Goal: Task Accomplishment & Management: Use online tool/utility

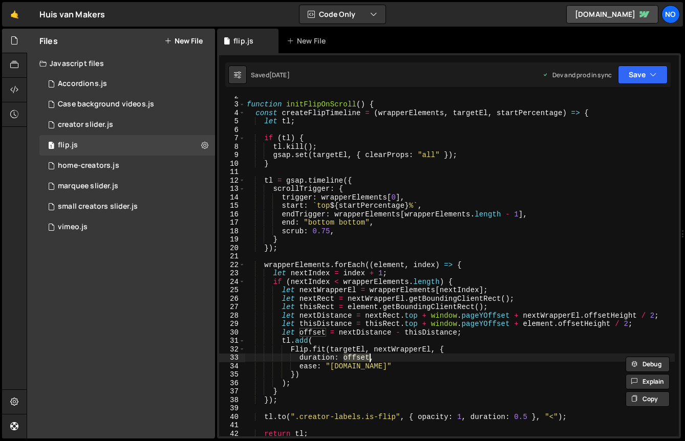
scroll to position [34656, 0]
click at [498, 377] on div "function initFlipOnScroll ( ) { const createFlipTimeline = ( wrapperElements , …" at bounding box center [460, 270] width 430 height 357
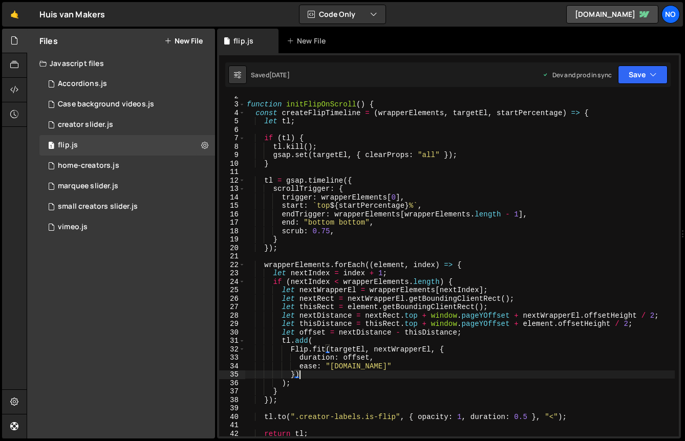
click at [476, 366] on div "function initFlipOnScroll ( ) { const createFlipTimeline = ( wrapperElements , …" at bounding box center [460, 270] width 430 height 357
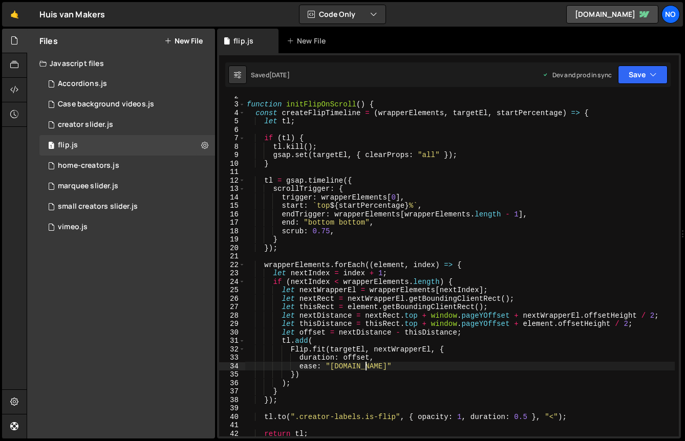
click at [444, 208] on div "function initFlipOnScroll ( ) { const createFlipTimeline = ( wrapperElements , …" at bounding box center [460, 270] width 430 height 357
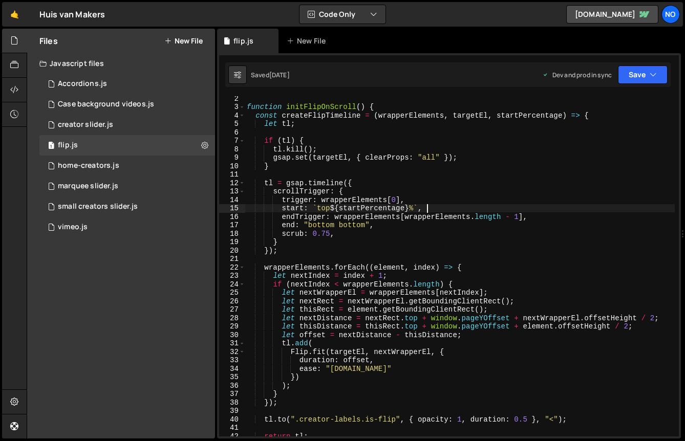
scroll to position [0, 0]
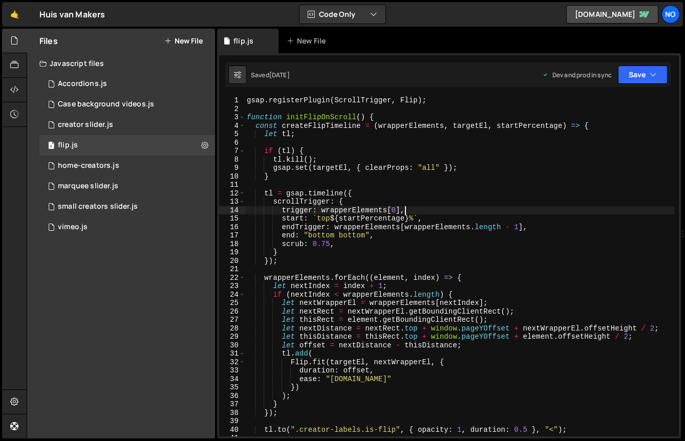
click at [444, 208] on div "gsap . registerPlugin ( ScrollTrigger , Flip ) ; function initFlipOnScroll ( ) …" at bounding box center [460, 274] width 430 height 357
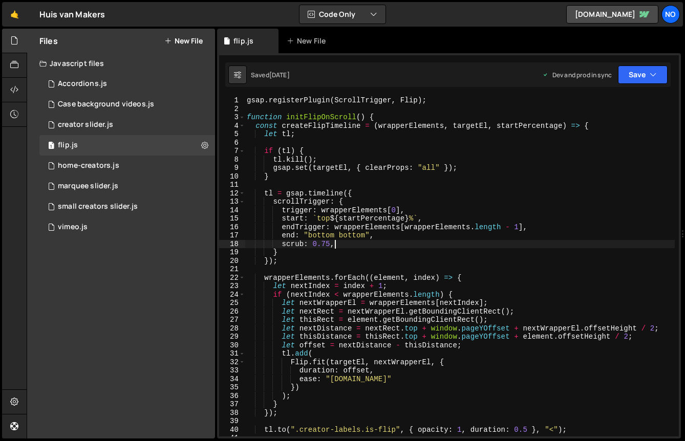
click at [359, 240] on div "gsap . registerPlugin ( ScrollTrigger , Flip ) ; function initFlipOnScroll ( ) …" at bounding box center [460, 274] width 430 height 357
type textarea "scrub: 0.75,"
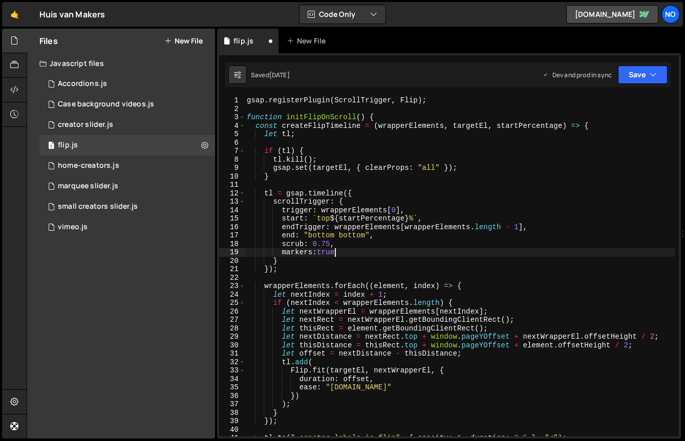
scroll to position [0, 6]
click at [660, 74] on button "Save" at bounding box center [643, 75] width 50 height 18
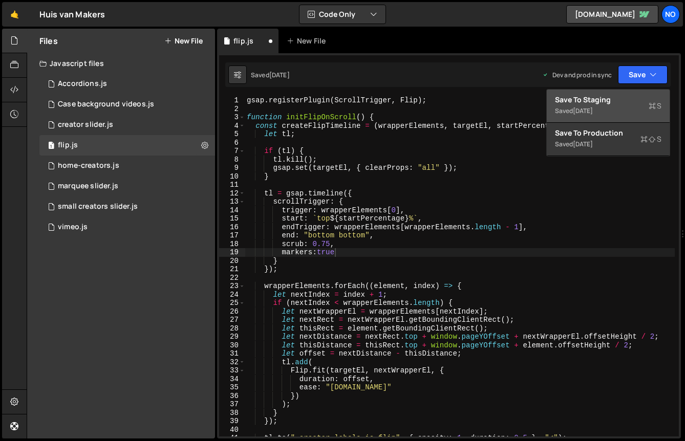
click at [604, 96] on div "Save to Staging S" at bounding box center [608, 100] width 107 height 10
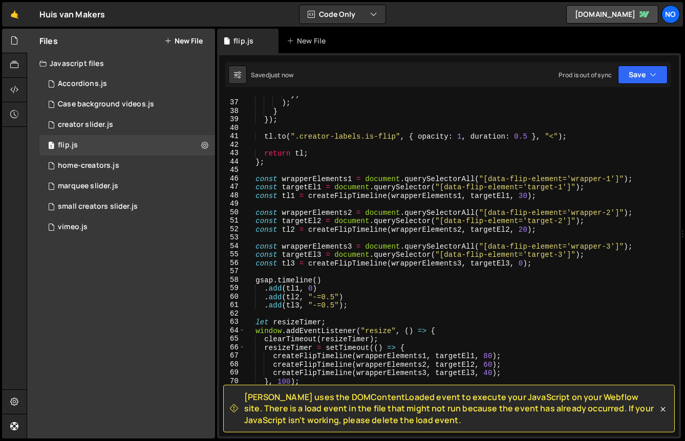
scroll to position [459, 0]
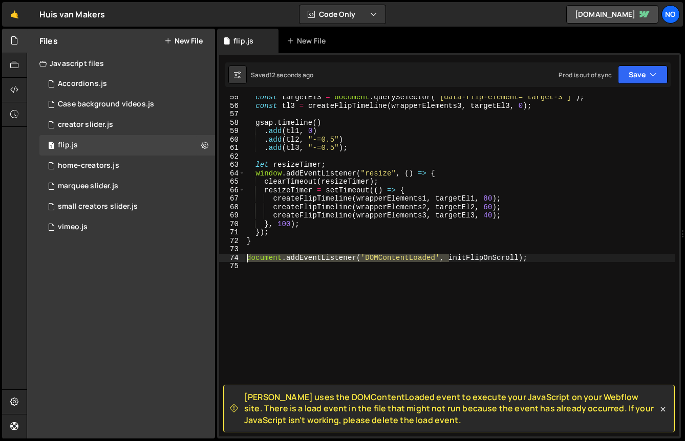
drag, startPoint x: 450, startPoint y: 258, endPoint x: 224, endPoint y: 255, distance: 225.3
click at [224, 255] on div "document.addEventListener('DOMContentLoaded', initFlipOnScroll); 55 56 57 58 59…" at bounding box center [449, 266] width 460 height 341
click at [325, 258] on div "const targetEl3 = document . querySelector ( "[data-flip-element='target-3']" )…" at bounding box center [460, 271] width 430 height 357
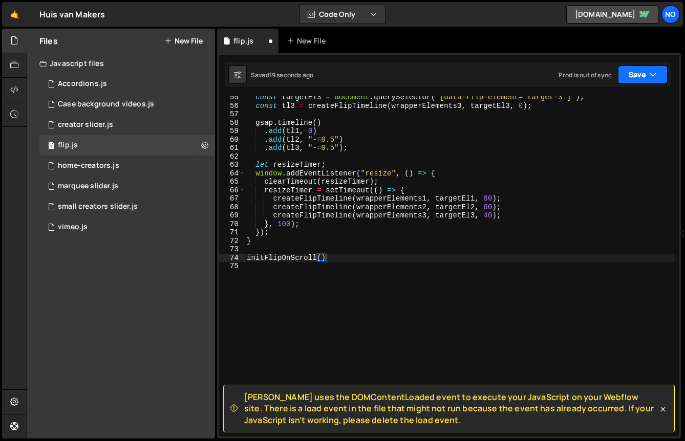
click at [653, 76] on icon "button" at bounding box center [653, 75] width 7 height 10
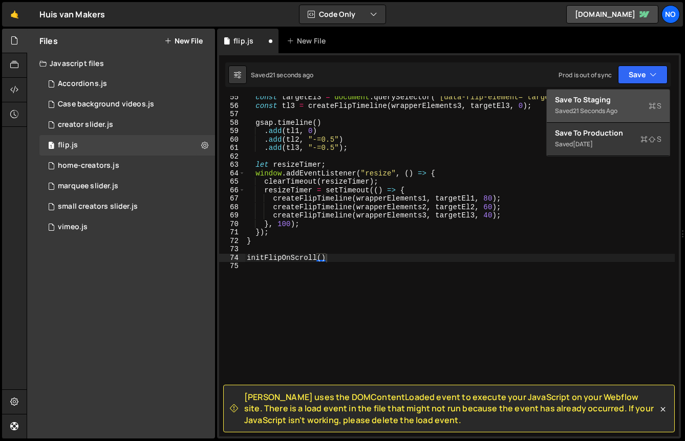
click at [630, 97] on div "Save to Staging S" at bounding box center [608, 100] width 107 height 10
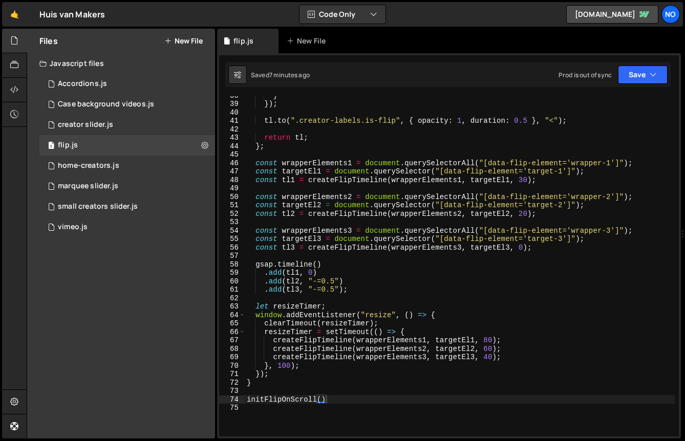
scroll to position [317, 0]
click at [295, 288] on div "} }) ; tl . to ( ".creator-labels.is-flip" , { opacity : 1 , duration : 0.5 } ,…" at bounding box center [460, 270] width 430 height 357
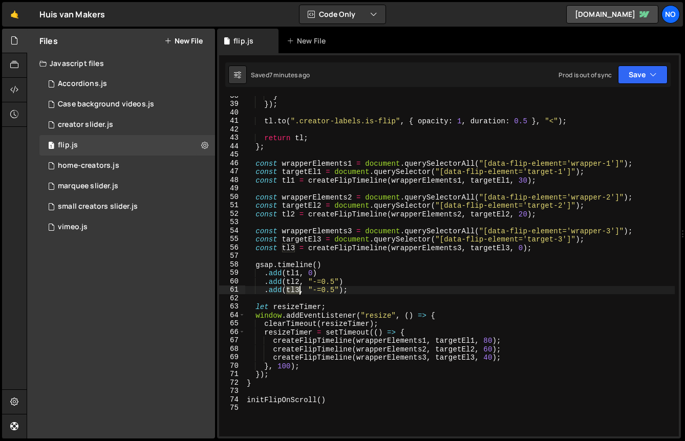
click at [295, 288] on div "} }) ; tl . to ( ".creator-labels.is-flip" , { opacity : 1 , duration : 0.5 } ,…" at bounding box center [460, 270] width 430 height 357
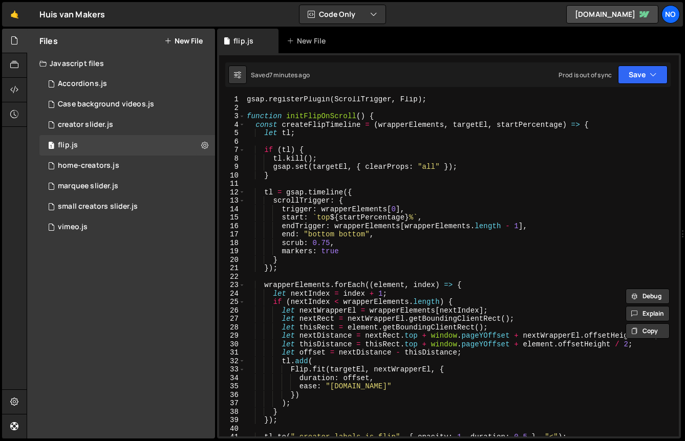
scroll to position [0, 0]
click at [384, 229] on div "gsap . registerPlugin ( ScrollTrigger , Flip ) ; function initFlipOnScroll ( ) …" at bounding box center [460, 274] width 430 height 357
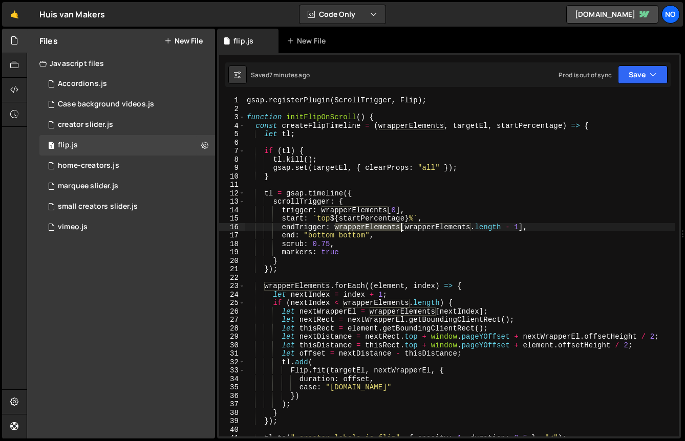
click at [384, 229] on div "gsap . registerPlugin ( ScrollTrigger , Flip ) ; function initFlipOnScroll ( ) …" at bounding box center [460, 274] width 430 height 357
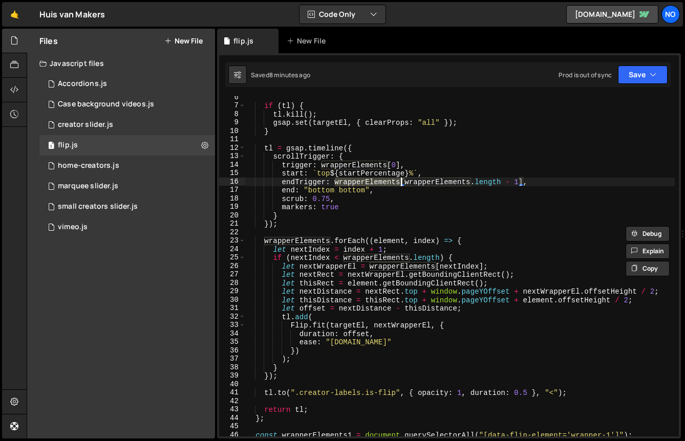
scroll to position [41, 0]
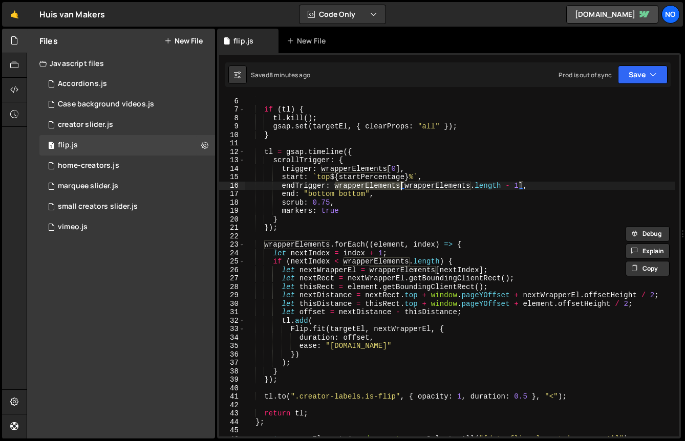
click at [306, 196] on div "let tl ; if ( tl ) { tl . kill ( ) ; gsap . set ( targetEl , { clearProps : "al…" at bounding box center [460, 267] width 430 height 357
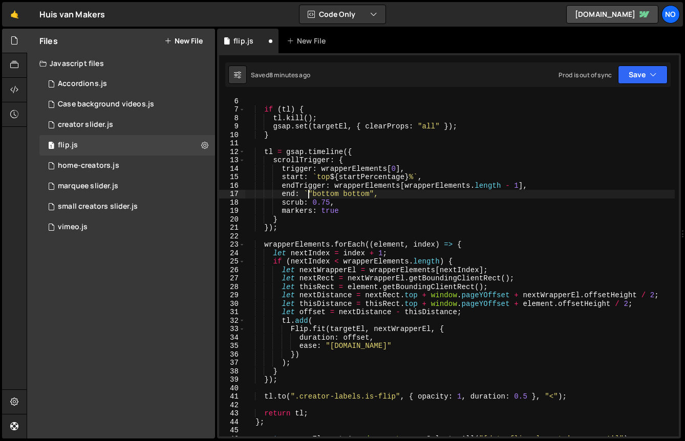
scroll to position [0, 5]
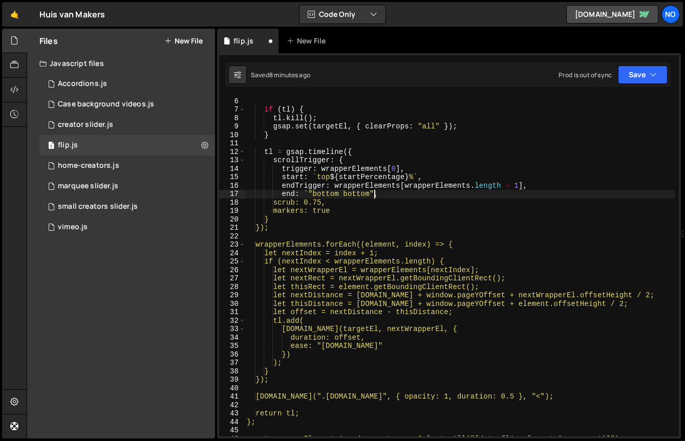
click at [375, 193] on div "let tl ; if ( tl ) { tl . kill ( ) ; gsap . set ( targetEl , { clearProps : "al…" at bounding box center [460, 267] width 430 height 357
click at [373, 193] on div "let tl ; if ( tl ) { tl . kill ( ) ; gsap . set ( targetEl , { clearProps : "al…" at bounding box center [460, 267] width 430 height 357
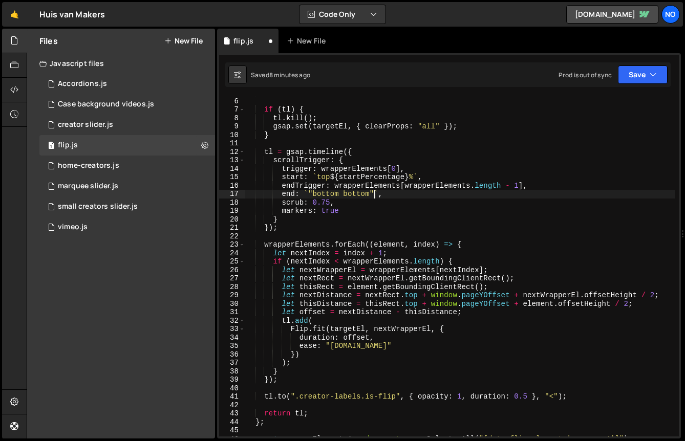
scroll to position [0, 9]
click at [311, 196] on div "let tl ; if ( tl ) { tl . kill ( ) ; gsap . set ( targetEl , { clearProps : "al…" at bounding box center [460, 267] width 430 height 357
click at [336, 196] on div "let tl ; if ( tl ) { tl . kill ( ) ; gsap . set ( targetEl , { clearProps : "al…" at bounding box center [460, 267] width 430 height 357
click at [641, 76] on button "Save" at bounding box center [643, 75] width 50 height 18
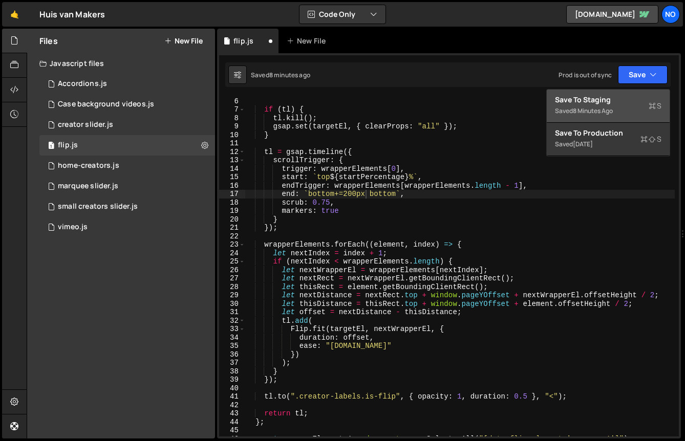
click at [604, 110] on div "8 minutes ago" at bounding box center [593, 111] width 40 height 9
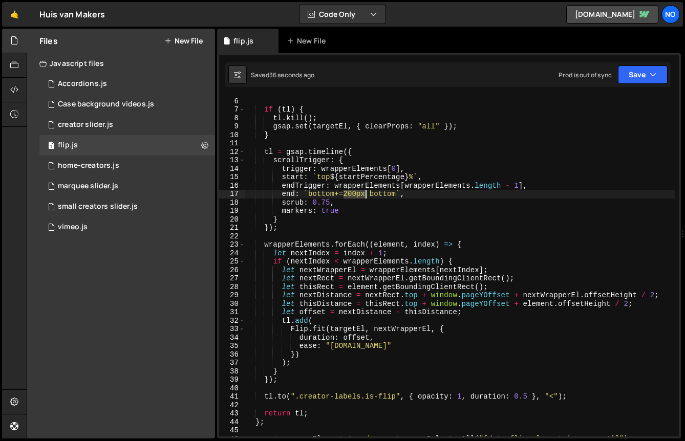
drag, startPoint x: 344, startPoint y: 194, endPoint x: 364, endPoint y: 194, distance: 20.0
click at [364, 194] on div "let tl ; if ( tl ) { tl . kill ( ) ; gsap . set ( targetEl , { clearProps : "al…" at bounding box center [460, 267] width 430 height 357
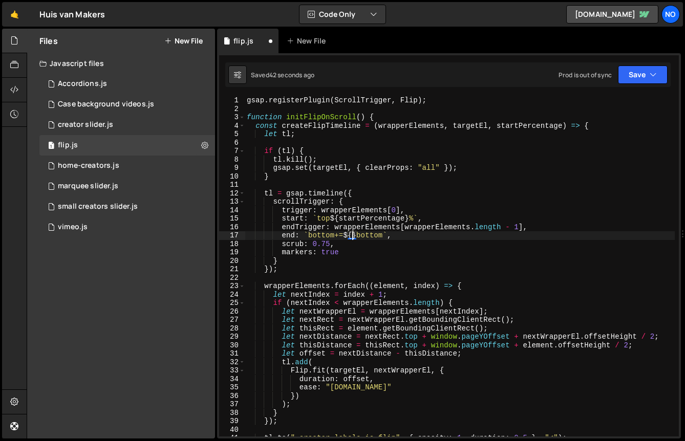
scroll to position [0, 0]
click at [538, 128] on div "gsap . registerPlugin ( ScrollTrigger , Flip ) ; function initFlipOnScroll ( ) …" at bounding box center [460, 274] width 430 height 357
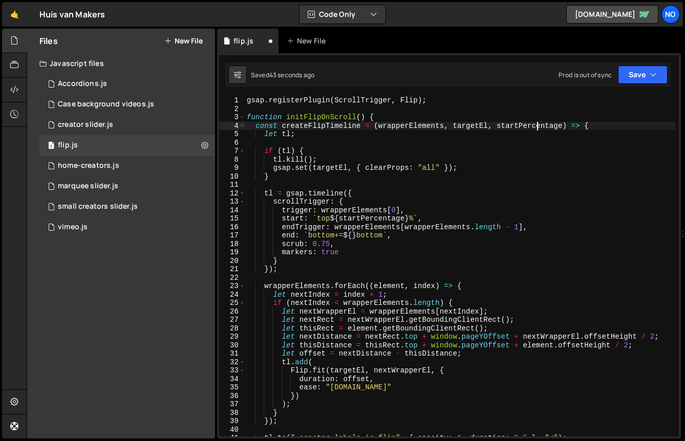
click at [538, 128] on div "gsap . registerPlugin ( ScrollTrigger , Flip ) ; function initFlipOnScroll ( ) …" at bounding box center [460, 274] width 430 height 357
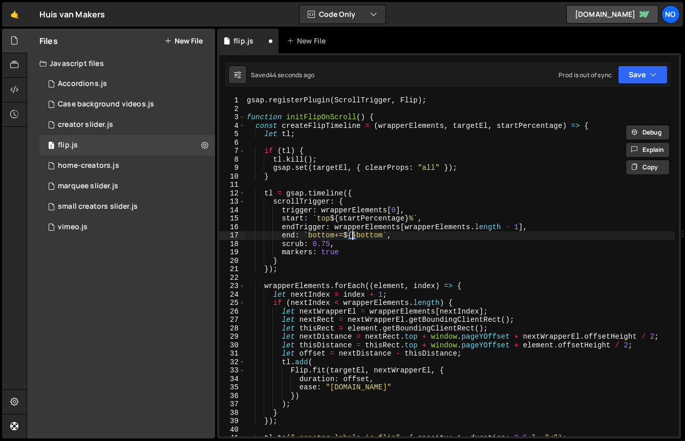
click at [351, 236] on div "gsap . registerPlugin ( ScrollTrigger , Flip ) ; function initFlipOnScroll ( ) …" at bounding box center [460, 274] width 430 height 357
paste textarea "startPercentage"
click at [422, 234] on div "gsap . registerPlugin ( ScrollTrigger , Flip ) ; function initFlipOnScroll ( ) …" at bounding box center [460, 274] width 430 height 357
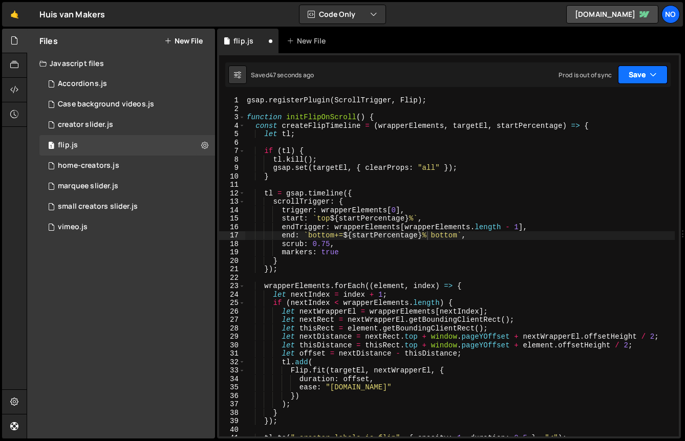
click at [652, 76] on icon "button" at bounding box center [653, 75] width 7 height 10
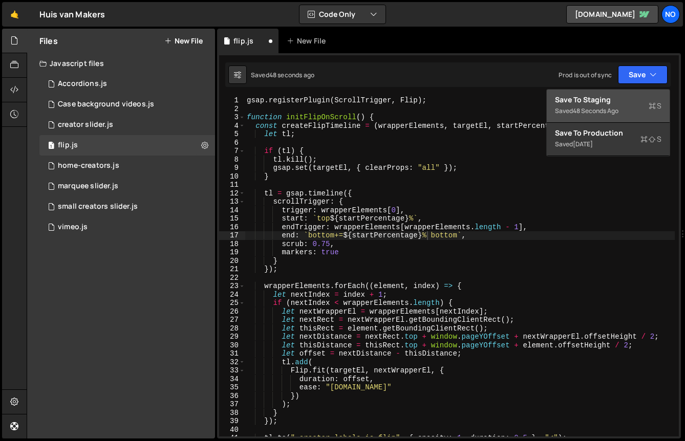
click at [603, 100] on div "Save to Staging S" at bounding box center [608, 100] width 107 height 10
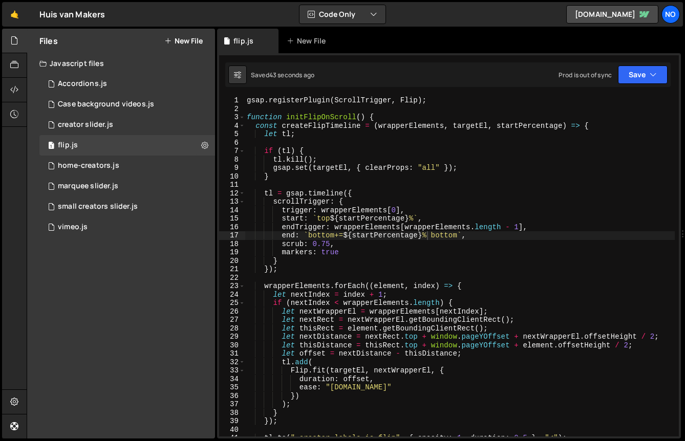
scroll to position [0, 2]
click at [313, 263] on div "gsap . registerPlugin ( ScrollTrigger , Flip ) ; function initFlipOnScroll ( ) …" at bounding box center [460, 274] width 430 height 357
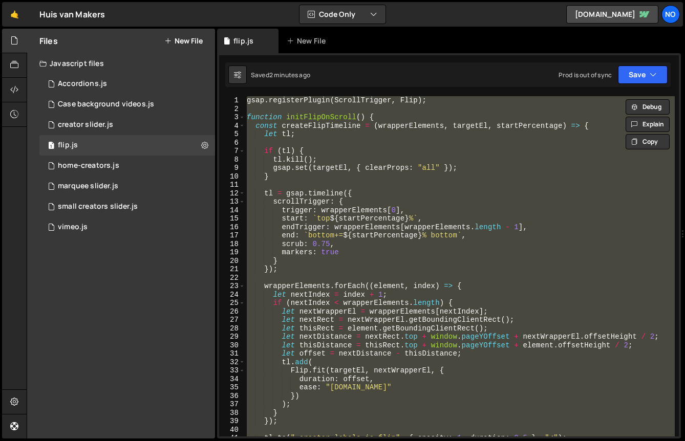
click at [368, 304] on div "gsap . registerPlugin ( ScrollTrigger , Flip ) ; function initFlipOnScroll ( ) …" at bounding box center [460, 266] width 430 height 341
type textarea "if (nextIndex < wrapperElements.length) {"
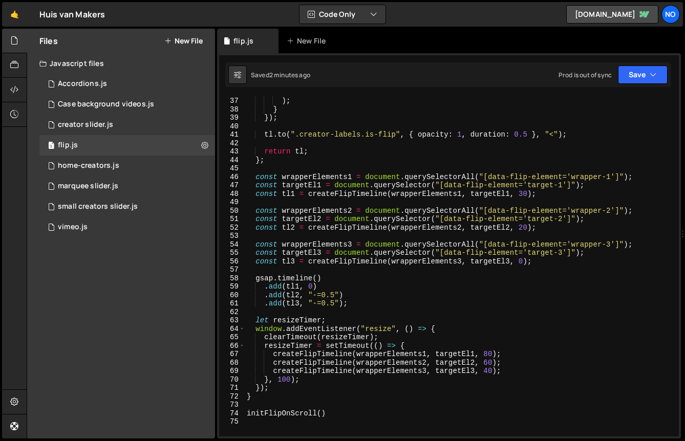
scroll to position [417, 0]
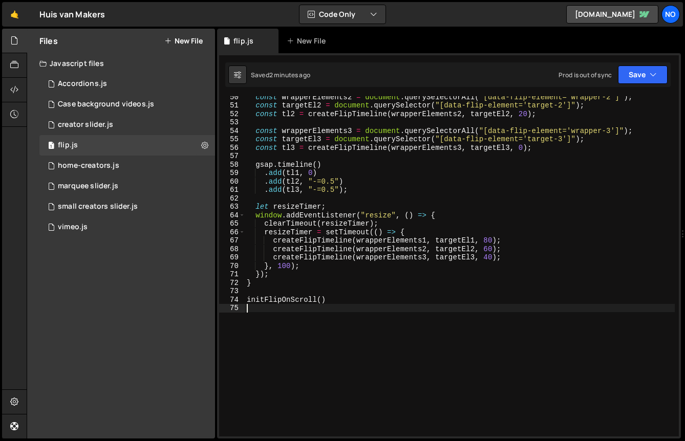
click at [335, 333] on div "const wrapperElements2 = document . querySelectorAll ( "[data-flip-element='wra…" at bounding box center [460, 271] width 430 height 357
paste textarea "initFlipOnScroll();"
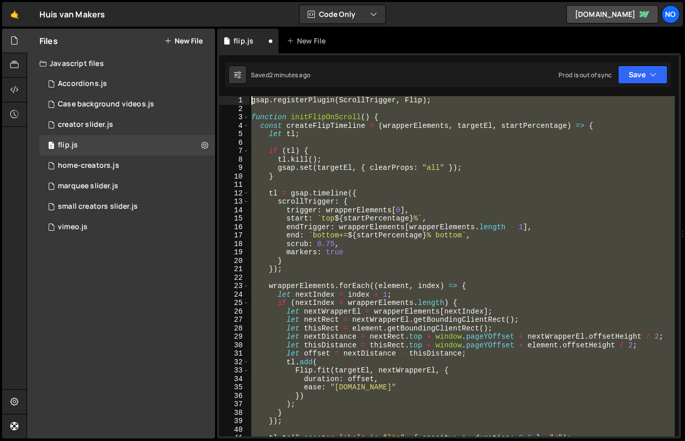
drag, startPoint x: 333, startPoint y: 248, endPoint x: 226, endPoint y: 0, distance: 270.7
click at [226, 0] on div "Hold on a sec... Are you certain you wish to leave this page? Any changes you'v…" at bounding box center [342, 220] width 685 height 441
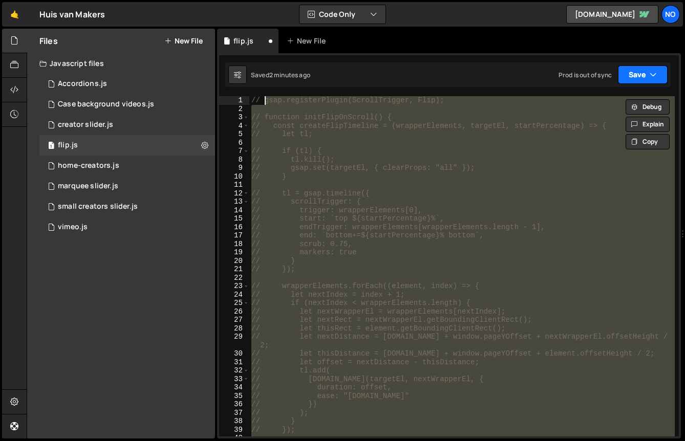
click at [628, 81] on button "Save" at bounding box center [643, 75] width 50 height 18
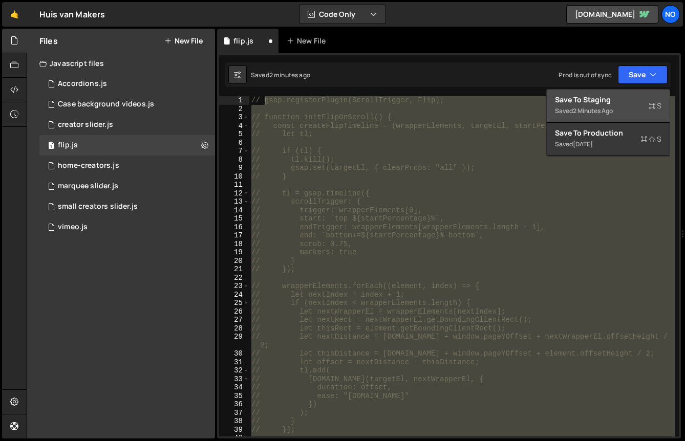
click at [616, 99] on div "Save to Staging S" at bounding box center [608, 100] width 107 height 10
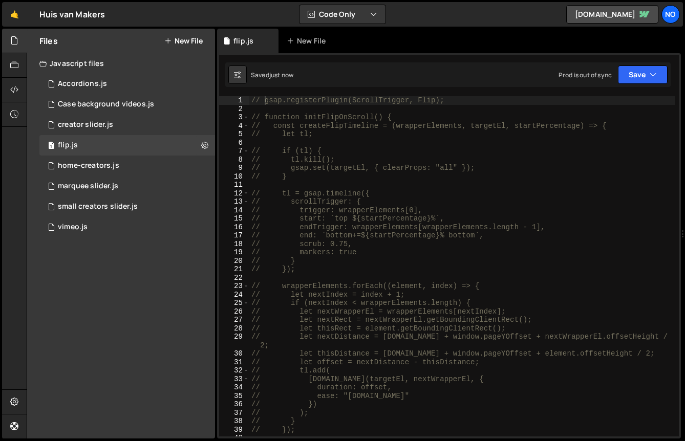
click at [411, 208] on div "// gsap.registerPlugin(ScrollTrigger, Flip); // function initFlipOnScroll() { /…" at bounding box center [462, 274] width 426 height 357
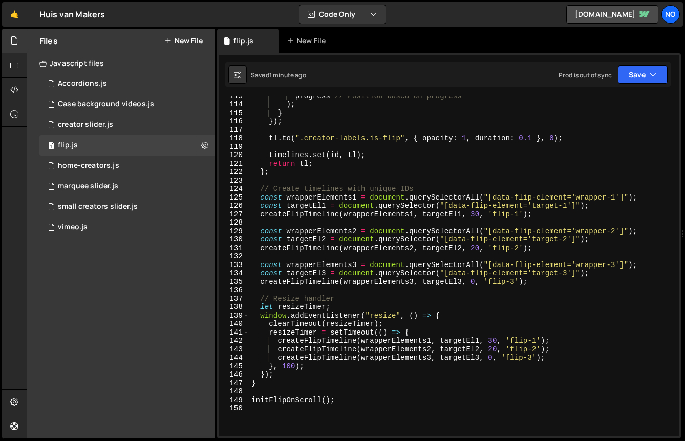
scroll to position [963, 0]
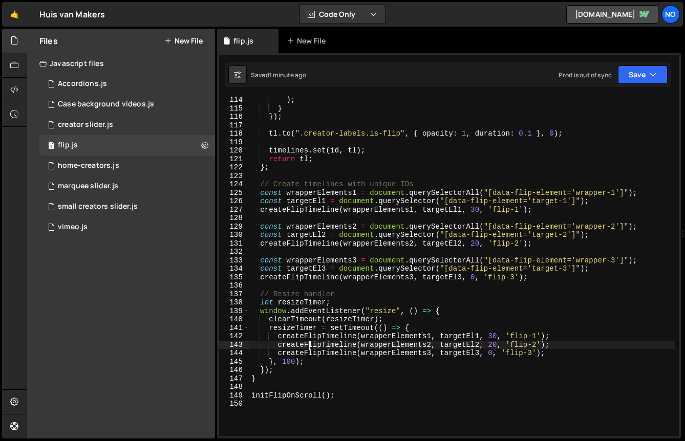
click at [310, 347] on div ") ; } }) ; tl . to ( ".creator-labels.is-flip" , { opacity : 1 , duration : 0.1…" at bounding box center [462, 274] width 426 height 357
click at [277, 322] on div ") ; } }) ; tl . to ( ".creator-labels.is-flip" , { opacity : 1 , duration : 0.1…" at bounding box center [462, 274] width 426 height 357
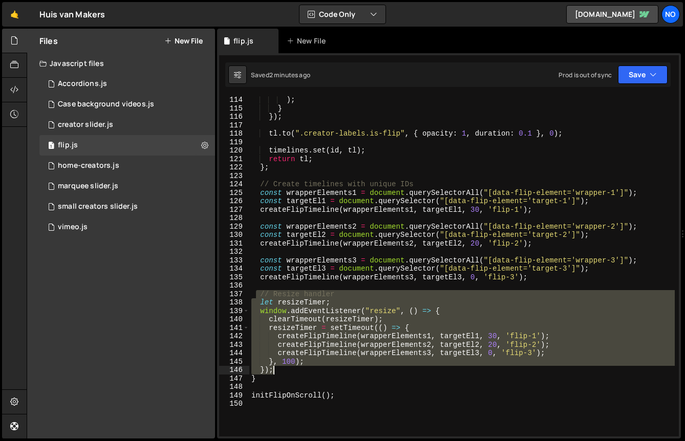
drag, startPoint x: 258, startPoint y: 300, endPoint x: 288, endPoint y: 369, distance: 75.4
click at [288, 369] on div ") ; } }) ; tl . to ( ".creator-labels.is-flip" , { opacity : 1 , duration : 0.1…" at bounding box center [462, 274] width 426 height 357
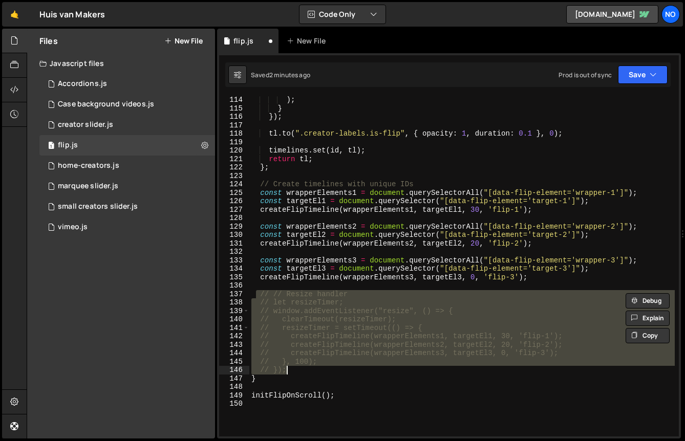
click at [345, 332] on div ") ; } }) ; tl . to ( ".creator-labels.is-flip" , { opacity : 1 , duration : 0.1…" at bounding box center [462, 266] width 426 height 341
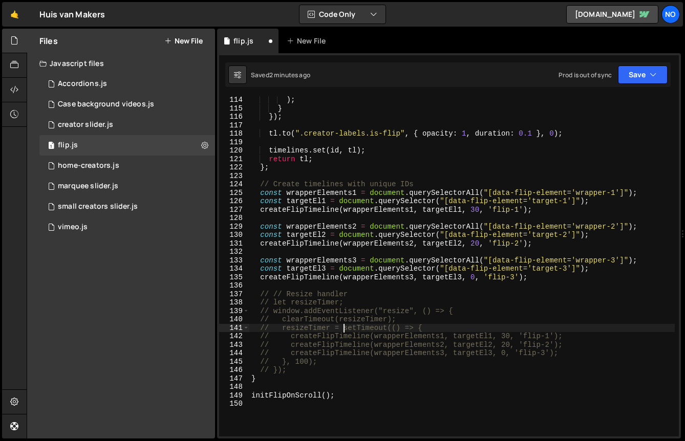
click at [659, 59] on div "1 Type cmd + s to save your Javascript file. הההההההההההההההההההההההההההההההההה…" at bounding box center [449, 246] width 464 height 386
click at [652, 66] on button "Save" at bounding box center [643, 75] width 50 height 18
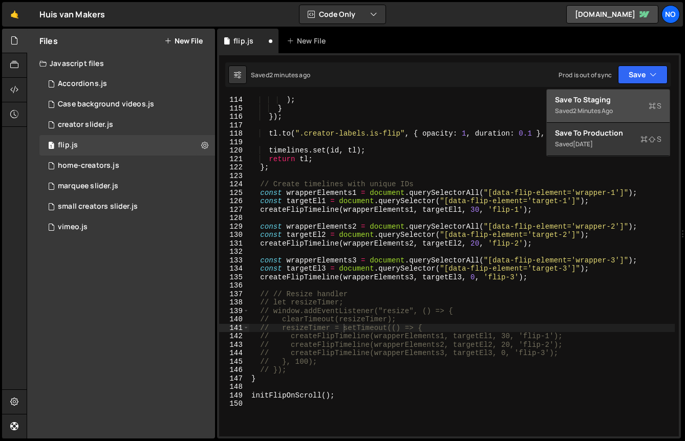
click at [613, 102] on div "Save to Staging S" at bounding box center [608, 100] width 107 height 10
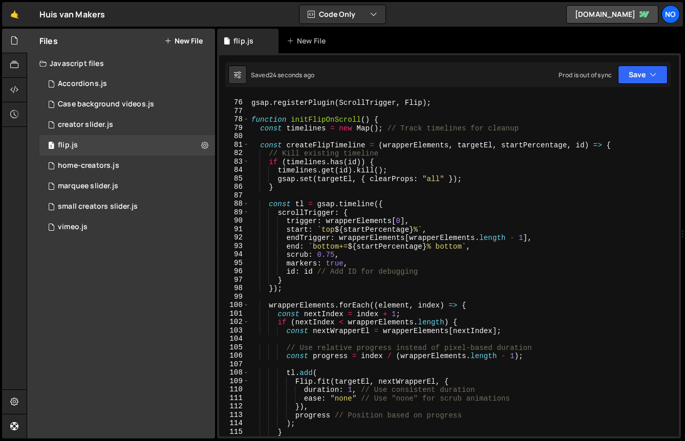
scroll to position [639, 0]
click at [322, 181] on div "gsap . registerPlugin ( ScrollTrigger , Flip ) ; function initFlipOnScroll ( ) …" at bounding box center [462, 269] width 426 height 357
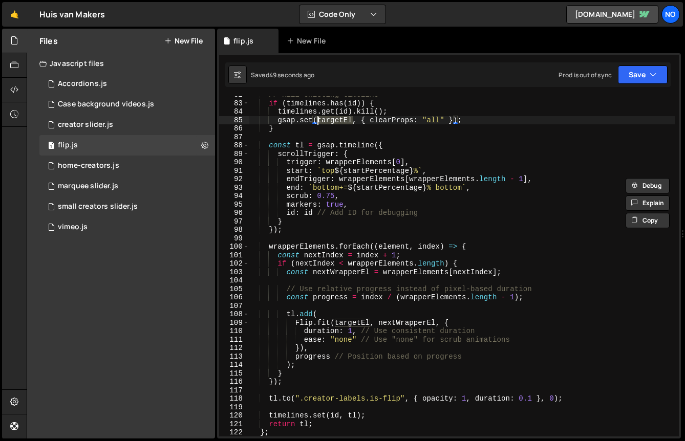
scroll to position [690, 0]
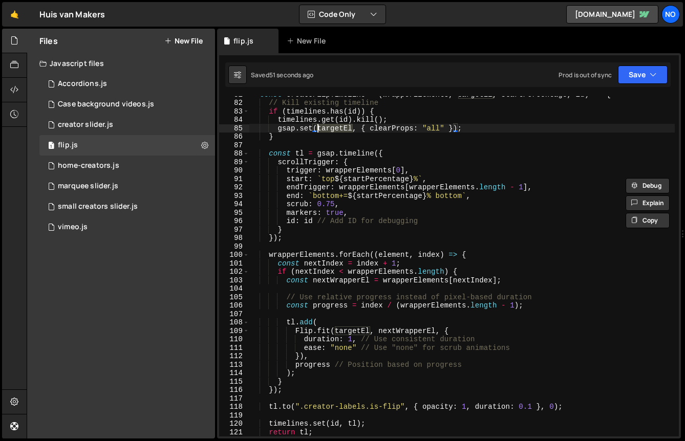
click at [309, 364] on div "const createFlipTimeline = ( wrapperElements , targetEl , startPercentage , id …" at bounding box center [462, 268] width 426 height 357
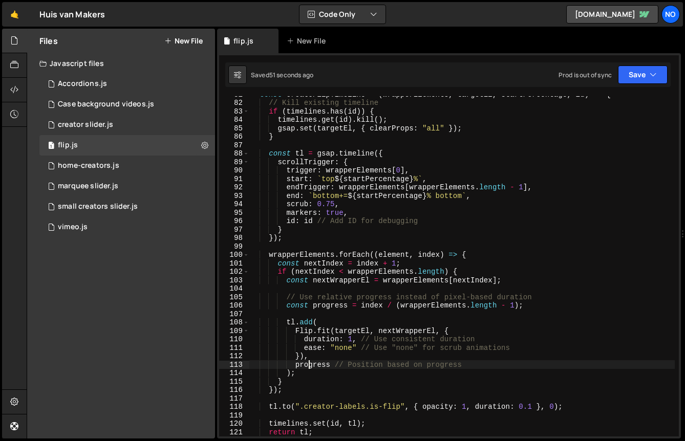
click at [309, 364] on div "const createFlipTimeline = ( wrapperElements , targetEl , startPercentage , id …" at bounding box center [462, 268] width 426 height 357
click at [375, 308] on div "const createFlipTimeline = ( wrapperElements , targetEl , startPercentage , id …" at bounding box center [462, 268] width 426 height 357
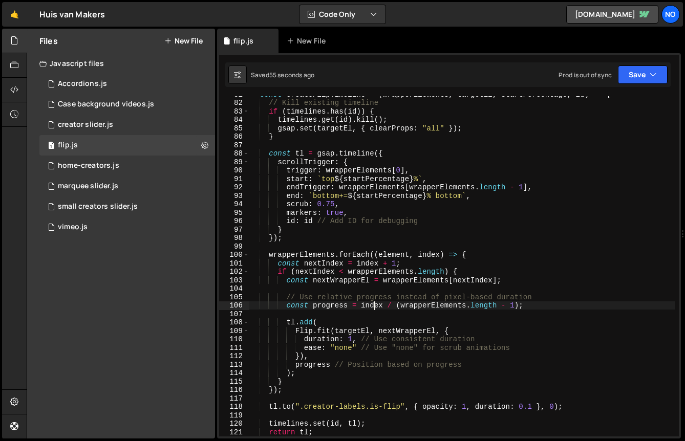
click at [375, 308] on div "const createFlipTimeline = ( wrapperElements , targetEl , startPercentage , id …" at bounding box center [462, 268] width 426 height 357
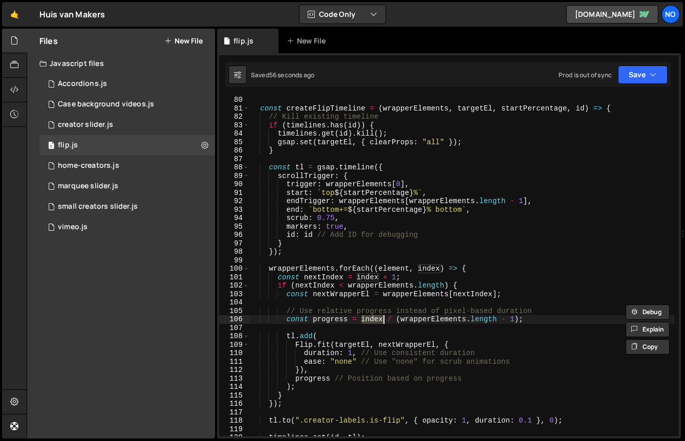
scroll to position [675, 0]
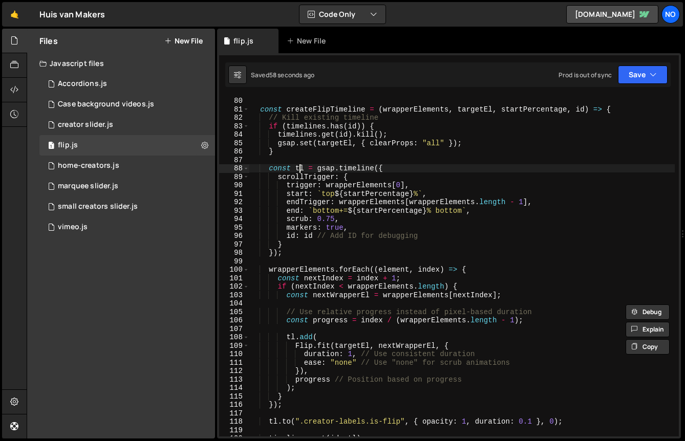
click at [301, 166] on div "const timelines = new Map ( ) ; // Track timelines for cleanup const createFlip…" at bounding box center [462, 266] width 426 height 357
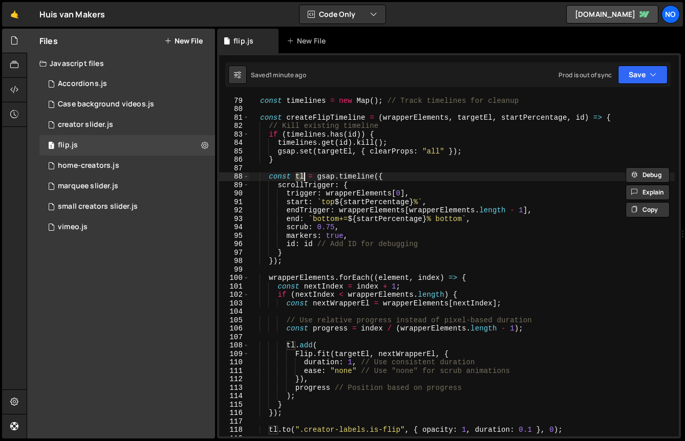
scroll to position [667, 0]
click at [316, 388] on div "function initFlipOnScroll ( ) { const timelines = new Map ( ) ; // Track timeli…" at bounding box center [462, 266] width 426 height 357
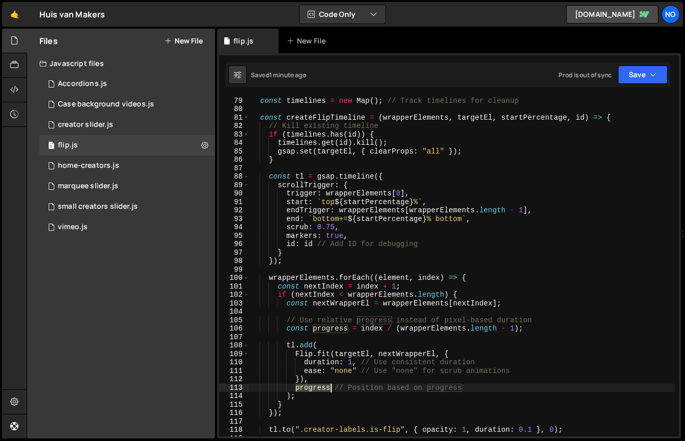
click at [316, 388] on div "function initFlipOnScroll ( ) { const timelines = new Map ( ) ; // Track timeli…" at bounding box center [462, 266] width 426 height 357
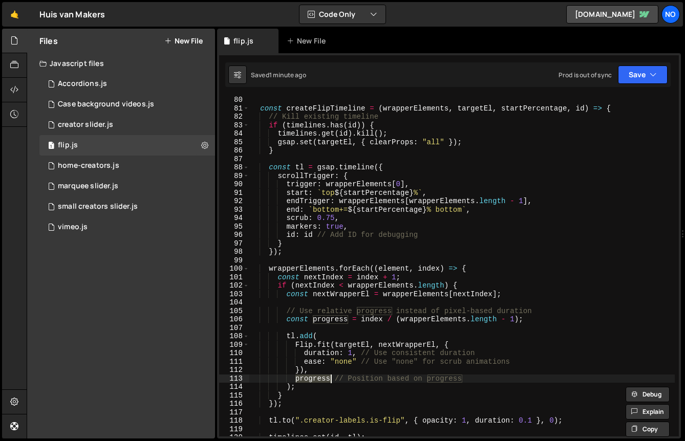
scroll to position [681, 0]
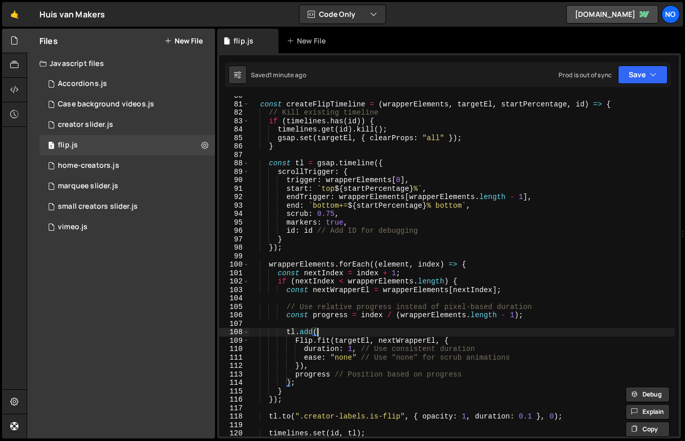
click at [332, 329] on div "const createFlipTimeline = ( wrapperElements , targetEl , startPercentage , id …" at bounding box center [462, 270] width 426 height 357
type textarea "tl.add("
click at [325, 324] on div "const createFlipTimeline = ( wrapperElements , targetEl , startPercentage , id …" at bounding box center [462, 270] width 426 height 357
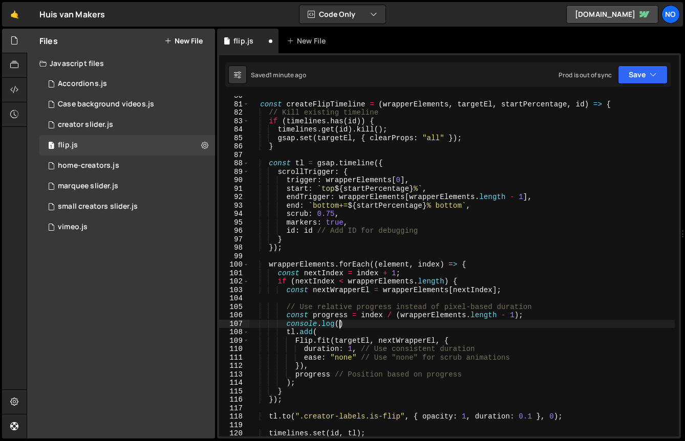
scroll to position [0, 6]
paste textarea "progress)"
click at [650, 68] on button "Save" at bounding box center [643, 75] width 50 height 18
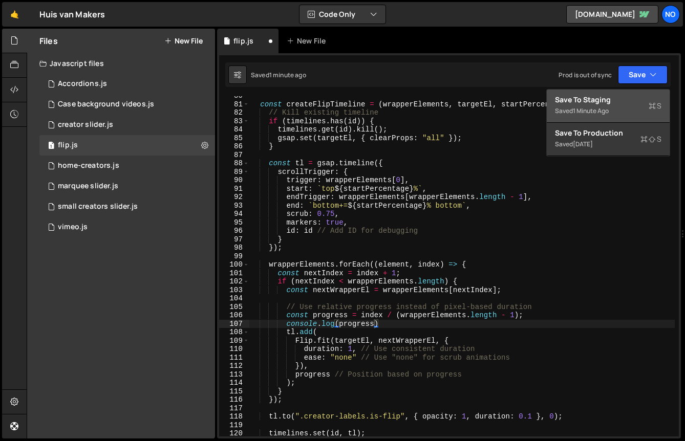
click at [604, 101] on div "Save to Staging S" at bounding box center [608, 100] width 107 height 10
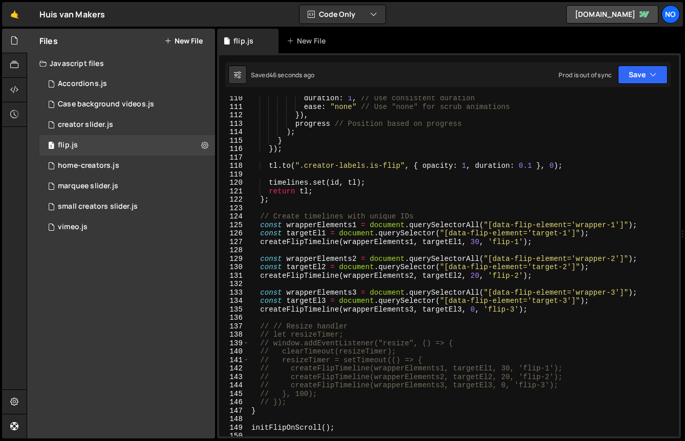
scroll to position [920, 0]
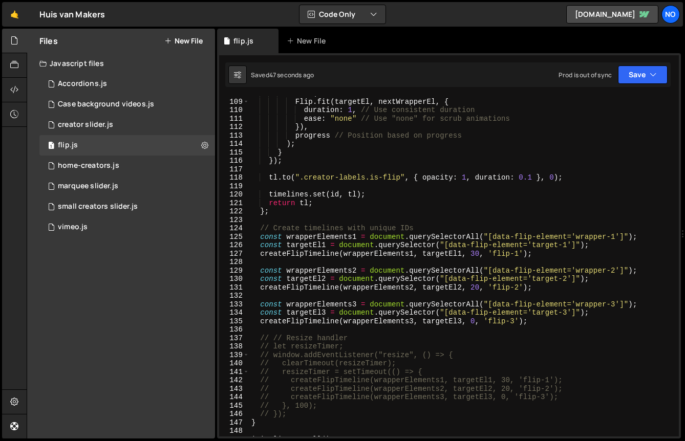
click at [307, 318] on div "tl . add ( Flip . fit ( targetEl , nextWrapperEl , { duration : 1 , // Use cons…" at bounding box center [462, 267] width 426 height 357
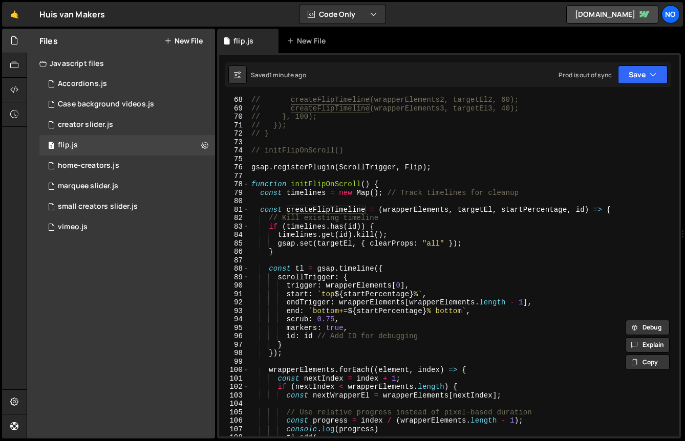
scroll to position [588, 0]
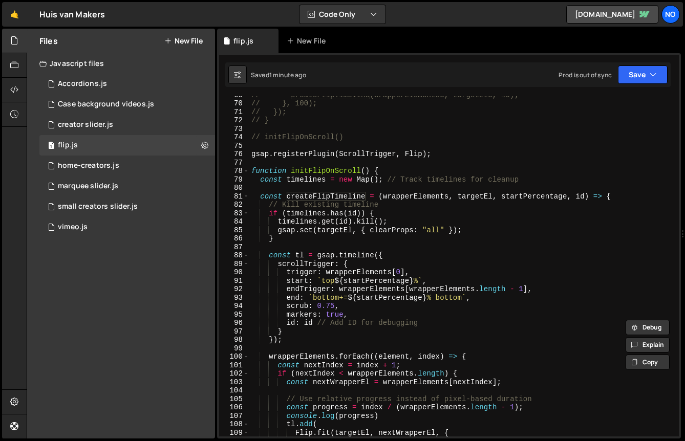
click at [380, 181] on div "// createFlipTimeline(wrapperElements3, targetEl3, 40); // }, 100); // }); // }…" at bounding box center [462, 269] width 426 height 357
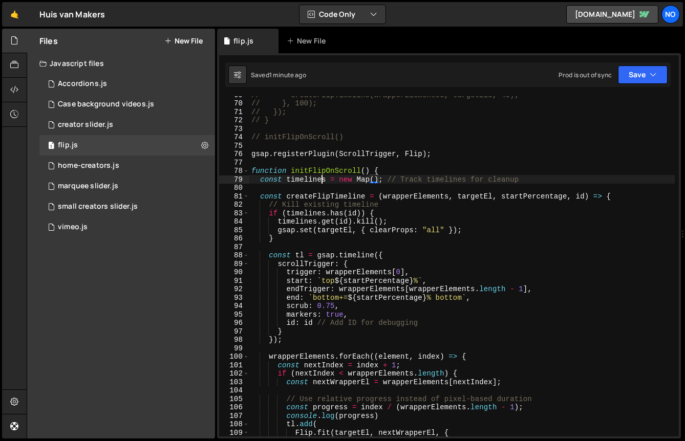
click at [324, 181] on div "// createFlipTimeline(wrapperElements3, targetEl3, 40); // }, 100); // }); // }…" at bounding box center [462, 269] width 426 height 357
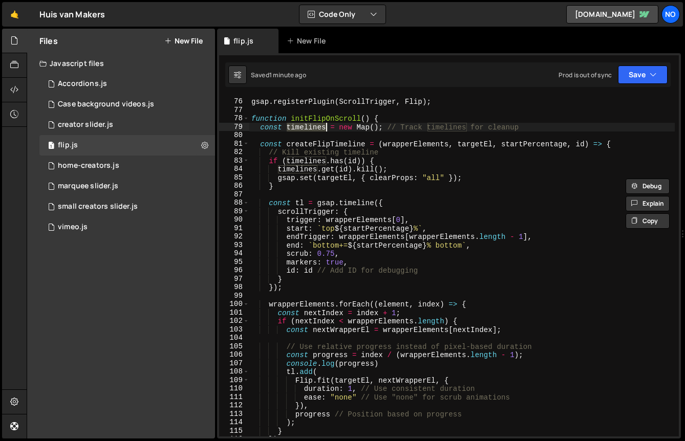
scroll to position [676, 0]
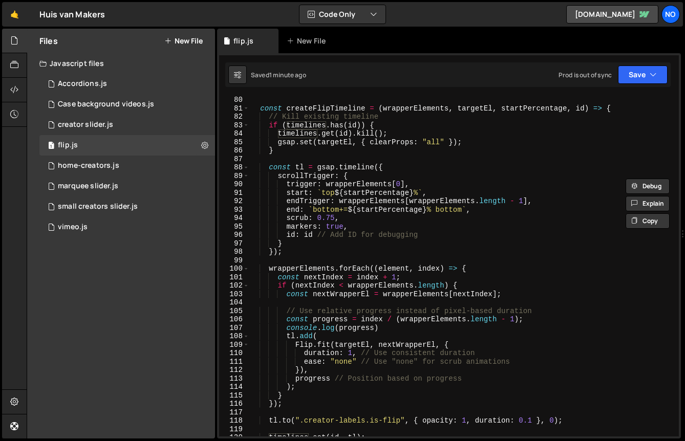
click at [307, 228] on div "const createFlipTimeline = ( wrapperElements , targetEl , startPercentage , id …" at bounding box center [462, 274] width 426 height 357
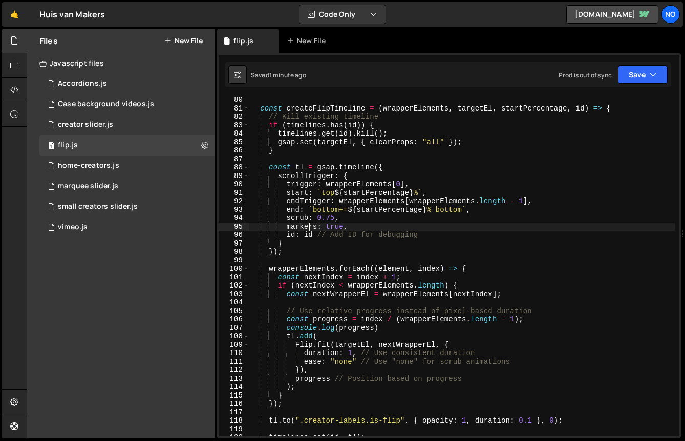
click at [307, 228] on div "const createFlipTimeline = ( wrapperElements , targetEl , startPercentage , id …" at bounding box center [462, 274] width 426 height 357
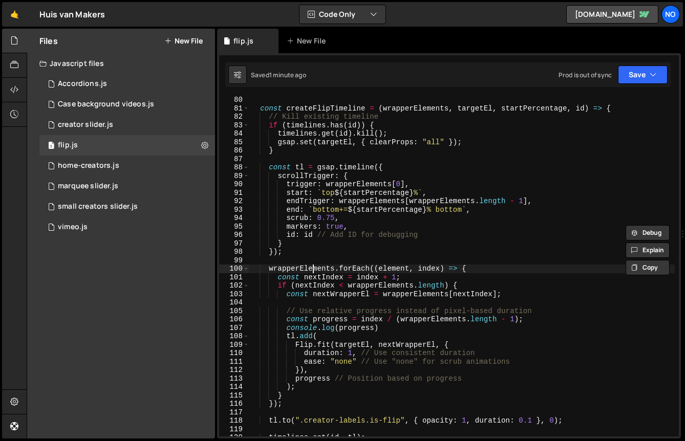
click at [313, 266] on div "const createFlipTimeline = ( wrapperElements , targetEl , startPercentage , id …" at bounding box center [462, 274] width 426 height 357
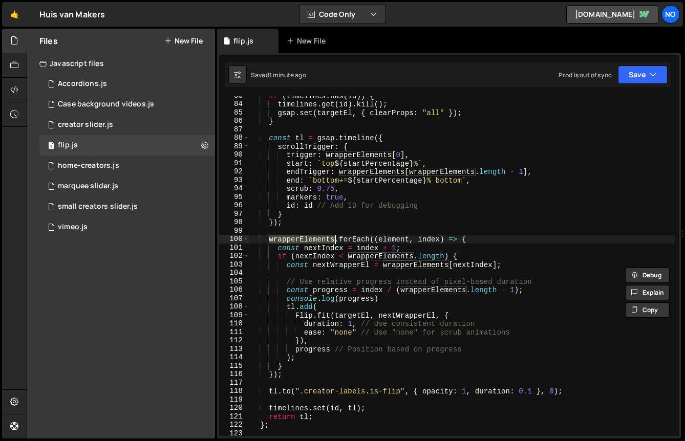
scroll to position [708, 0]
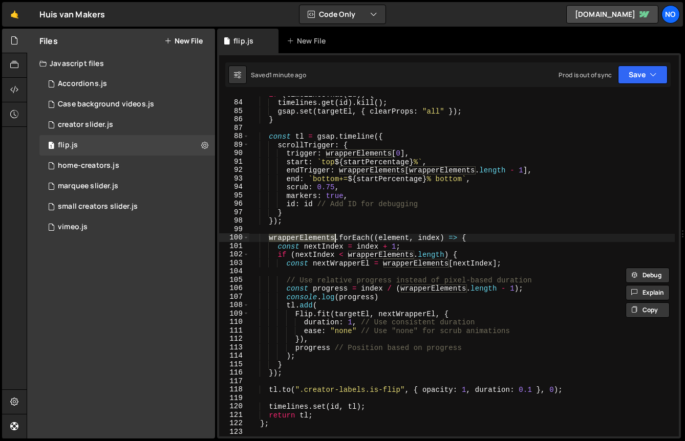
click at [309, 349] on div "if ( timelines . has ( id )) { timelines . get ( id ) . kill ( ) ; gsap . set (…" at bounding box center [462, 268] width 426 height 357
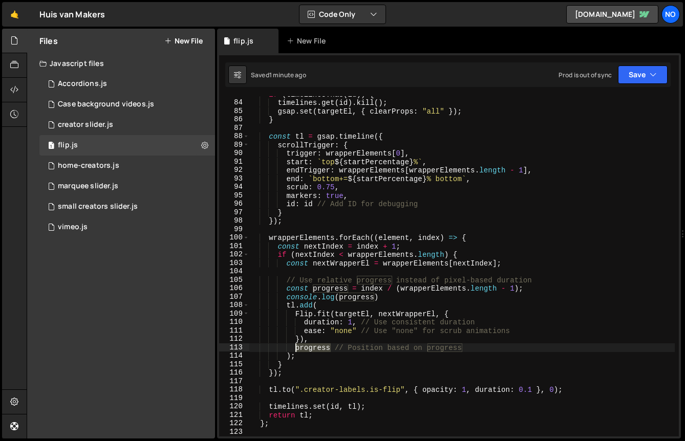
click at [309, 349] on div "if ( timelines . has ( id )) { timelines . get ( id ) . kill ( ) ; gsap . set (…" at bounding box center [462, 268] width 426 height 357
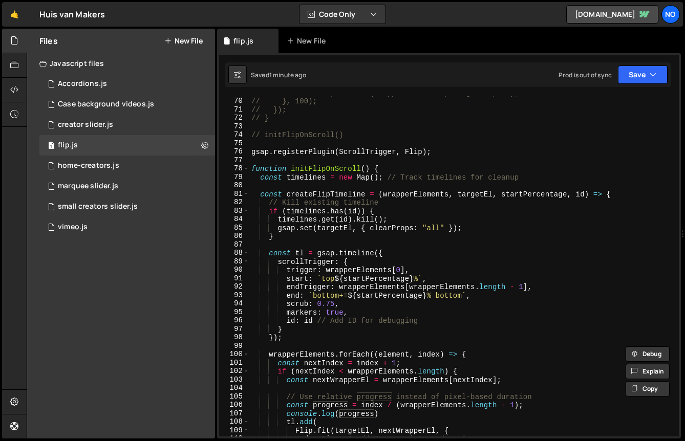
scroll to position [578, 0]
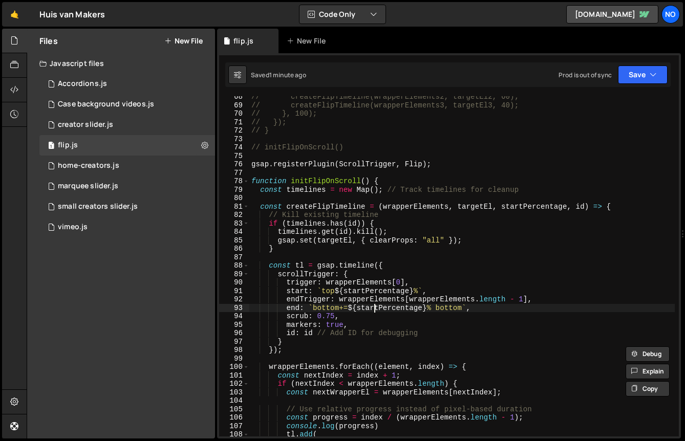
click at [375, 306] on div "// createFlipTimeline(wrapperElements2, targetEl2, 60); // createFlipTimeline(w…" at bounding box center [462, 271] width 426 height 357
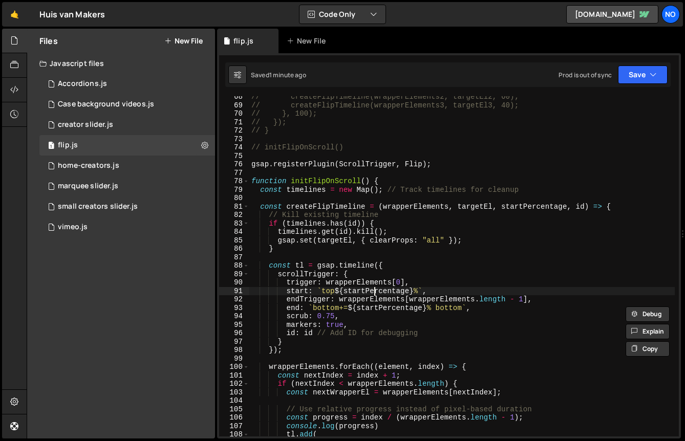
click at [373, 293] on div "// createFlipTimeline(wrapperElements2, targetEl2, 60); // createFlipTimeline(w…" at bounding box center [462, 271] width 426 height 357
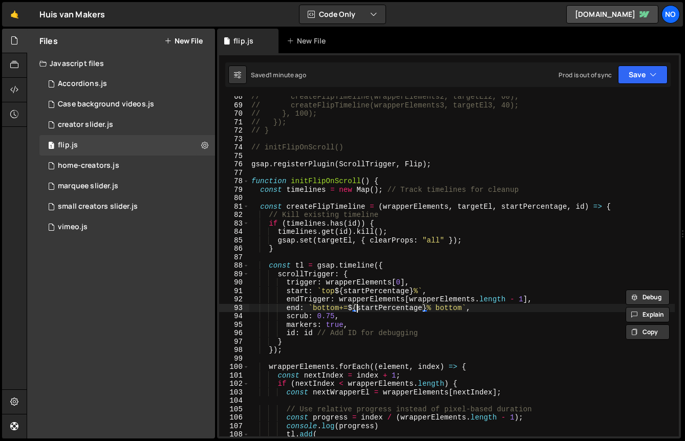
click at [358, 309] on div "// createFlipTimeline(wrapperElements2, targetEl2, 60); // createFlipTimeline(w…" at bounding box center [462, 271] width 426 height 357
type textarea "end: `bottom+=${startPercentage}% bottom`,"
click at [358, 309] on div "// createFlipTimeline(wrapperElements2, targetEl2, 60); // createFlipTimeline(w…" at bounding box center [462, 271] width 426 height 357
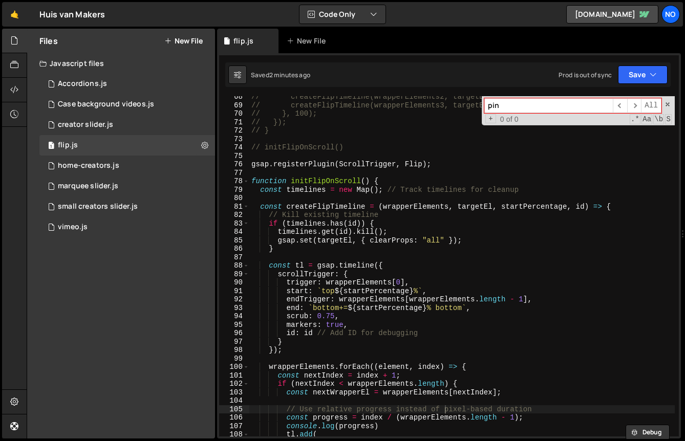
type input "pin"
click at [342, 290] on div "// createFlipTimeline(wrapperElements2, targetEl2, 60); // createFlipTimeline(w…" at bounding box center [462, 271] width 426 height 357
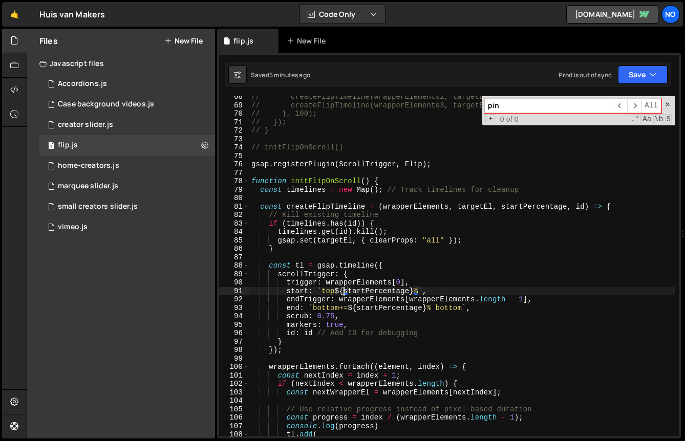
click at [372, 310] on div "// createFlipTimeline(wrapperElements2, targetEl2, 60); // createFlipTimeline(w…" at bounding box center [462, 271] width 426 height 357
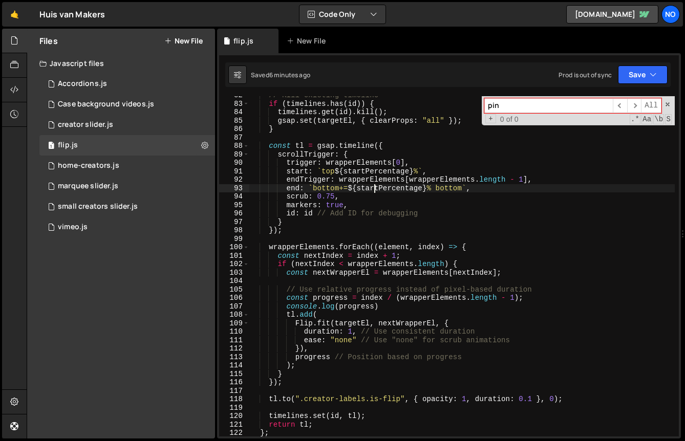
scroll to position [699, 0]
click at [299, 323] on div "// Kill existing timeline if ( timelines . has ( id )) { timelines . get ( id )…" at bounding box center [462, 268] width 426 height 357
type textarea "[DOMAIN_NAME](targetEl, nextWrapperEl, {"
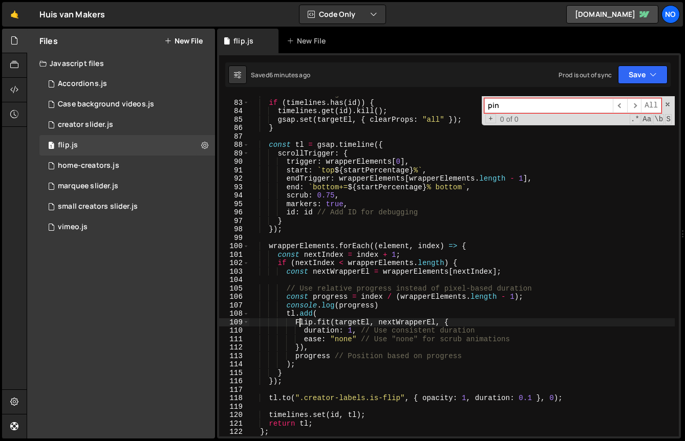
click at [299, 323] on div "// Kill existing timeline if ( timelines . has ( id )) { timelines . get ( id )…" at bounding box center [462, 268] width 426 height 357
type input "Flip"
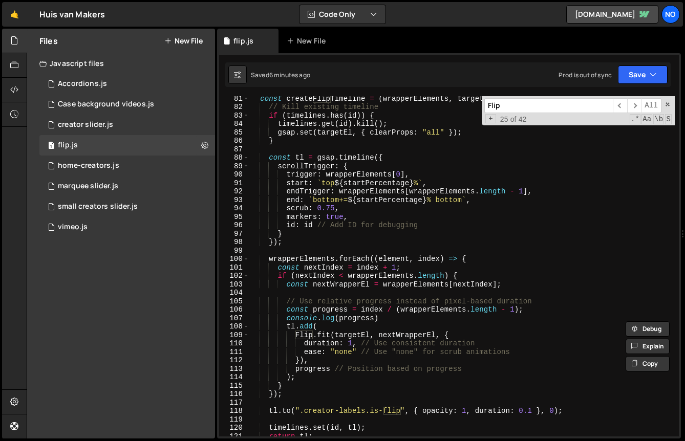
scroll to position [690, 0]
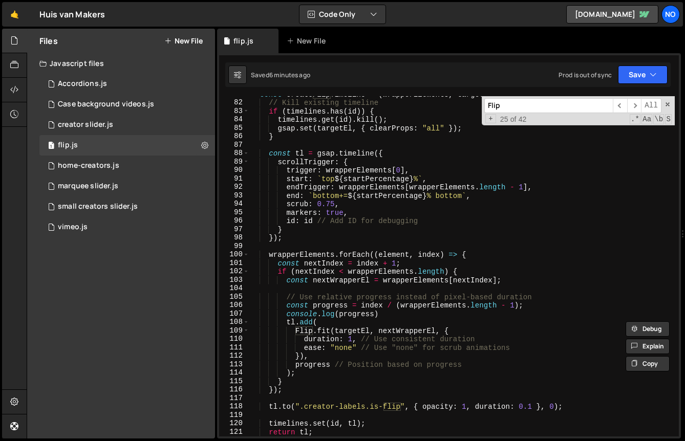
click at [324, 333] on div "const createFlipTimeline = ( wrapperElements , targetEl , startPercentage , id …" at bounding box center [462, 268] width 426 height 357
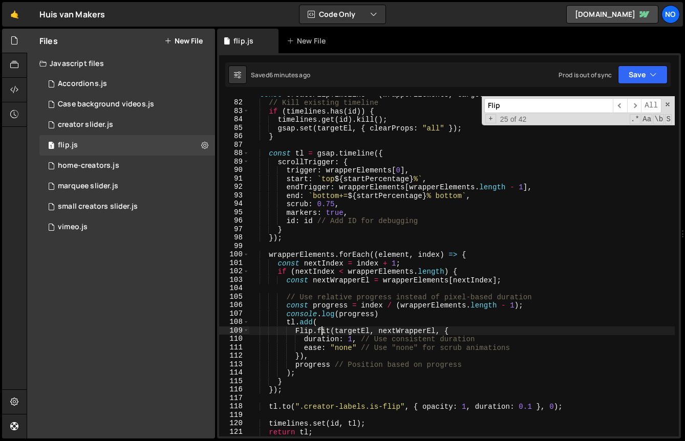
click at [324, 333] on div "const createFlipTimeline = ( wrapperElements , targetEl , startPercentage , id …" at bounding box center [462, 268] width 426 height 357
click at [344, 327] on div "const createFlipTimeline = ( wrapperElements , targetEl , startPercentage , id …" at bounding box center [462, 268] width 426 height 357
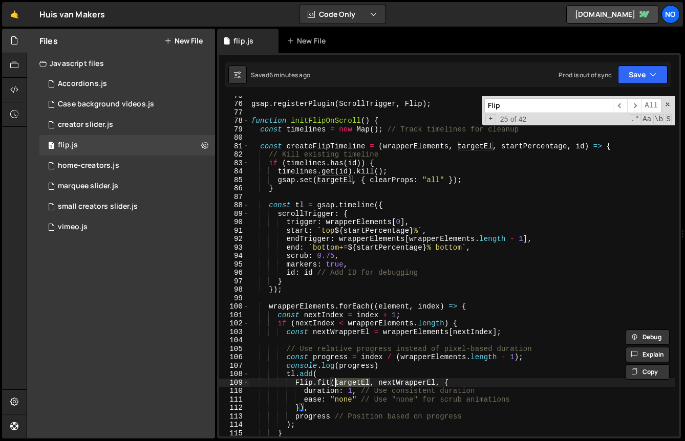
scroll to position [636, 0]
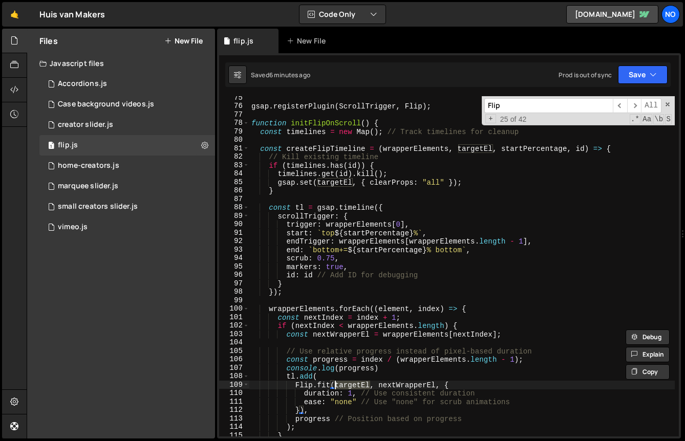
click at [616, 141] on div "gsap . registerPlugin ( ScrollTrigger , Flip ) ; function initFlipOnScroll ( ) …" at bounding box center [462, 272] width 426 height 357
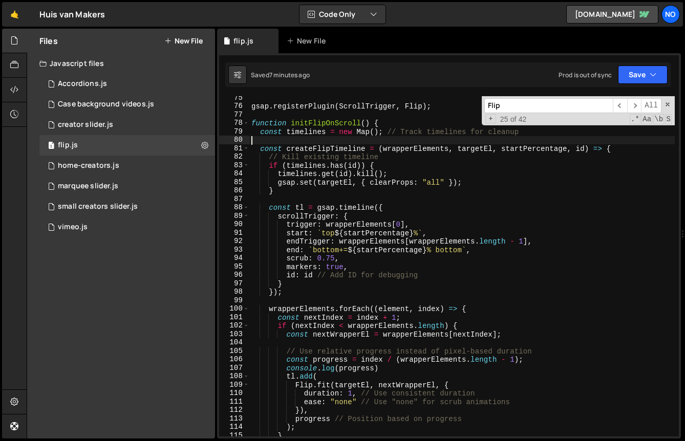
scroll to position [0, 0]
click at [616, 146] on div "gsap . registerPlugin ( ScrollTrigger , Flip ) ; function initFlipOnScroll ( ) …" at bounding box center [462, 272] width 426 height 357
type textarea "const createFlipTimeline = (wrapperElements, targetEl, startPercentage, id) => {"
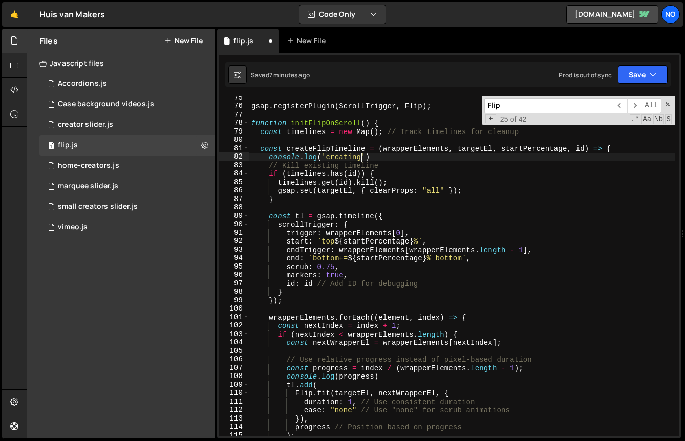
scroll to position [0, 7]
click at [632, 72] on button "Save" at bounding box center [643, 75] width 50 height 18
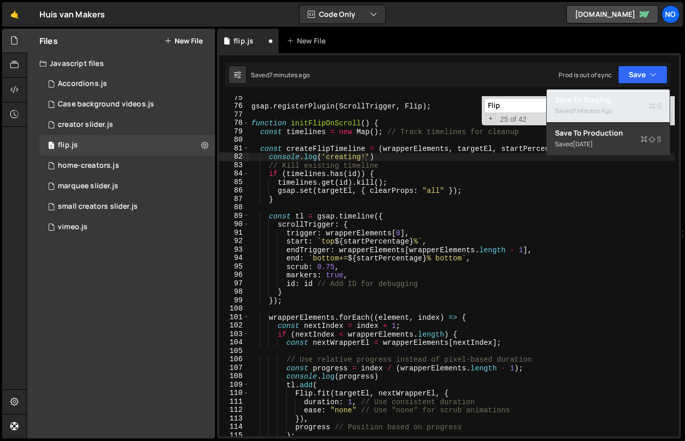
click at [609, 105] on div "Saved 7 minutes ago" at bounding box center [608, 111] width 107 height 12
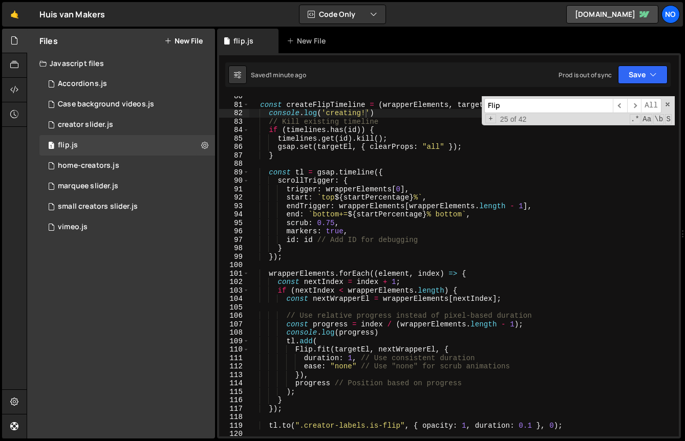
scroll to position [674, 0]
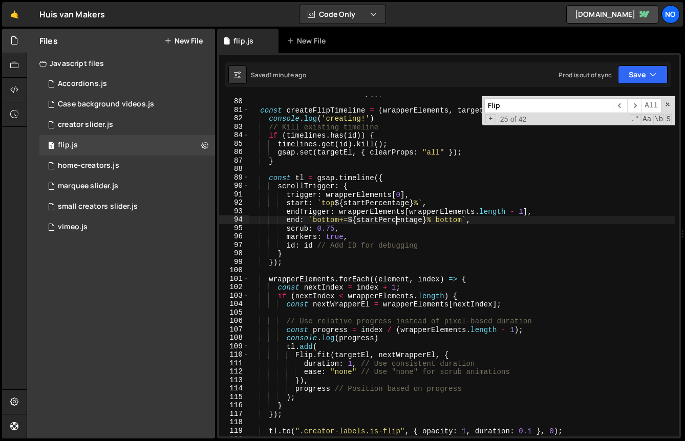
click at [394, 223] on div "const timelines = new Map ( ) ; // Track timelines for cleanup const createFlip…" at bounding box center [462, 267] width 426 height 357
click at [424, 222] on div "const timelines = new Map ( ) ; // Track timelines for cleanup const createFlip…" at bounding box center [462, 266] width 426 height 341
click at [342, 218] on div "const timelines = new Map ( ) ; // Track timelines for cleanup const createFlip…" at bounding box center [462, 267] width 426 height 357
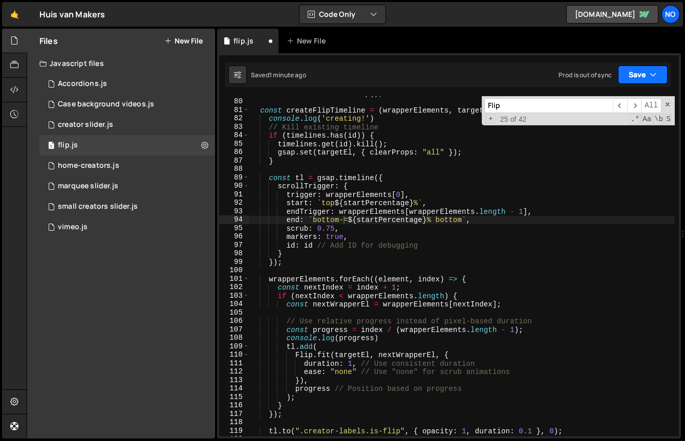
click at [632, 70] on button "Save" at bounding box center [643, 75] width 50 height 18
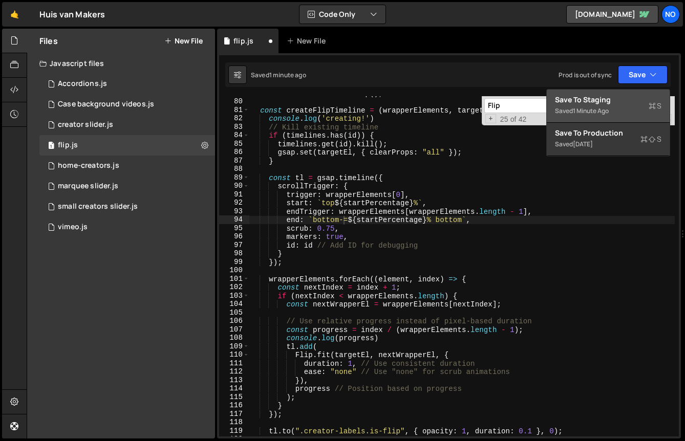
click at [599, 110] on div "1 minute ago" at bounding box center [591, 111] width 36 height 9
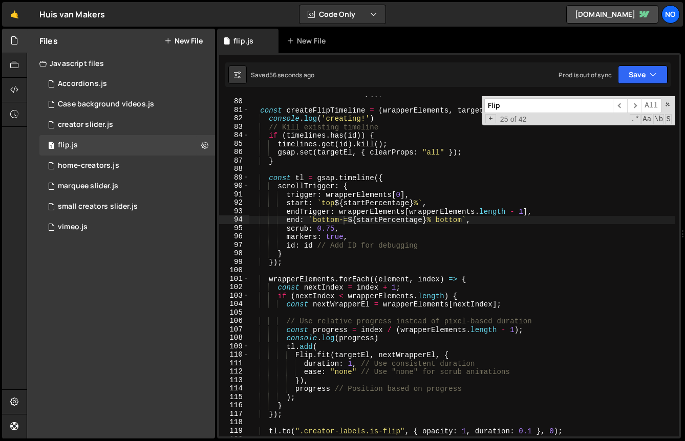
click at [388, 221] on div "const timelines = new Map ( ) ; // Track timelines for cleanup const createFlip…" at bounding box center [462, 267] width 426 height 357
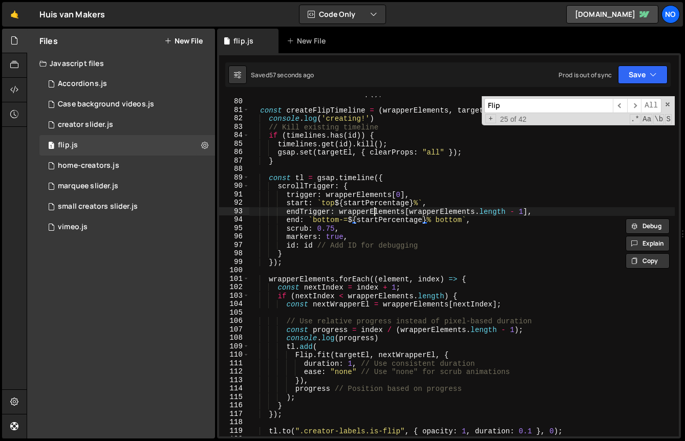
click at [372, 213] on div "const timelines = new Map ( ) ; // Track timelines for cleanup const createFlip…" at bounding box center [462, 267] width 426 height 357
click at [375, 218] on div "const timelines = new Map ( ) ; // Track timelines for cleanup const createFlip…" at bounding box center [462, 267] width 426 height 357
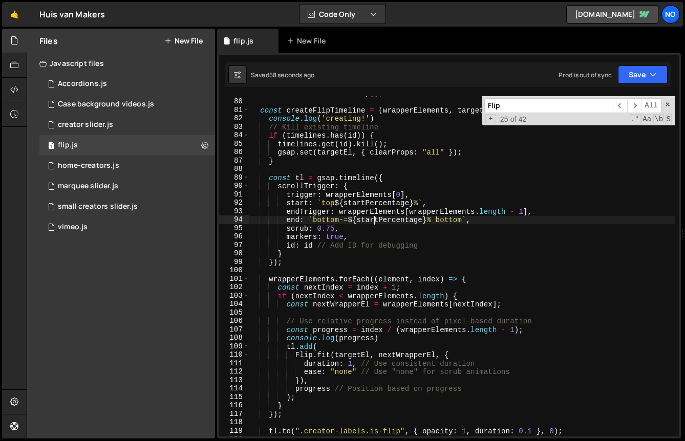
click at [375, 218] on div "const timelines = new Map ( ) ; // Track timelines for cleanup const createFlip…" at bounding box center [462, 267] width 426 height 357
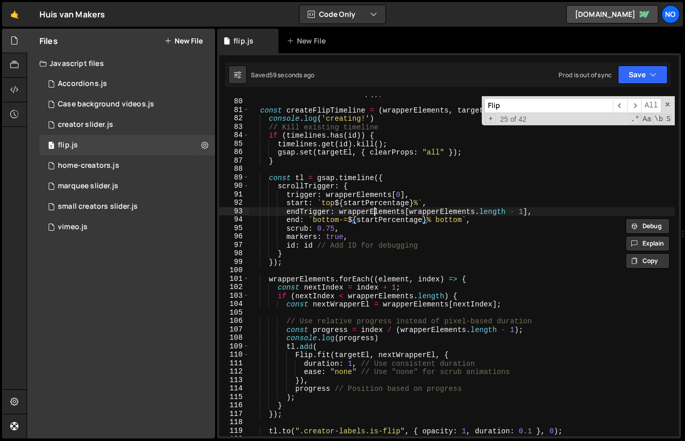
click at [375, 212] on div "const timelines = new Map ( ) ; // Track timelines for cleanup const createFlip…" at bounding box center [462, 267] width 426 height 357
click at [375, 217] on div "const timelines = new Map ( ) ; // Track timelines for cleanup const createFlip…" at bounding box center [462, 267] width 426 height 357
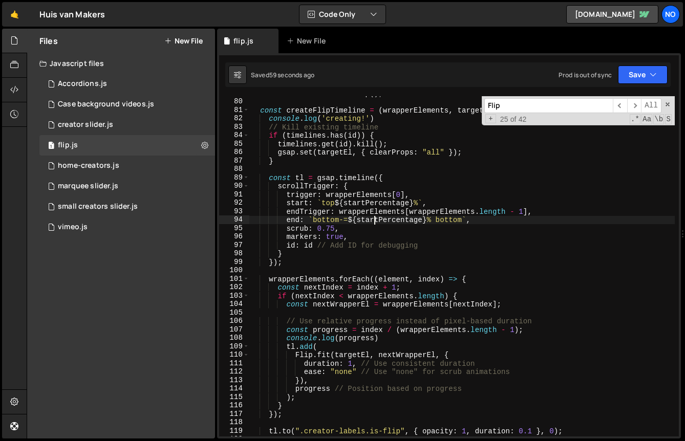
click at [375, 217] on div "const timelines = new Map ( ) ; // Track timelines for cleanup const createFlip…" at bounding box center [462, 267] width 426 height 357
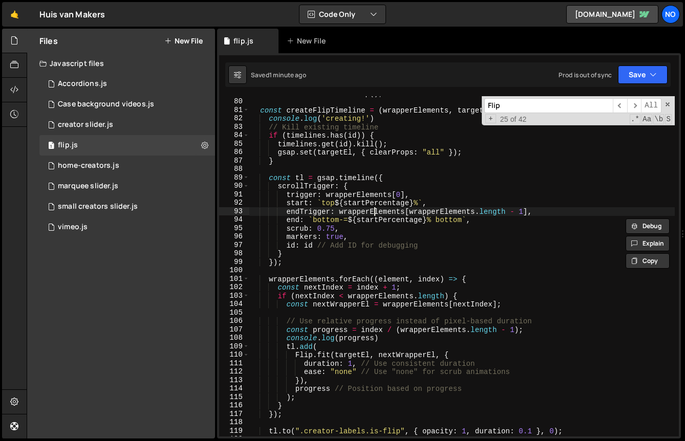
click at [375, 210] on div "const timelines = new Map ( ) ; // Track timelines for cleanup const createFlip…" at bounding box center [462, 267] width 426 height 357
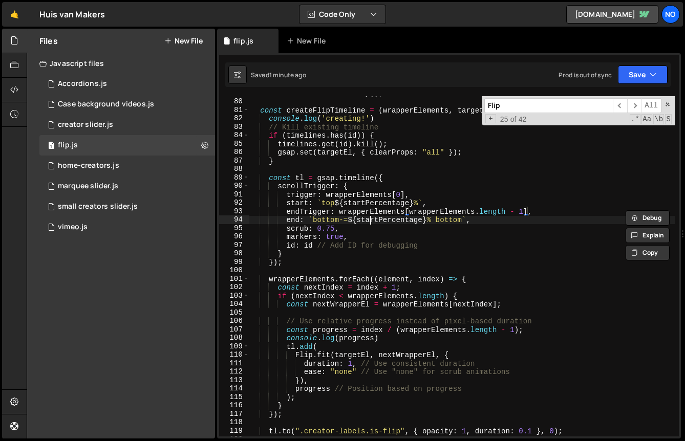
click at [371, 220] on div "const timelines = new Map ( ) ; // Track timelines for cleanup const createFlip…" at bounding box center [462, 267] width 426 height 357
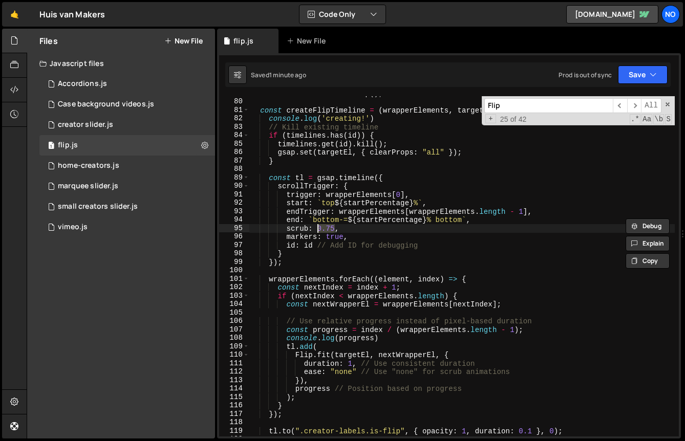
drag, startPoint x: 335, startPoint y: 227, endPoint x: 316, endPoint y: 227, distance: 19.0
click at [316, 227] on div "const timelines = new Map ( ) ; // Track timelines for cleanup const createFlip…" at bounding box center [462, 267] width 426 height 357
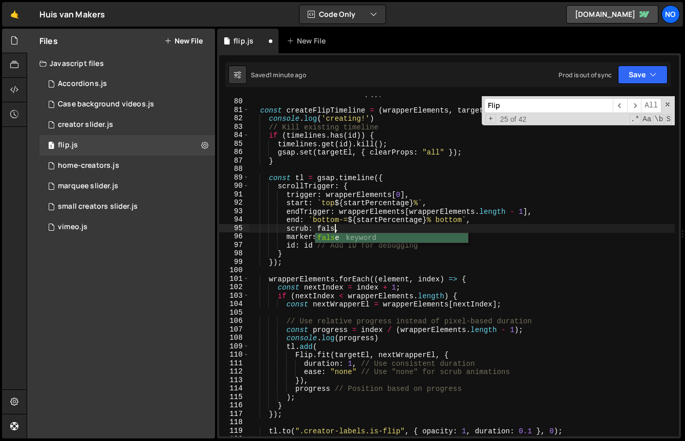
scroll to position [0, 6]
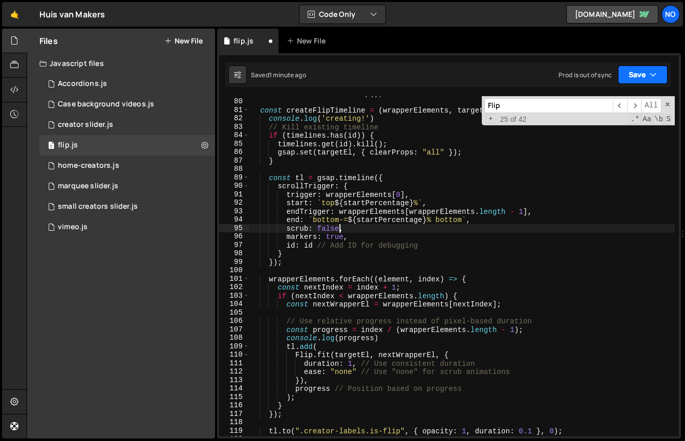
click at [637, 77] on button "Save" at bounding box center [643, 75] width 50 height 18
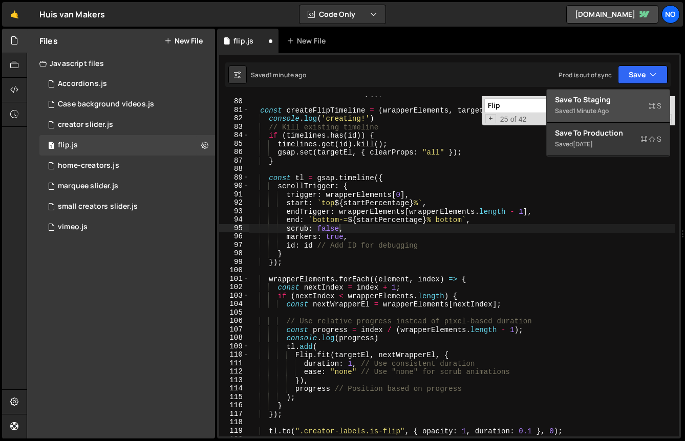
click at [619, 105] on div "Saved 1 minute ago" at bounding box center [608, 111] width 107 height 12
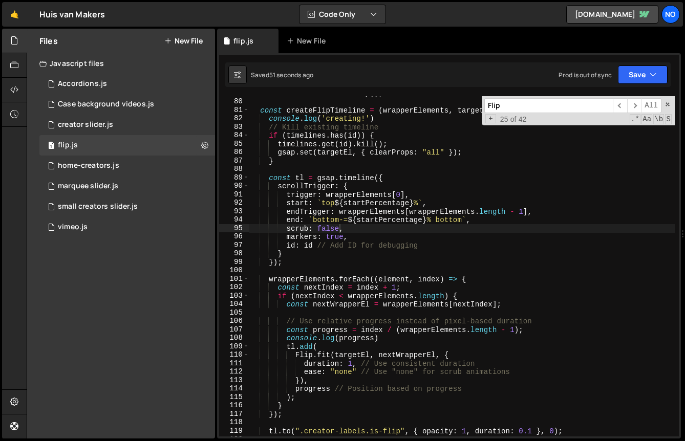
type textarea "end: `bottom-=${startPercentage}% bottom`,"
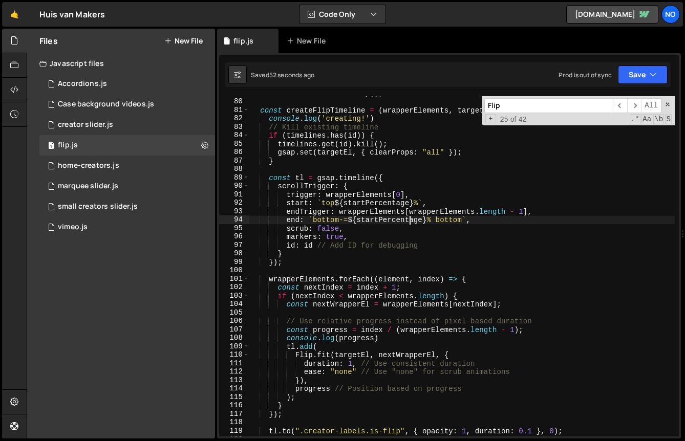
click at [412, 220] on div "const timelines = new Map ( ) ; // Track timelines for cleanup const createFlip…" at bounding box center [462, 267] width 426 height 357
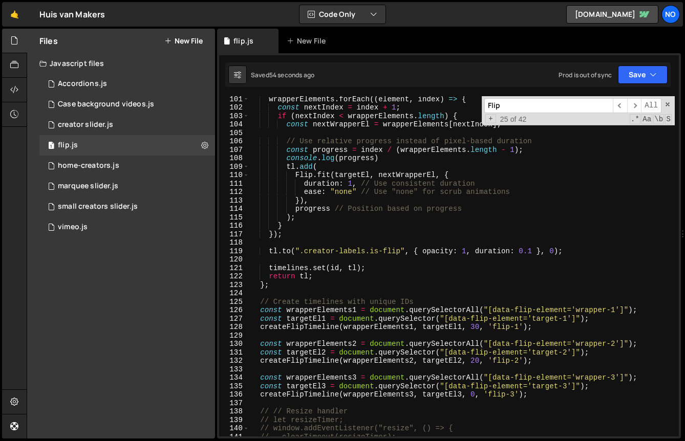
scroll to position [844, 0]
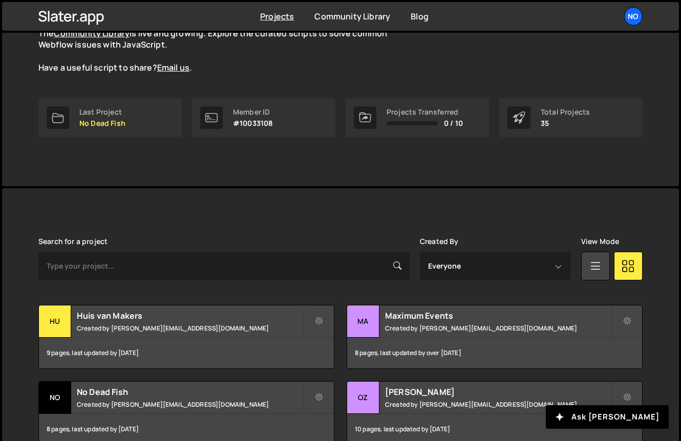
scroll to position [69, 0]
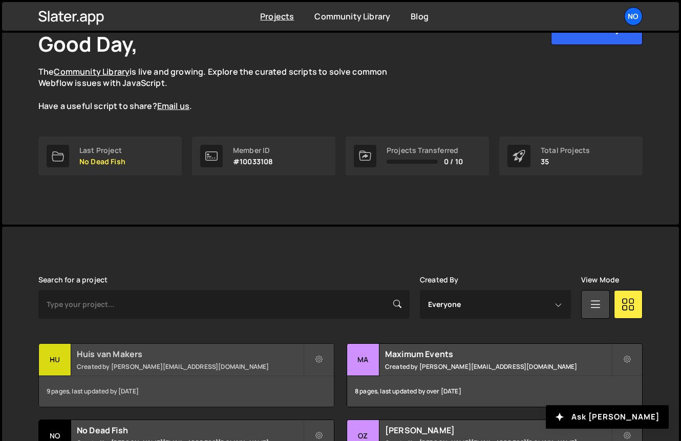
click at [113, 352] on h2 "Huis van Makers" at bounding box center [190, 354] width 226 height 11
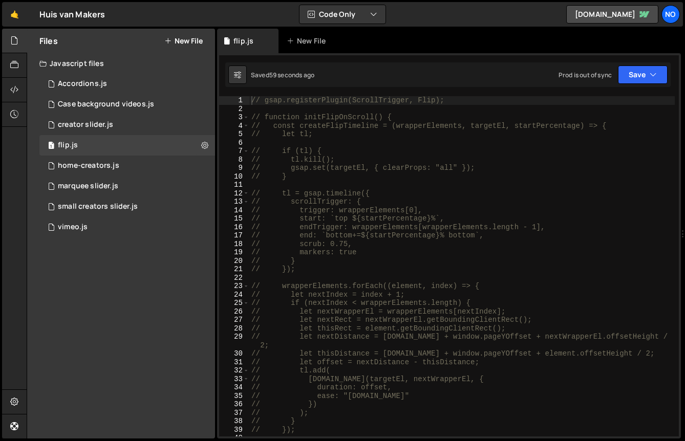
scroll to position [34656, 0]
click at [384, 238] on div "// gsap.registerPlugin(ScrollTrigger, Flip); // function initFlipOnScroll() { /…" at bounding box center [462, 274] width 426 height 357
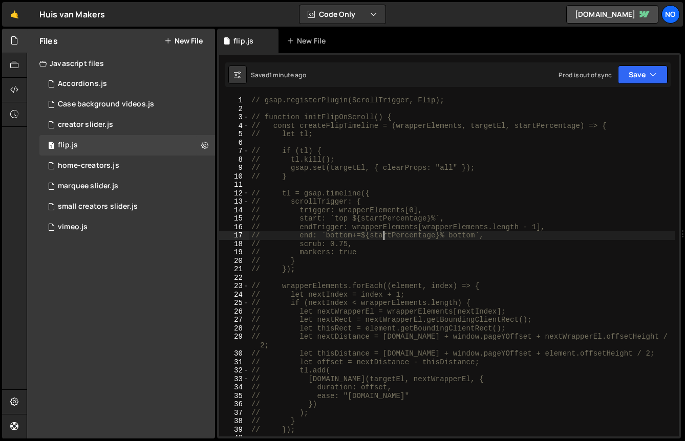
click at [368, 238] on div "// gsap.registerPlugin(ScrollTrigger, Flip); // function initFlipOnScroll() { /…" at bounding box center [462, 274] width 426 height 357
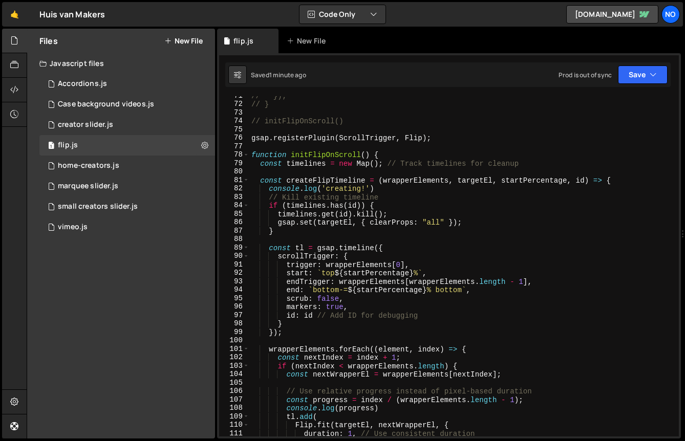
scroll to position [605, 0]
click at [356, 291] on div "// }); // } // initFlipOnScroll() gsap . registerPlugin ( ScrollTrigger , Flip …" at bounding box center [462, 270] width 426 height 357
click at [345, 290] on div "// }); // } // initFlipOnScroll() gsap . registerPlugin ( ScrollTrigger , Flip …" at bounding box center [462, 270] width 426 height 357
click at [356, 288] on div "// }); // } // initFlipOnScroll() gsap . registerPlugin ( ScrollTrigger , Flip …" at bounding box center [462, 270] width 426 height 357
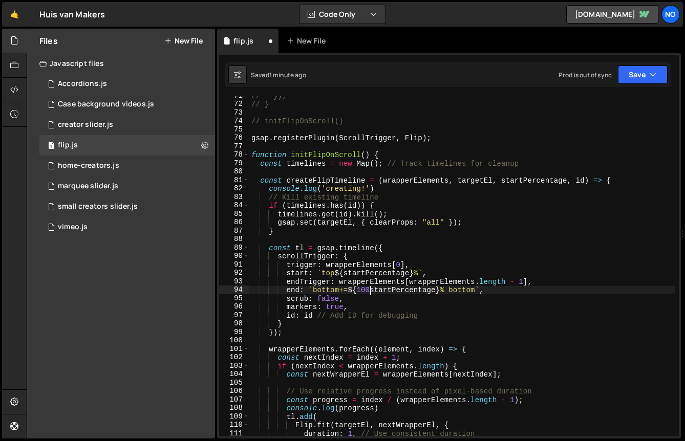
scroll to position [0, 8]
click at [627, 78] on button "Save" at bounding box center [643, 75] width 50 height 18
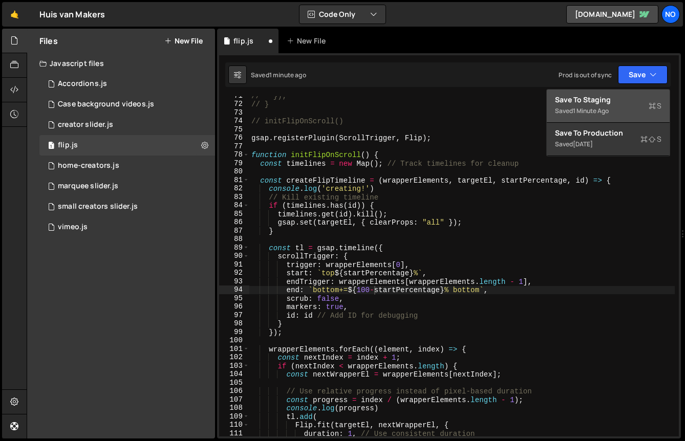
click at [617, 99] on div "Save to Staging S" at bounding box center [608, 100] width 107 height 10
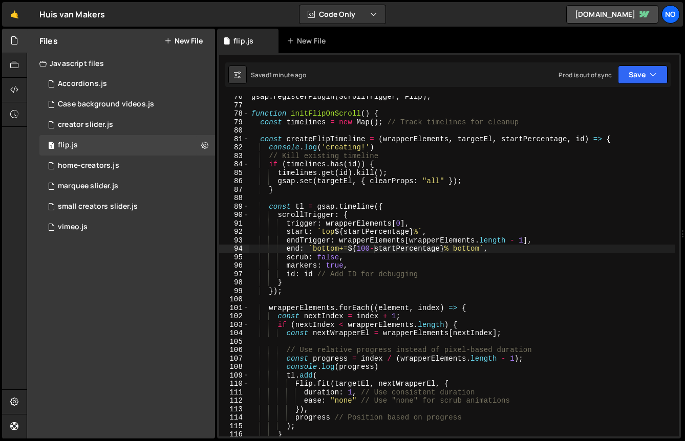
scroll to position [0, 4]
click at [291, 374] on div "gsap . registerPlugin ( ScrollTrigger , Flip ) ; function initFlipOnScroll ( ) …" at bounding box center [462, 271] width 426 height 357
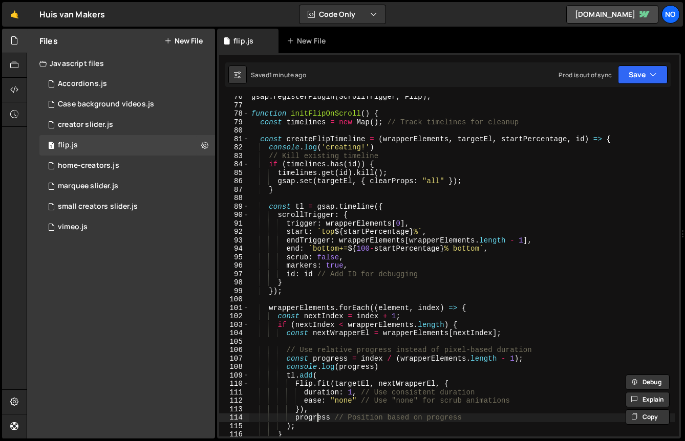
click at [315, 417] on div "gsap . registerPlugin ( ScrollTrigger , Flip ) ; function initFlipOnScroll ( ) …" at bounding box center [462, 271] width 426 height 357
click at [315, 417] on div "gsap . registerPlugin ( ScrollTrigger , Flip ) ; function initFlipOnScroll ( ) …" at bounding box center [462, 266] width 426 height 341
click at [315, 417] on div "gsap . registerPlugin ( ScrollTrigger , Flip ) ; function initFlipOnScroll ( ) …" at bounding box center [462, 271] width 426 height 357
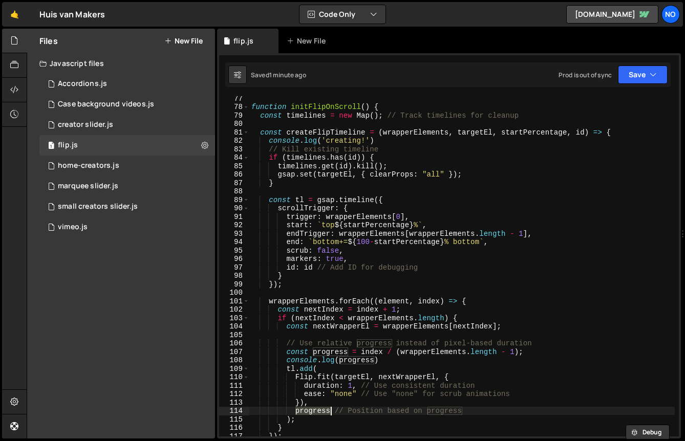
scroll to position [653, 0]
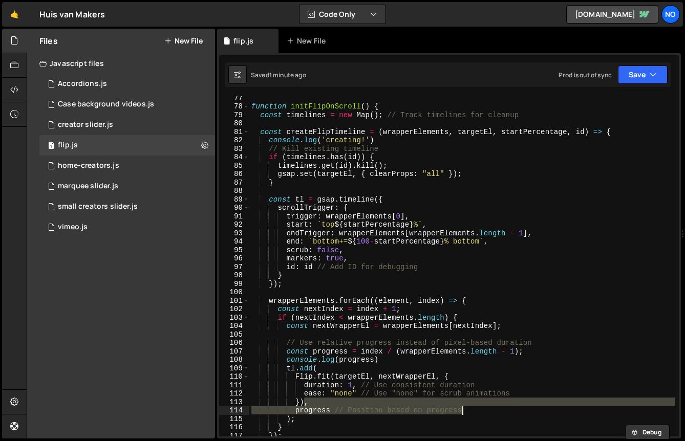
drag, startPoint x: 304, startPoint y: 404, endPoint x: 514, endPoint y: 410, distance: 210.1
click at [514, 410] on div "function initFlipOnScroll ( ) { const timelines = new Map ( ) ; // Track timeli…" at bounding box center [462, 272] width 426 height 357
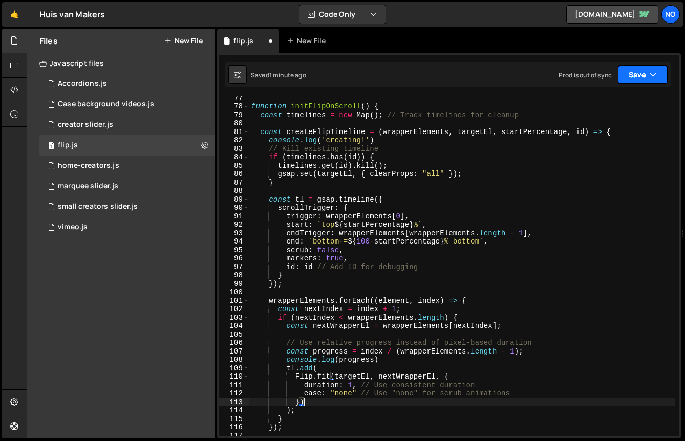
click at [660, 66] on button "Save" at bounding box center [643, 75] width 50 height 18
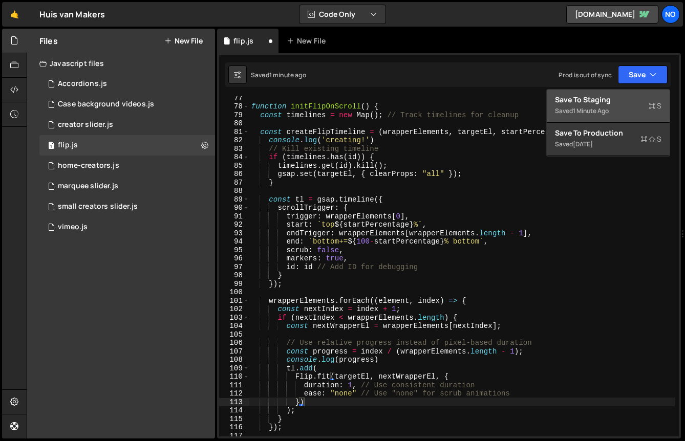
click at [617, 100] on div "Save to Staging S" at bounding box center [608, 100] width 107 height 10
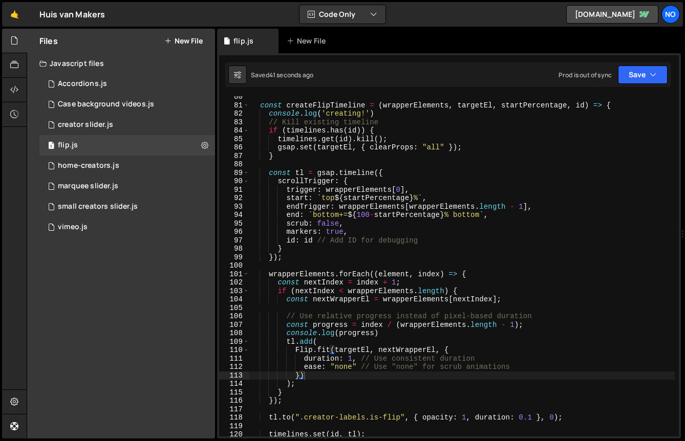
scroll to position [681, 0]
click at [337, 356] on div "const createFlipTimeline = ( wrapperElements , targetEl , startPercentage , id …" at bounding box center [462, 269] width 426 height 357
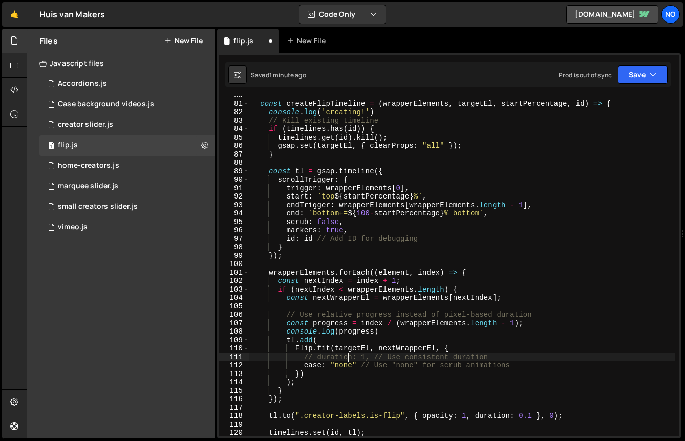
click at [333, 366] on div "const createFlipTimeline = ( wrapperElements , targetEl , startPercentage , id …" at bounding box center [462, 269] width 426 height 357
type textarea "// ease: "none" // Use "none" for scrub animations"
click at [627, 74] on button "Save" at bounding box center [643, 75] width 50 height 18
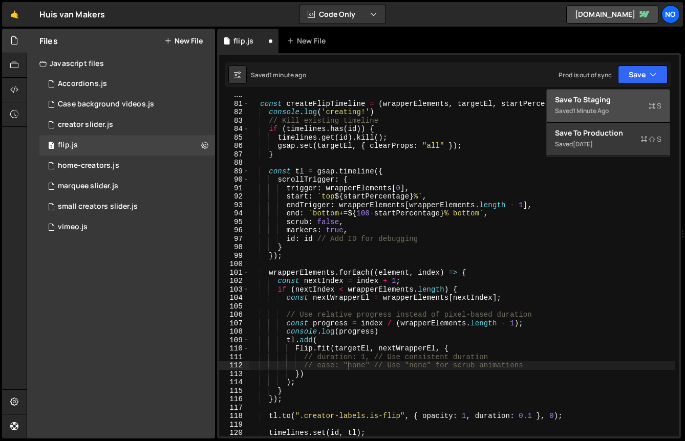
click at [613, 102] on div "Save to Staging S" at bounding box center [608, 100] width 107 height 10
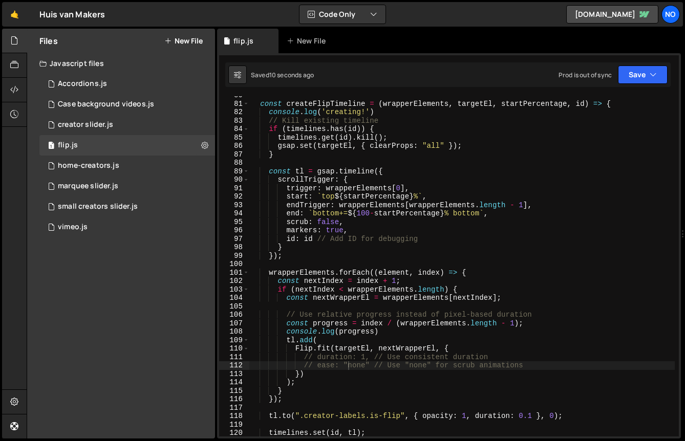
scroll to position [0, 0]
click at [357, 311] on div "const createFlipTimeline = ( wrapperElements , targetEl , startPercentage , id …" at bounding box center [462, 269] width 426 height 357
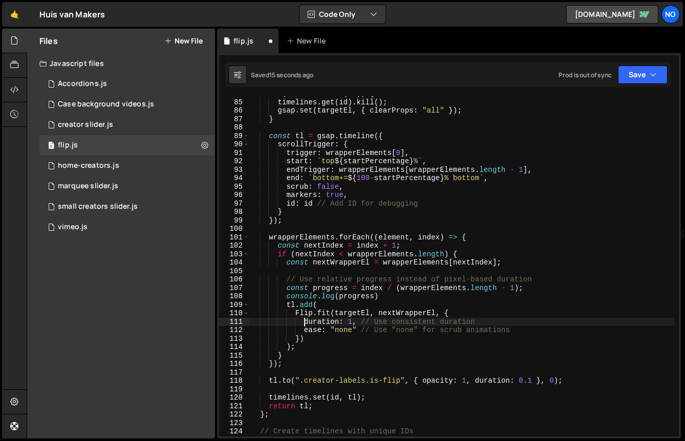
scroll to position [683, 0]
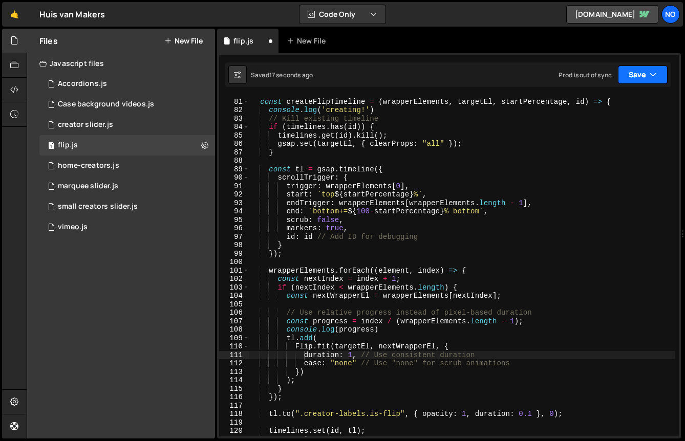
click at [642, 67] on button "Save" at bounding box center [643, 75] width 50 height 18
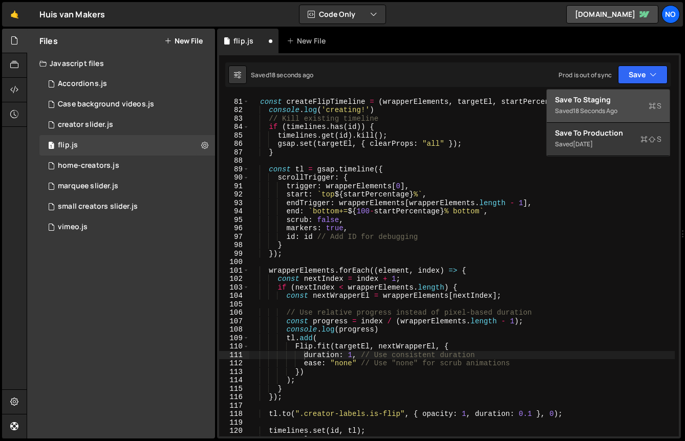
click at [615, 104] on div "Save to Staging S" at bounding box center [608, 100] width 107 height 10
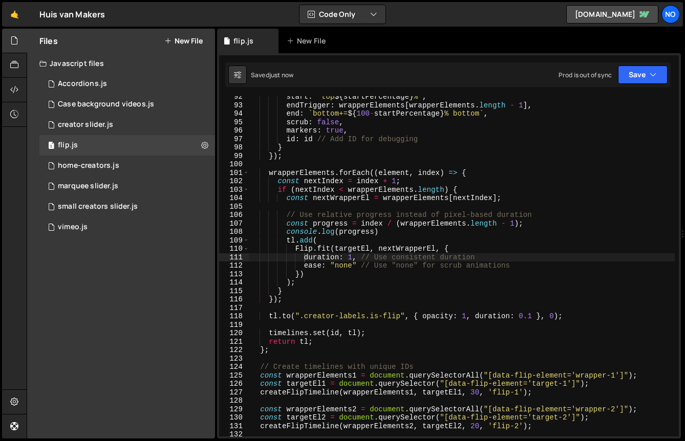
scroll to position [782, 0]
click at [291, 335] on div "start : ` top ${ startPercentage } % ` , endTrigger : wrapperElements [ wrapper…" at bounding box center [462, 270] width 426 height 357
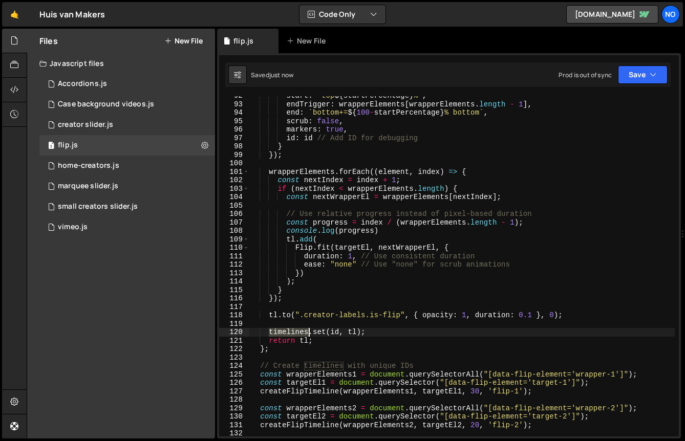
click at [291, 335] on div "start : ` top ${ startPercentage } % ` , endTrigger : wrapperElements [ wrapper…" at bounding box center [462, 270] width 426 height 357
click at [317, 334] on div "start : ` top ${ startPercentage } % ` , endTrigger : wrapperElements [ wrapper…" at bounding box center [462, 270] width 426 height 357
click at [337, 334] on div "start : ` top ${ startPercentage } % ` , endTrigger : wrapperElements [ wrapper…" at bounding box center [462, 270] width 426 height 357
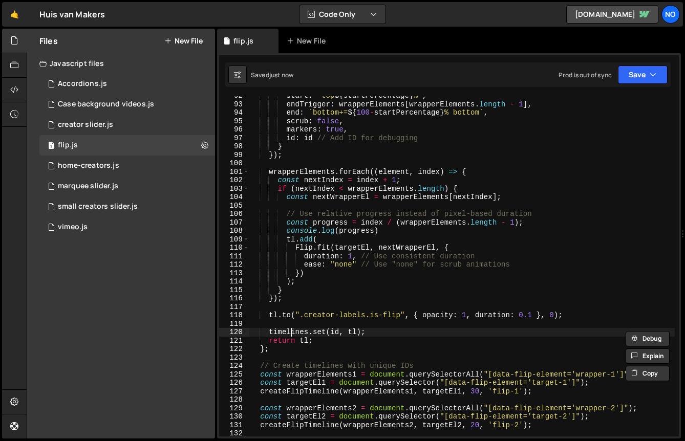
click at [292, 333] on div "start : ` top ${ startPercentage } % ` , endTrigger : wrapperElements [ wrapper…" at bounding box center [462, 270] width 426 height 357
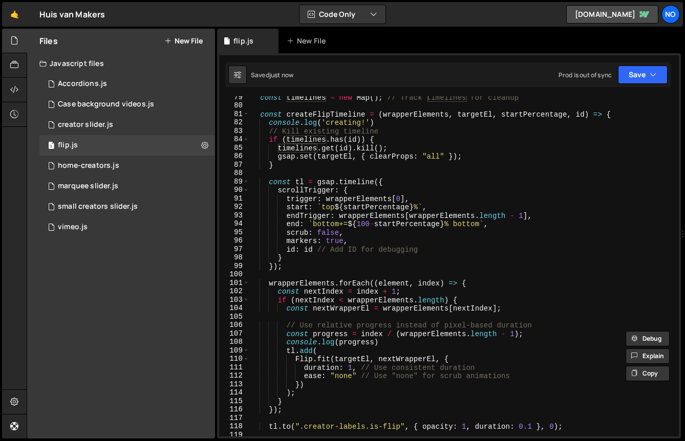
scroll to position [753, 0]
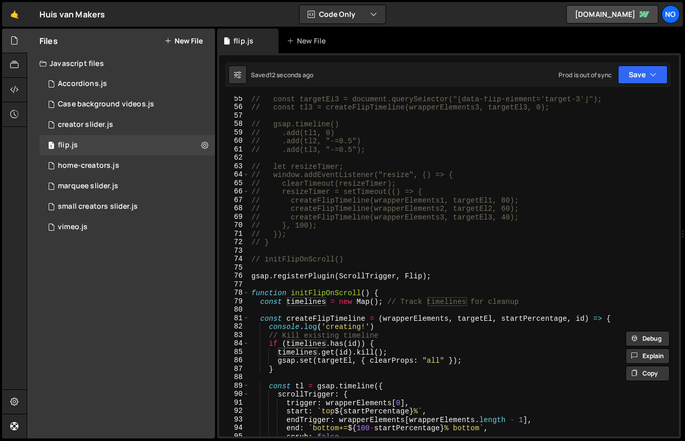
click at [315, 316] on div "// const targetEl3 = document.querySelector("[data-flip-element='target-3']"); …" at bounding box center [462, 273] width 426 height 357
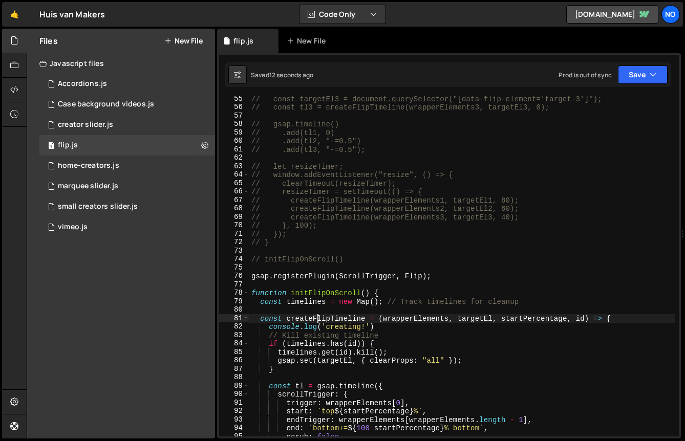
click at [315, 316] on div "// const targetEl3 = document.querySelector("[data-flip-element='target-3']"); …" at bounding box center [462, 273] width 426 height 357
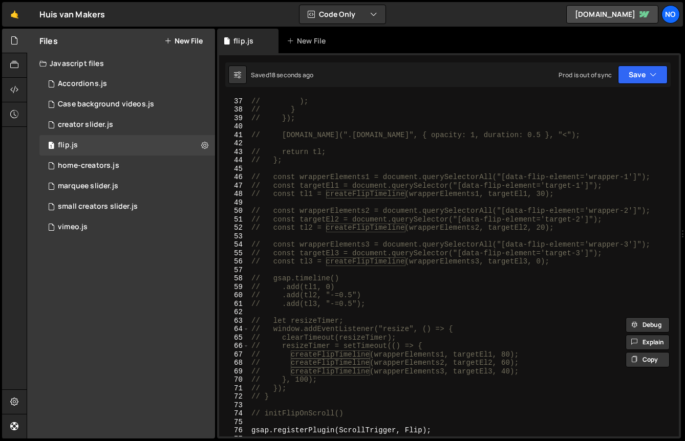
scroll to position [484, 0]
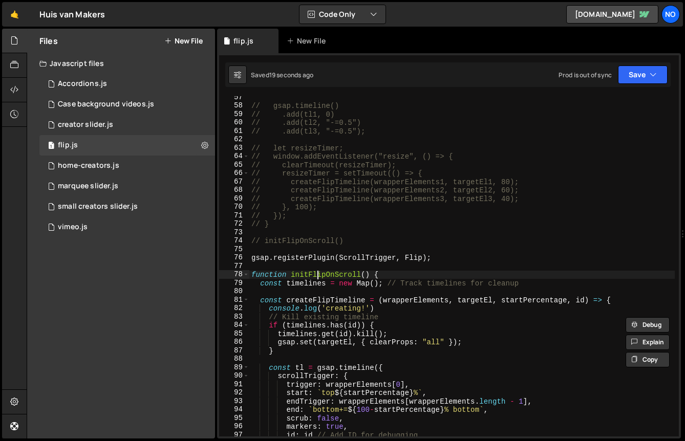
click at [319, 274] on div "// gsap.timeline() // .add(tl1, 0) // .add(tl2, "-=0.5") // .add(tl3, "-=0.5");…" at bounding box center [462, 271] width 426 height 357
type textarea "function initFlipOnScroll() {"
click at [319, 274] on div "// gsap.timeline() // .add(tl1, 0) // .add(tl2, "-=0.5") // .add(tl3, "-=0.5");…" at bounding box center [462, 271] width 426 height 357
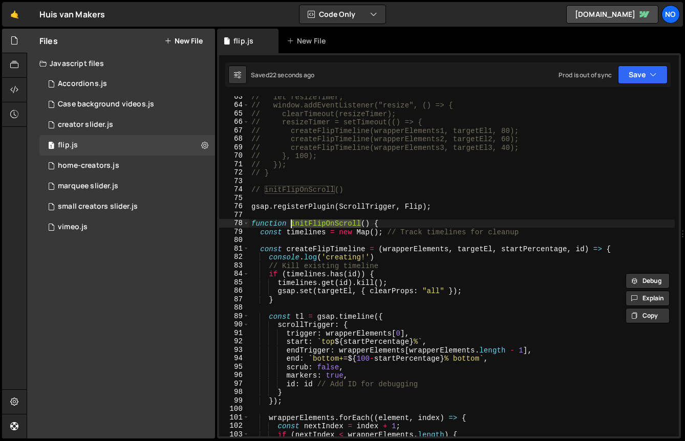
scroll to position [560, 0]
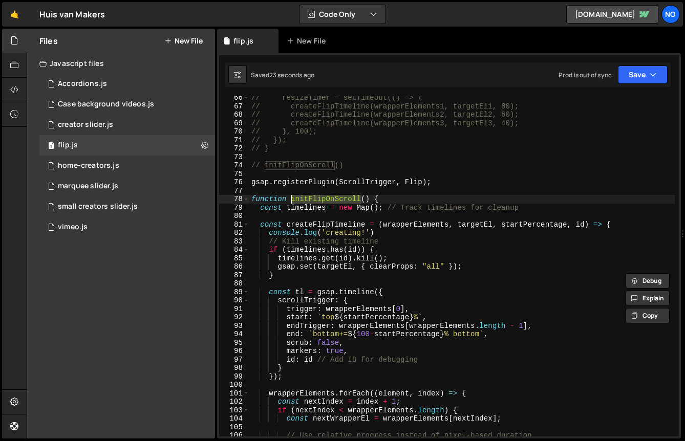
click at [306, 217] on div "// resizeTimer = setTimeout(() => { // createFlipTimeline(wrapperElements1, tar…" at bounding box center [462, 272] width 426 height 357
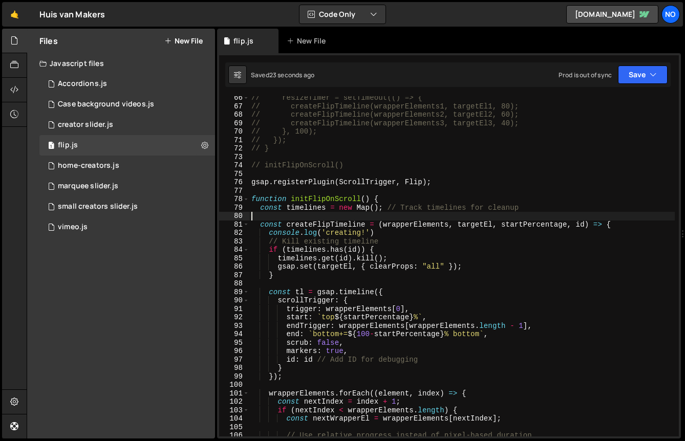
click at [306, 212] on div "// resizeTimer = setTimeout(() => { // createFlipTimeline(wrapperElements1, tar…" at bounding box center [462, 272] width 426 height 357
click at [306, 210] on div "// resizeTimer = setTimeout(() => { // createFlipTimeline(wrapperElements1, tar…" at bounding box center [462, 272] width 426 height 357
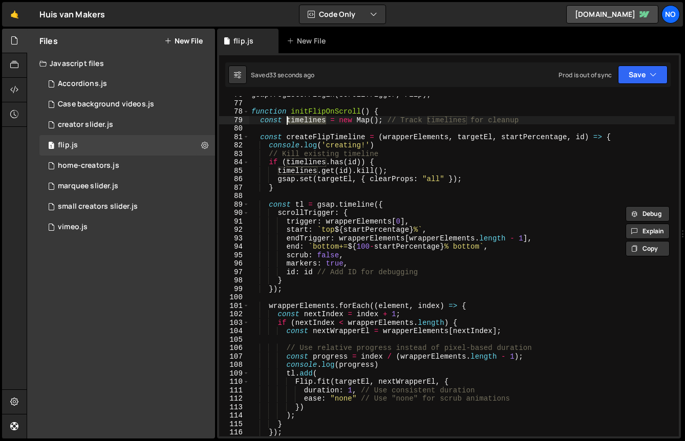
scroll to position [648, 0]
click at [301, 250] on div "gsap . registerPlugin ( ScrollTrigger , Flip ) ; function initFlipOnScroll ( ) …" at bounding box center [462, 269] width 426 height 357
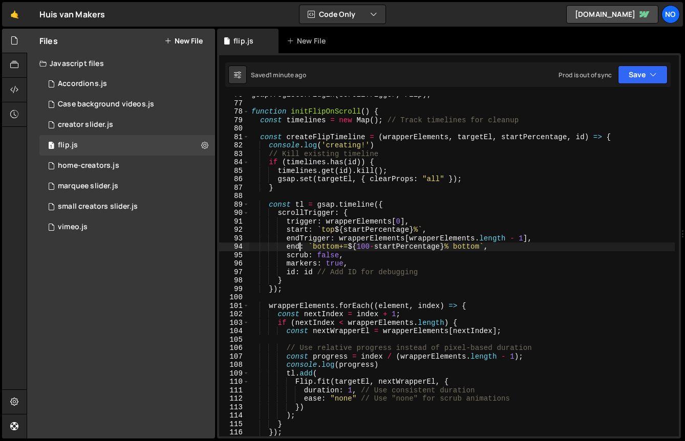
click at [301, 250] on div "gsap . registerPlugin ( ScrollTrigger , Flip ) ; function initFlipOnScroll ( ) …" at bounding box center [462, 269] width 426 height 357
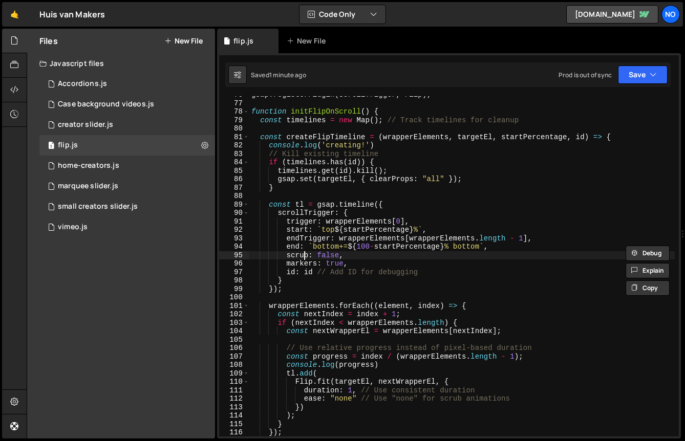
click at [304, 252] on div "gsap . registerPlugin ( ScrollTrigger , Flip ) ; function initFlipOnScroll ( ) …" at bounding box center [462, 269] width 426 height 357
click at [329, 252] on div "gsap . registerPlugin ( ScrollTrigger , Flip ) ; function initFlipOnScroll ( ) …" at bounding box center [462, 269] width 426 height 357
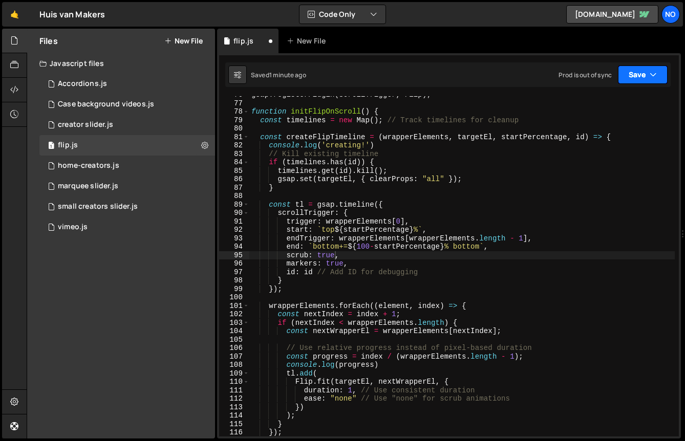
click at [639, 70] on button "Save" at bounding box center [643, 75] width 50 height 18
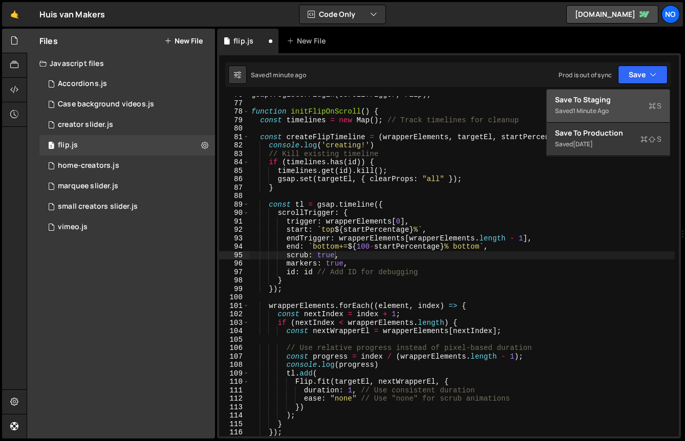
click at [624, 104] on div "Save to Staging S" at bounding box center [608, 100] width 107 height 10
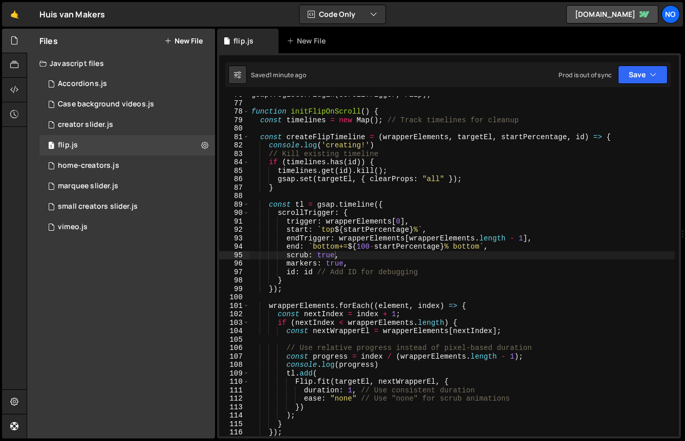
click at [302, 384] on div "gsap . registerPlugin ( ScrollTrigger , Flip ) ; function initFlipOnScroll ( ) …" at bounding box center [462, 269] width 426 height 357
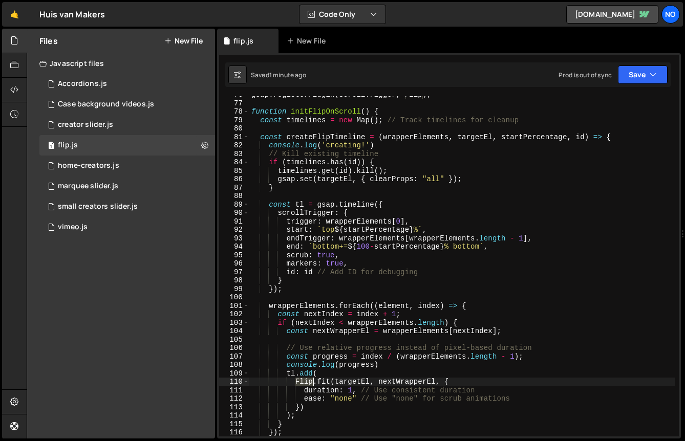
click at [302, 384] on div "gsap . registerPlugin ( ScrollTrigger , Flip ) ; function initFlipOnScroll ( ) …" at bounding box center [462, 269] width 426 height 357
click at [302, 384] on div "gsap . registerPlugin ( ScrollTrigger , Flip ) ; function initFlipOnScroll ( ) …" at bounding box center [462, 266] width 426 height 341
click at [302, 384] on div "gsap . registerPlugin ( ScrollTrigger , Flip ) ; function initFlipOnScroll ( ) …" at bounding box center [462, 269] width 426 height 357
click at [460, 242] on div "gsap . registerPlugin ( ScrollTrigger , Flip ) ; function initFlipOnScroll ( ) …" at bounding box center [462, 269] width 426 height 357
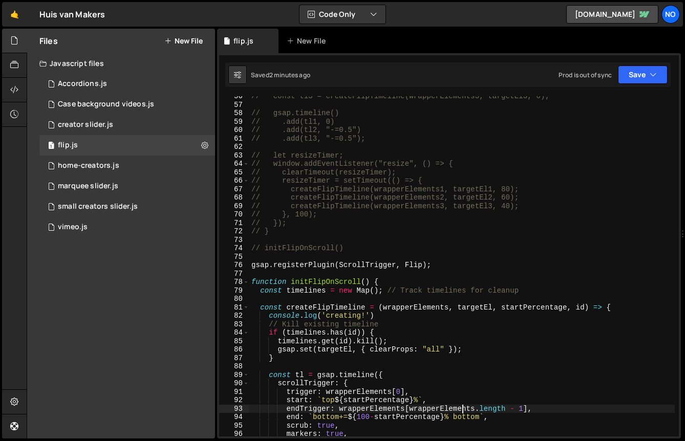
scroll to position [477, 0]
click at [375, 267] on div "// const tl3 = createFlipTimeline(wrapperElements3, targetEl3, 0); // gsap.time…" at bounding box center [462, 270] width 426 height 357
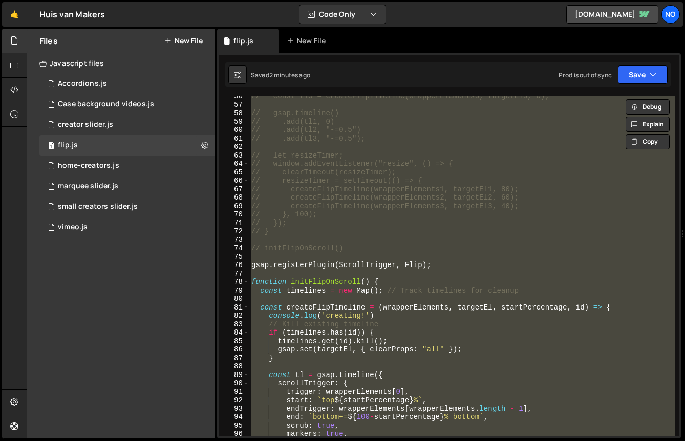
scroll to position [0, 5]
click at [283, 250] on div "// const tl3 = createFlipTimeline(wrapperElements3, targetEl3, 0); // gsap.time…" at bounding box center [462, 266] width 426 height 341
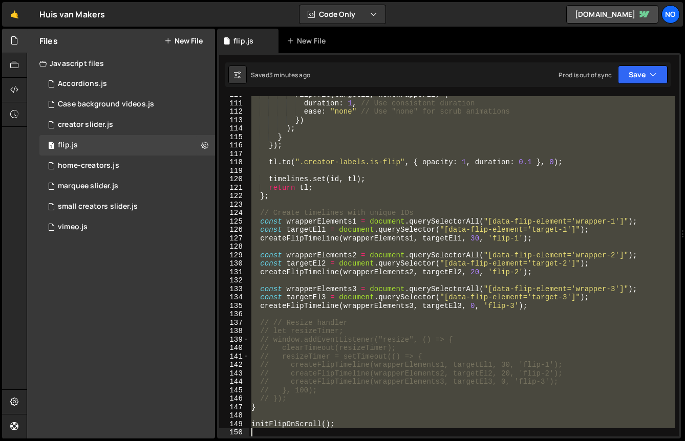
scroll to position [935, 0]
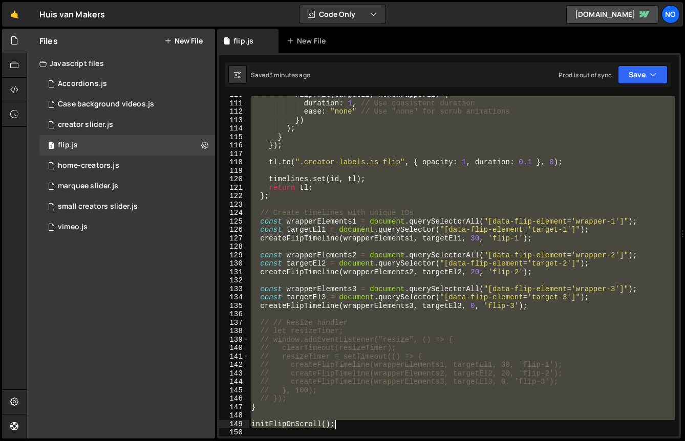
drag, startPoint x: 251, startPoint y: 264, endPoint x: 372, endPoint y: 426, distance: 202.0
click at [372, 426] on div "Flip . fit ( targetEl , nextWrapperEl , { duration : 1 , // Use consistent dura…" at bounding box center [462, 269] width 426 height 357
paste textarea "}"
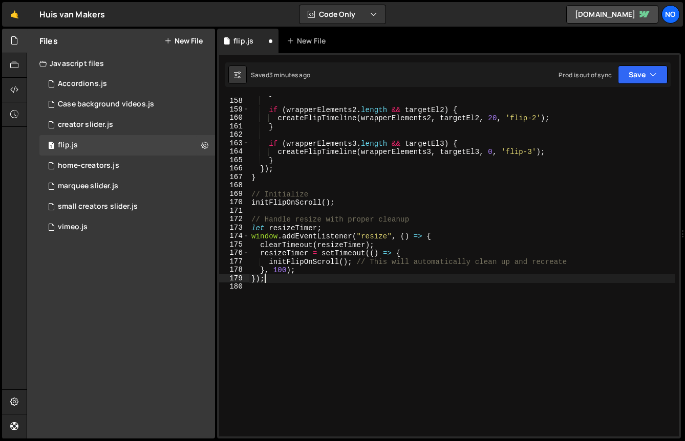
scroll to position [1280, 0]
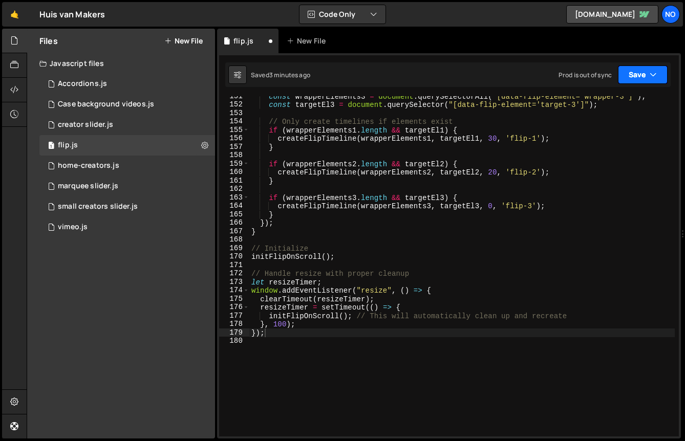
click at [640, 77] on button "Save" at bounding box center [643, 75] width 50 height 18
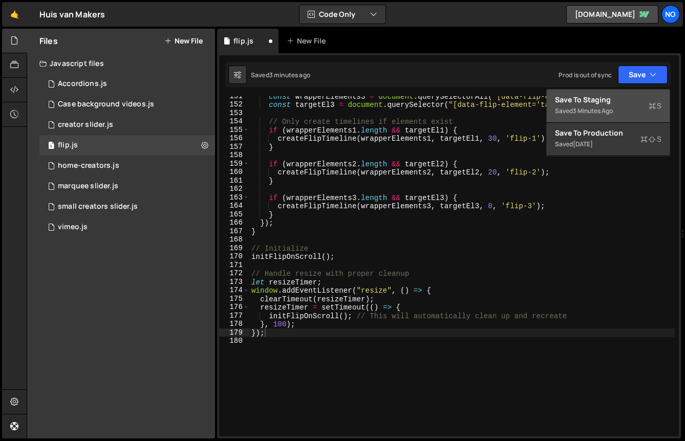
click at [609, 102] on div "Save to Staging S" at bounding box center [608, 100] width 107 height 10
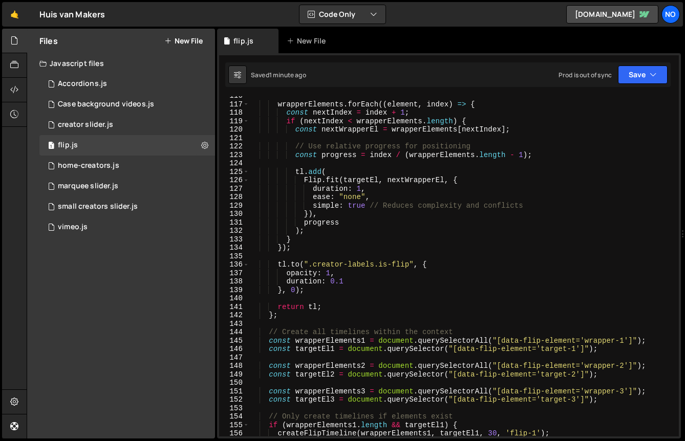
scroll to position [1000, 0]
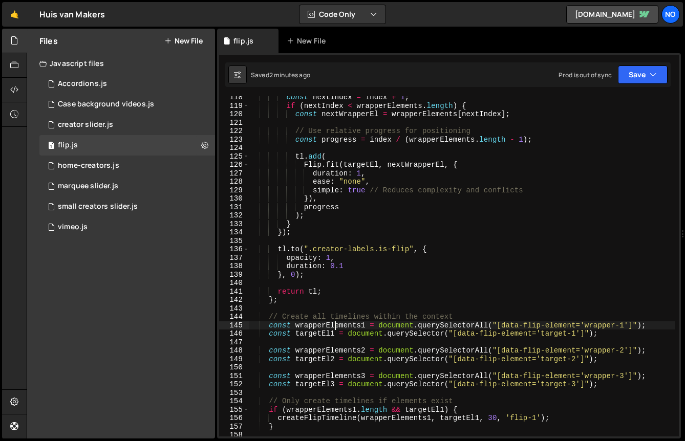
click at [336, 326] on div "const nextIndex = index + 1 ; if ( nextIndex < wrapperElements . length ) { con…" at bounding box center [462, 271] width 426 height 357
click at [382, 418] on div "const nextIndex = index + 1 ; if ( nextIndex < wrapperElements . length ) { con…" at bounding box center [462, 271] width 426 height 357
type textarea "createFlipTimeline(wrapperElements1, targetEl1, 30, 'flip-1');"
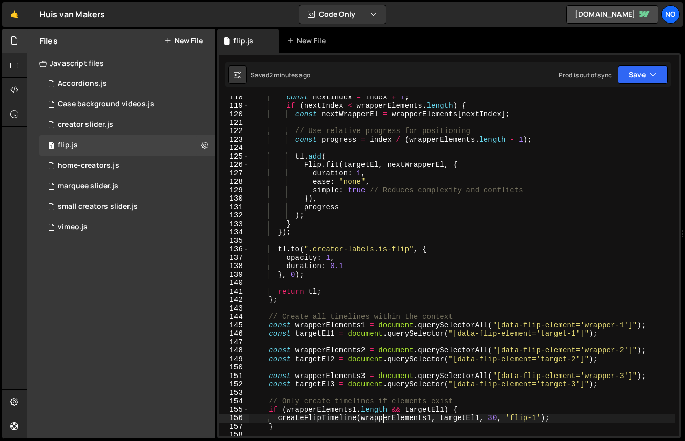
click at [382, 418] on div "const nextIndex = index + 1 ; if ( nextIndex < wrapperElements . length ) { con…" at bounding box center [462, 271] width 426 height 357
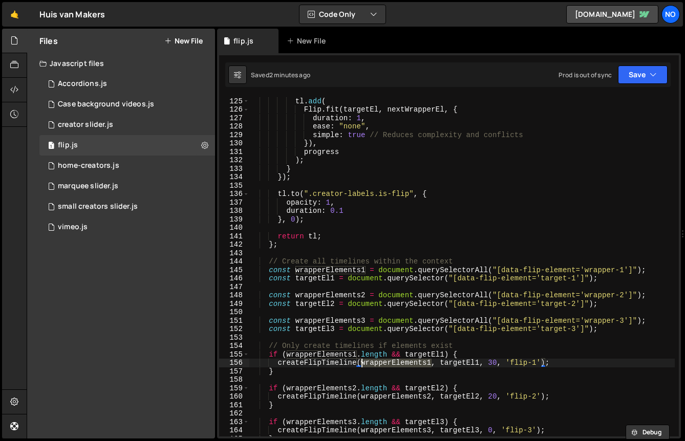
scroll to position [1047, 0]
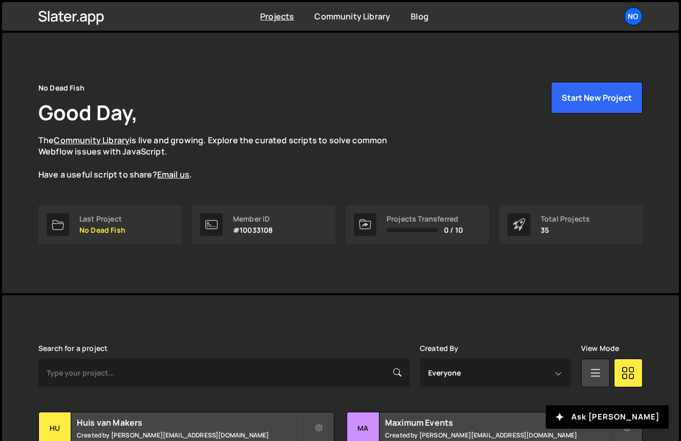
scroll to position [69, 0]
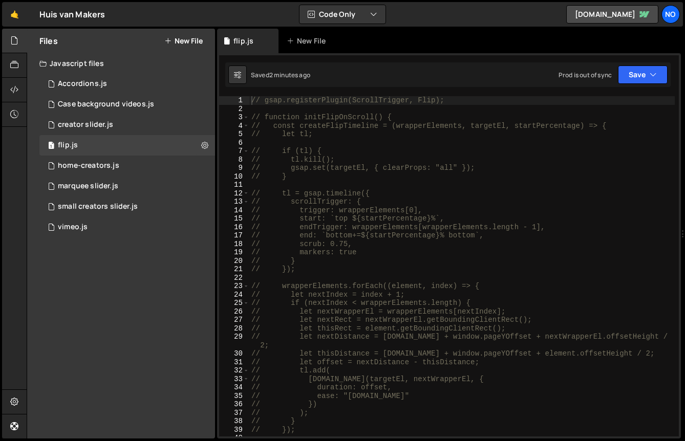
scroll to position [34656, 0]
click at [399, 277] on div "// gsap.registerPlugin(ScrollTrigger, Flip); // function initFlipOnScroll() { /…" at bounding box center [462, 274] width 426 height 357
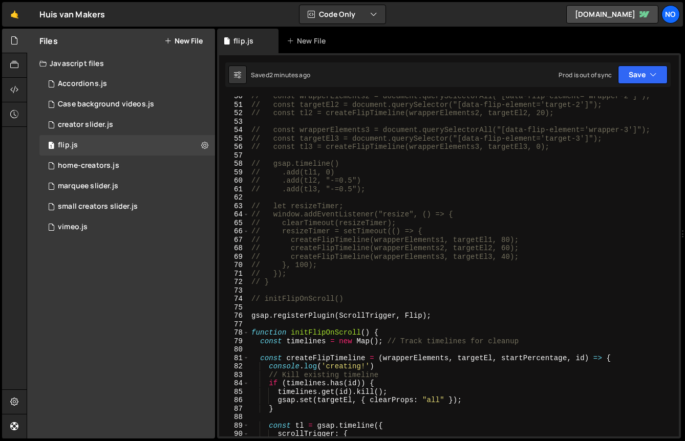
scroll to position [566, 0]
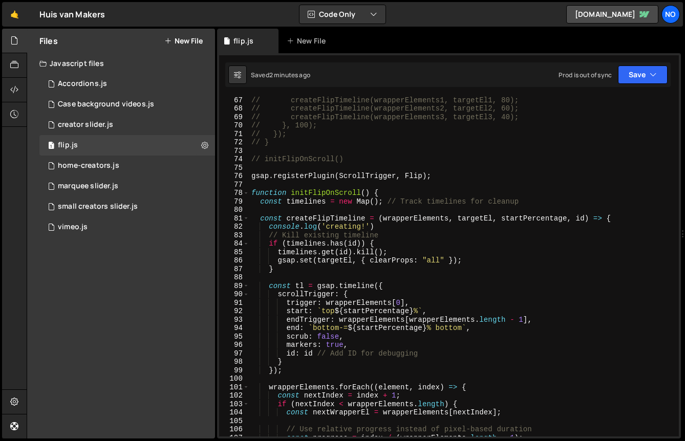
click at [408, 216] on div "// createFlipTimeline(wrapperElements1, targetEl1, 80); // createFlipTimeline(w…" at bounding box center [462, 274] width 426 height 357
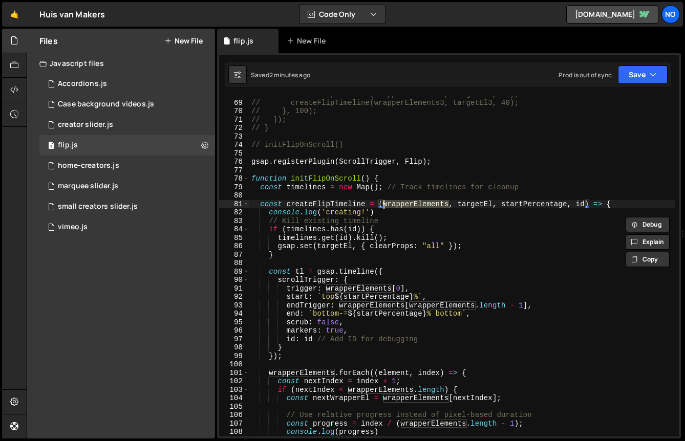
scroll to position [582, 0]
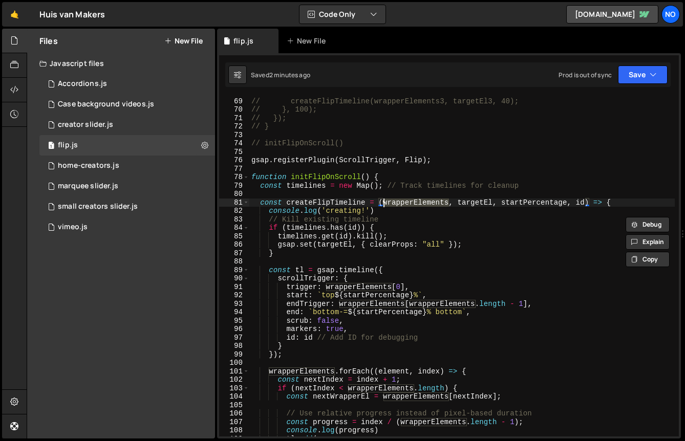
click at [472, 205] on div "// createFlipTimeline(wrapperElements2, targetEl2, 60); // createFlipTimeline(w…" at bounding box center [462, 267] width 426 height 357
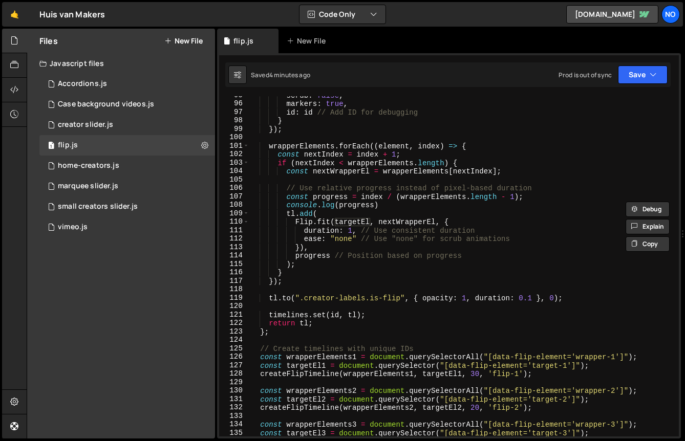
scroll to position [808, 0]
click at [363, 277] on div "scrub : false , markers : true , id : id // Add ID for debugging } }) ; wrapper…" at bounding box center [462, 269] width 426 height 357
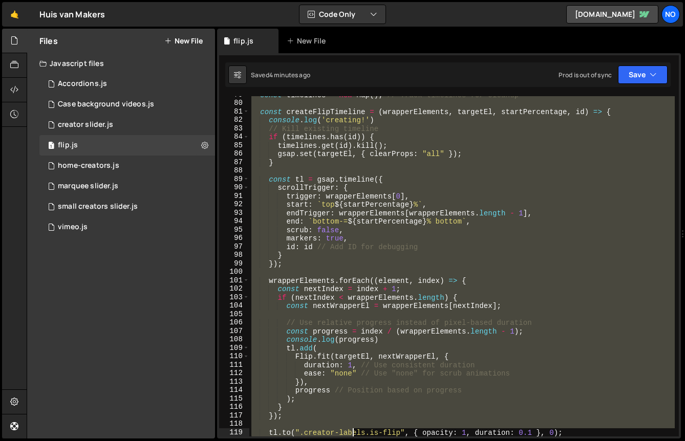
scroll to position [944, 0]
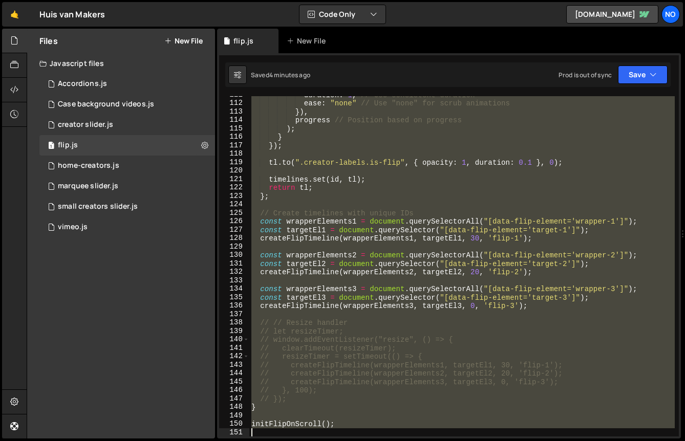
drag, startPoint x: 253, startPoint y: 265, endPoint x: 348, endPoint y: 434, distance: 194.4
click at [348, 434] on div "duration : 1 , // Use consistent duration ease : "none" // Use "none" for scrub…" at bounding box center [462, 269] width 426 height 357
type textarea "initFlipOnScroll();"
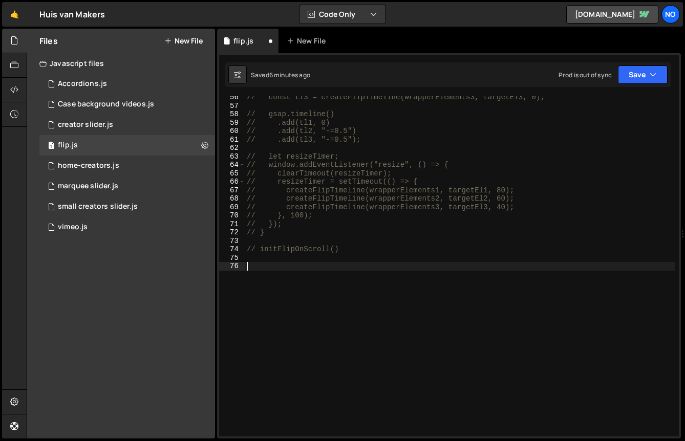
click at [250, 309] on div "// const tl3 = createFlipTimeline(wrapperElements3, targetEl3, 0); // gsap.time…" at bounding box center [460, 271] width 430 height 357
paste textarea "});"
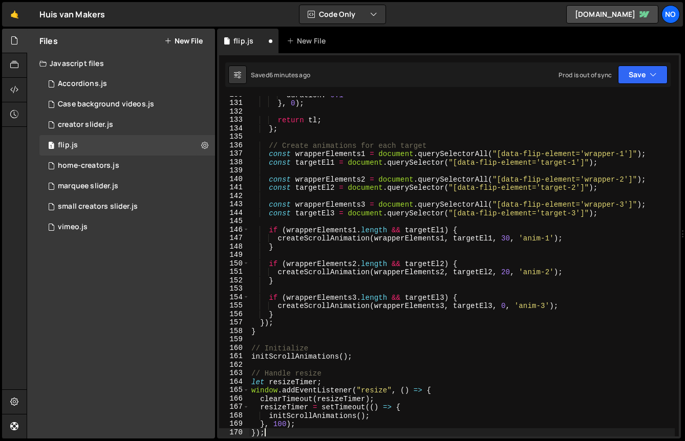
scroll to position [1130, 0]
click at [642, 75] on button "Save" at bounding box center [643, 75] width 50 height 18
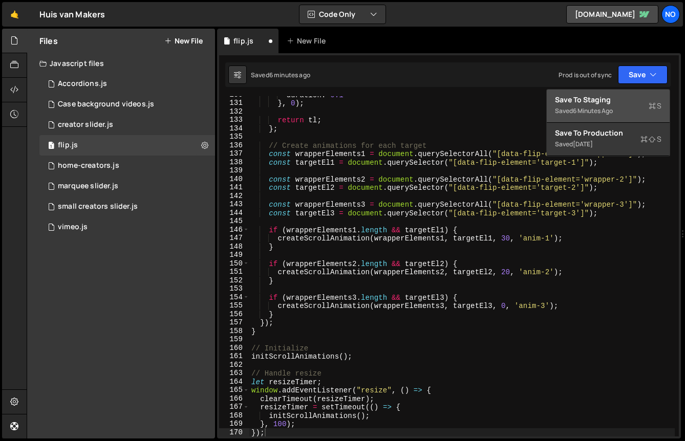
click at [613, 110] on div "6 minutes ago" at bounding box center [593, 111] width 40 height 9
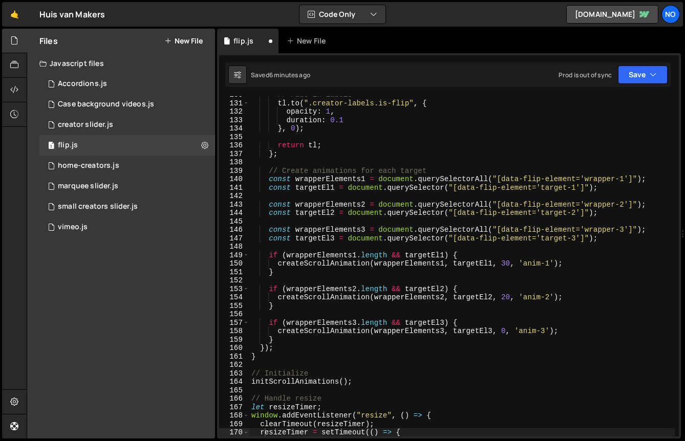
scroll to position [1104, 0]
click at [644, 75] on button "Save" at bounding box center [643, 75] width 50 height 18
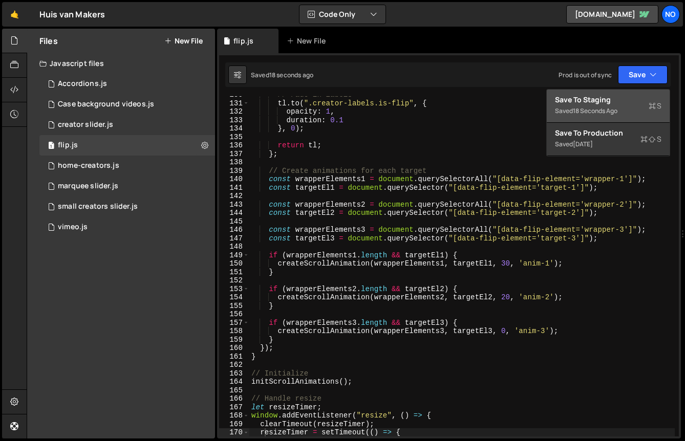
click at [620, 109] on div "Saved 18 seconds ago" at bounding box center [608, 111] width 107 height 12
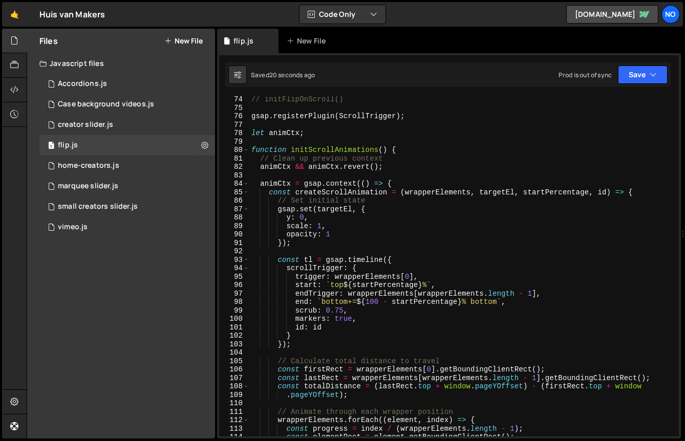
scroll to position [581, 0]
type textarea "animCtx && animCtx.revert();"
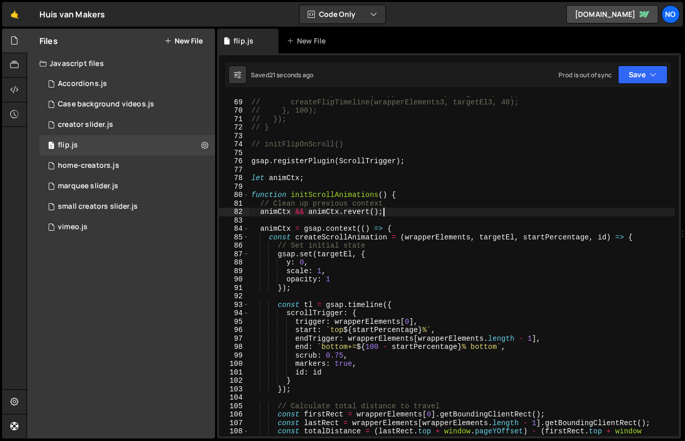
click at [466, 212] on div "// createFlipTimeline(wrapperElements2, targetEl2, 60); // createFlipTimeline(w…" at bounding box center [462, 268] width 426 height 357
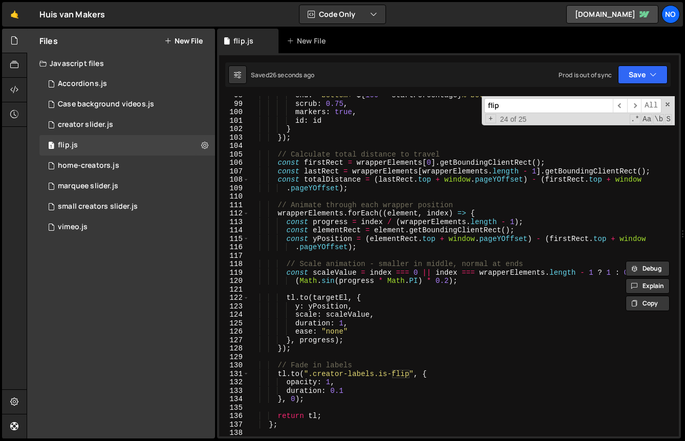
scroll to position [756, 0]
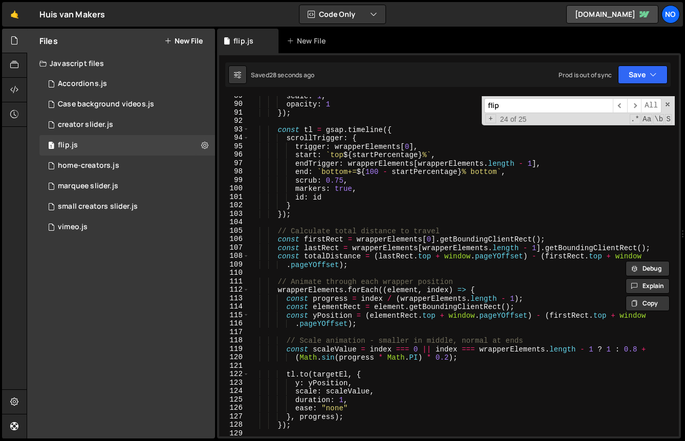
type input "flip"
type textarea ".pageYOffset);"
click at [366, 269] on div "scale : 1 , opacity : 1 }) ; const tl = gsap . timeline ({ scrollTrigger : { tr…" at bounding box center [462, 270] width 426 height 357
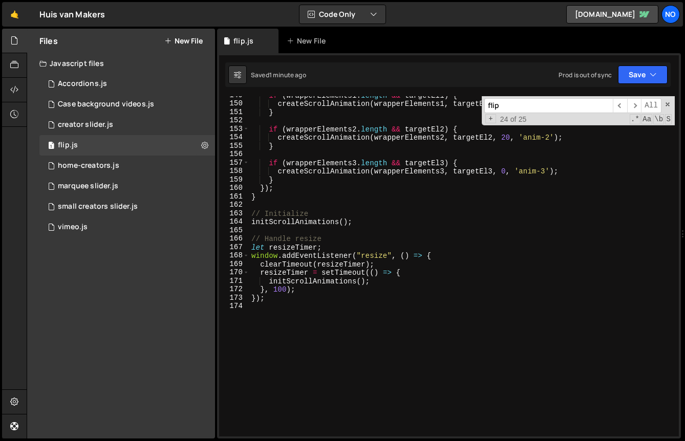
scroll to position [1275, 0]
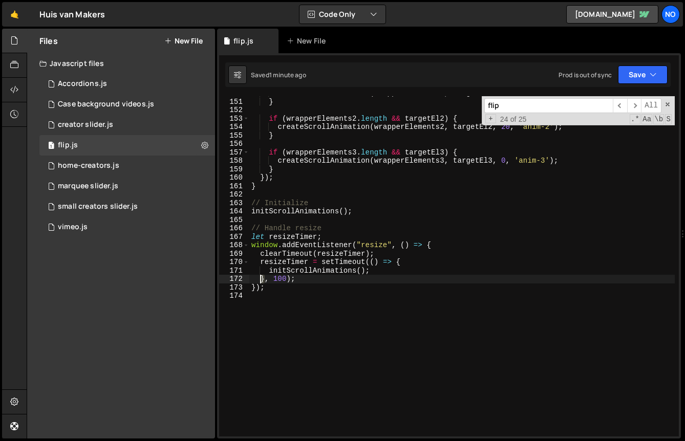
click at [262, 280] on div "createScrollAnimation ( wrapperElements1 , targetEl1 , 30 , 'anim-1' ) ; } if (…" at bounding box center [462, 267] width 426 height 357
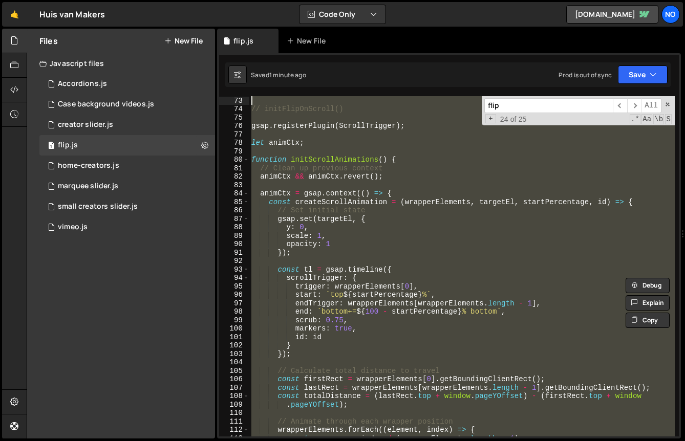
scroll to position [464, 0]
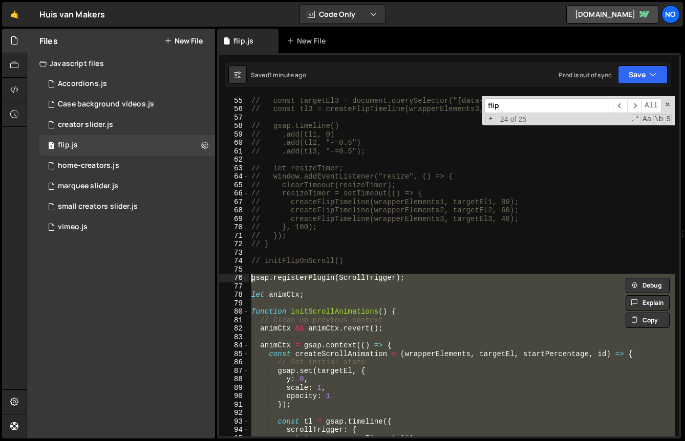
drag, startPoint x: 273, startPoint y: 291, endPoint x: 235, endPoint y: 280, distance: 39.9
click at [235, 280] on div "}, 100); 55 56 57 58 59 60 61 62 63 64 65 66 67 68 69 70 71 72 73 74 75 76 77 7…" at bounding box center [449, 266] width 460 height 341
paste textarea "});"
type textarea "});"
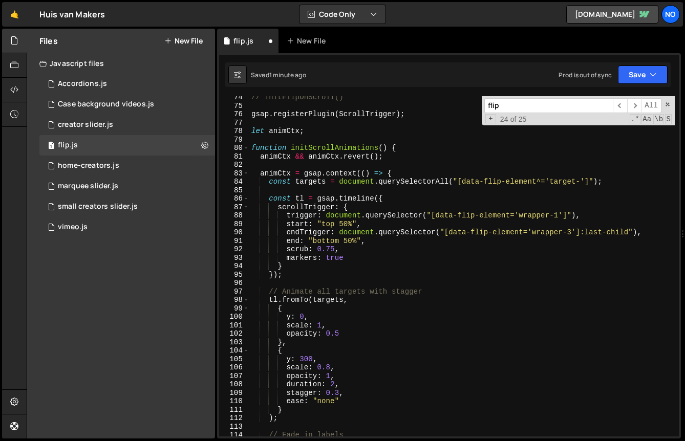
scroll to position [542, 0]
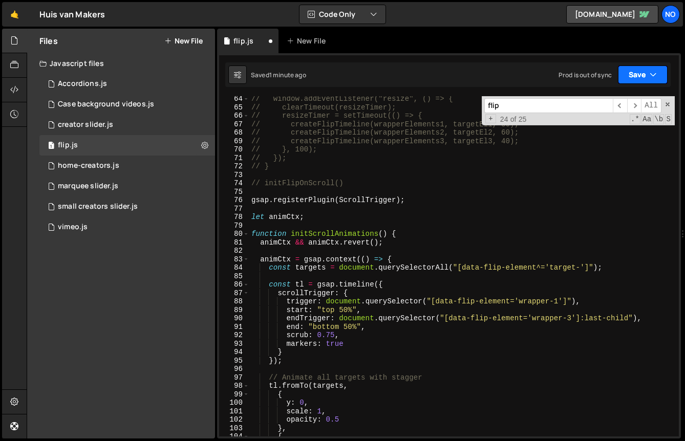
click at [639, 69] on button "Save" at bounding box center [643, 75] width 50 height 18
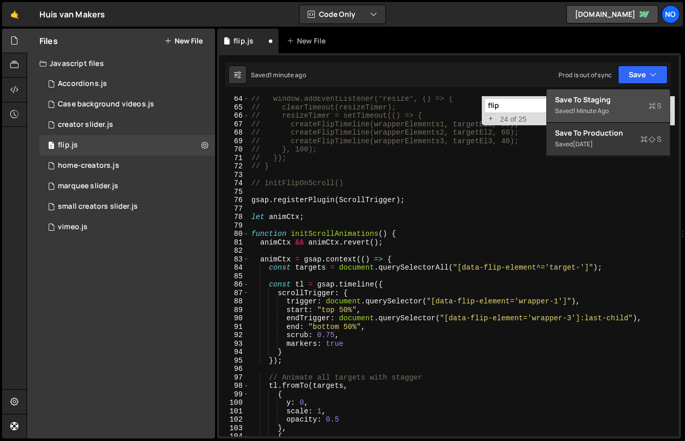
click at [601, 105] on div "Saved 1 minute ago" at bounding box center [608, 111] width 107 height 12
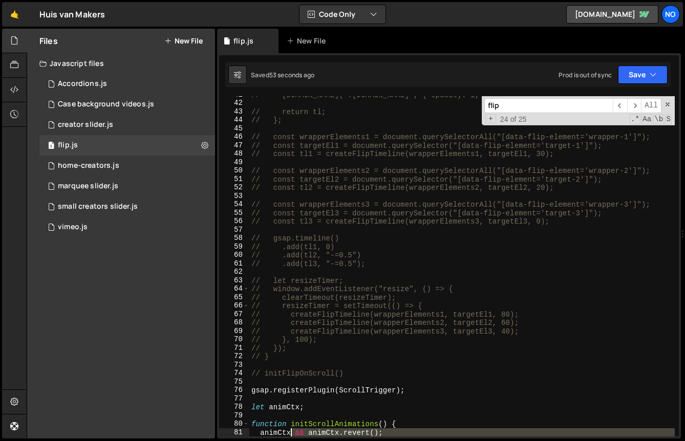
scroll to position [454, 0]
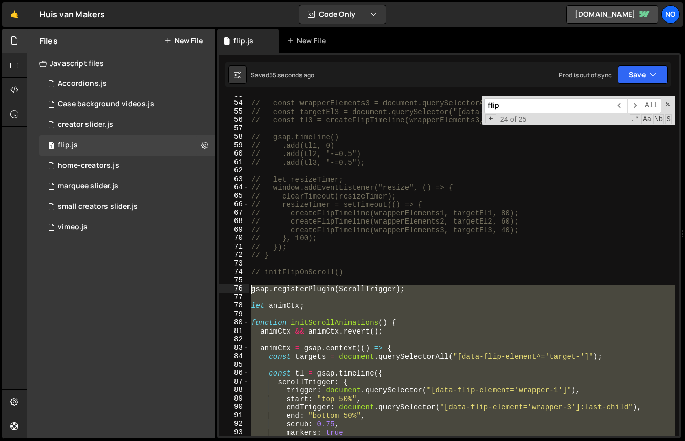
drag, startPoint x: 310, startPoint y: 363, endPoint x: 207, endPoint y: 290, distance: 126.3
click at [207, 290] on div "Files New File Javascript files 1 Accordions.js 0 1 Case background videos.js 0…" at bounding box center [356, 234] width 659 height 411
type textarea "gsap.registerPlugin(ScrollTrigger);"
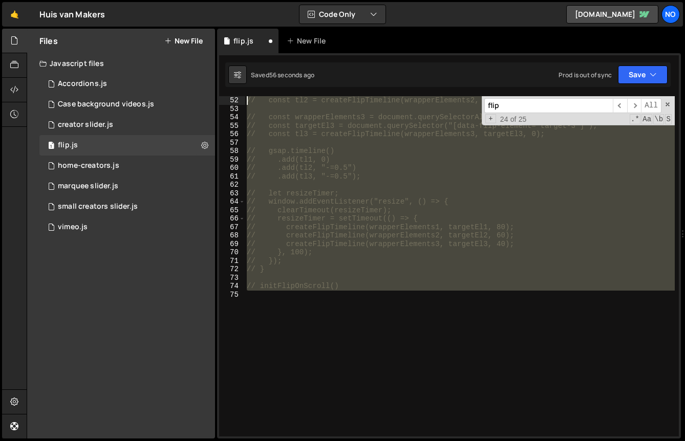
scroll to position [0, 0]
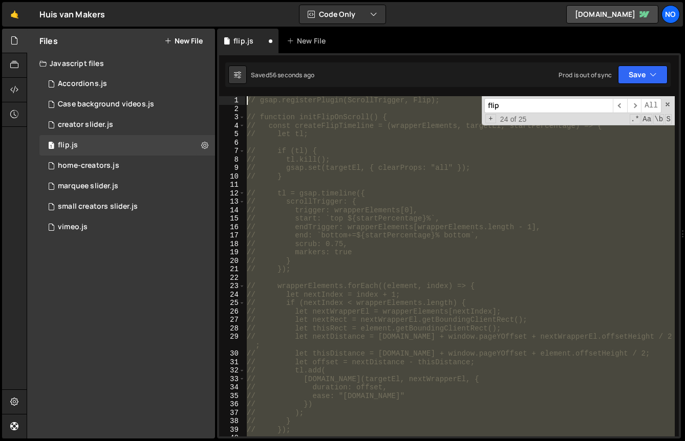
drag, startPoint x: 402, startPoint y: 304, endPoint x: 151, endPoint y: -25, distance: 413.6
click at [151, 0] on html "Projects Community Library Blog No Your current team is No Dead Fish Projects Y…" at bounding box center [342, 220] width 685 height 441
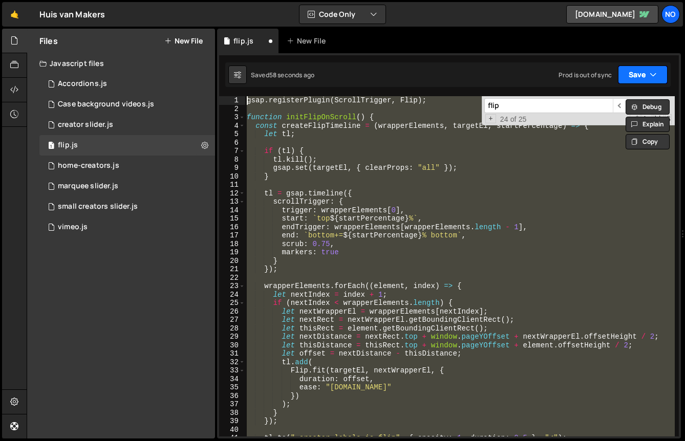
click at [637, 79] on button "Save" at bounding box center [643, 75] width 50 height 18
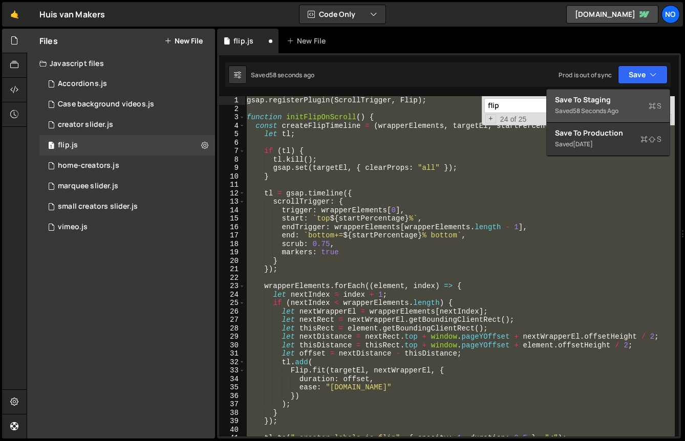
click at [607, 100] on div "Save to Staging S" at bounding box center [608, 100] width 107 height 10
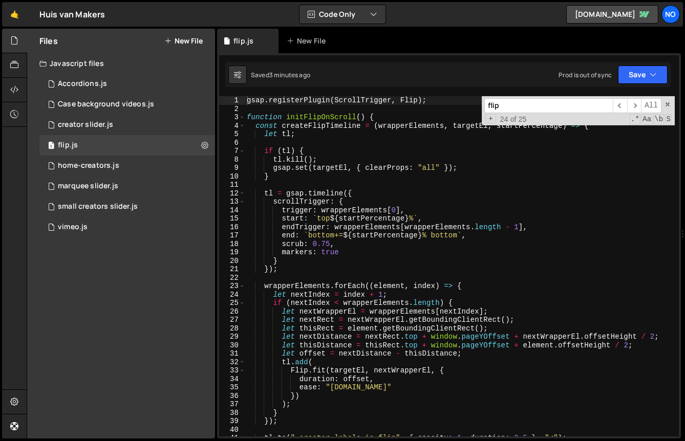
click at [376, 238] on div "gsap . registerPlugin ( ScrollTrigger , Flip ) ; function initFlipOnScroll ( ) …" at bounding box center [460, 274] width 430 height 357
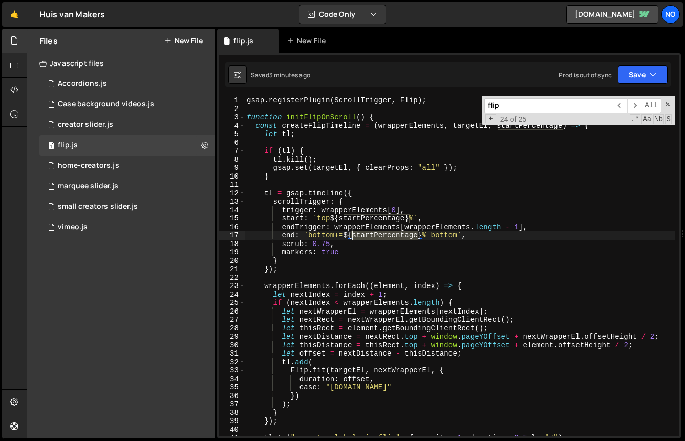
click at [376, 238] on div "gsap . registerPlugin ( ScrollTrigger , Flip ) ; function initFlipOnScroll ( ) …" at bounding box center [460, 274] width 430 height 357
click at [653, 73] on icon "button" at bounding box center [653, 75] width 7 height 10
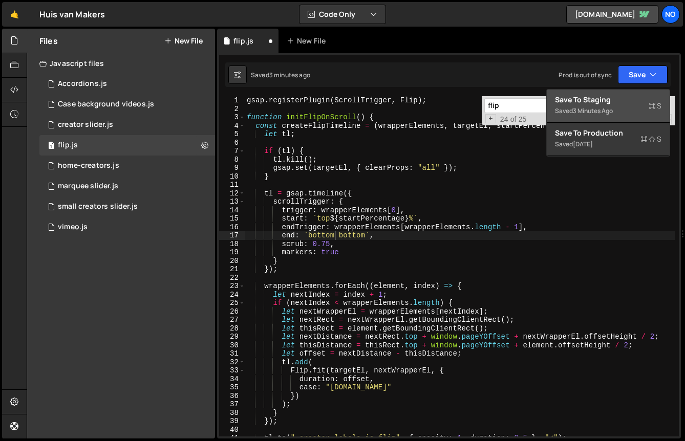
click at [613, 109] on div "3 minutes ago" at bounding box center [593, 111] width 40 height 9
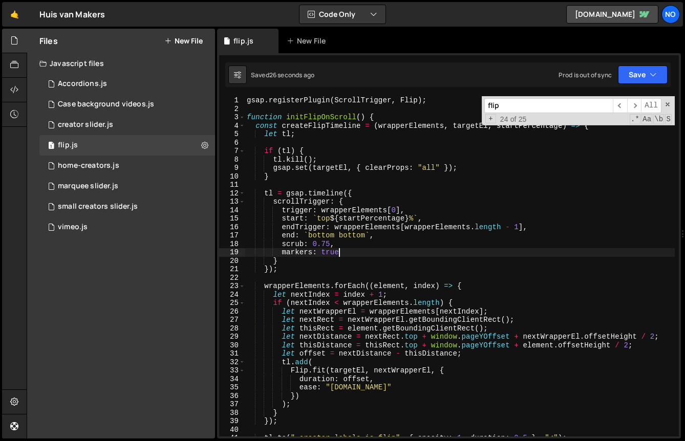
click at [392, 248] on div "gsap . registerPlugin ( ScrollTrigger , Flip ) ; function initFlipOnScroll ( ) …" at bounding box center [460, 274] width 430 height 357
type textarea "markers: true."
type textarea "markers: true,"
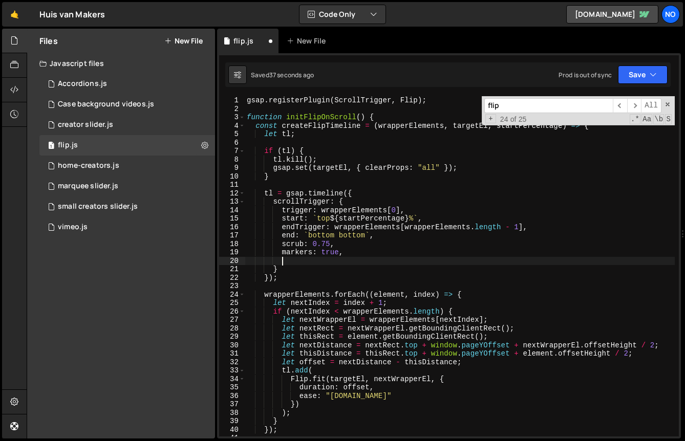
type textarea "markers: true,"
type textarea "refreshPrior"
click at [334, 259] on div "gsap . registerPlugin ( ScrollTrigger , Flip ) ; function initFlipOnScroll ( ) …" at bounding box center [460, 274] width 430 height 357
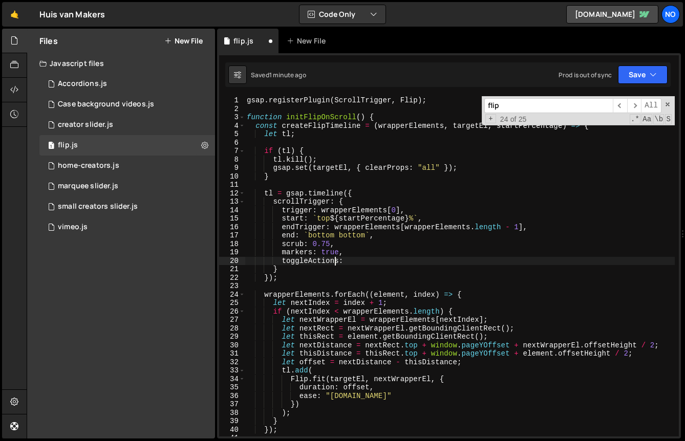
click at [334, 259] on div "gsap . registerPlugin ( ScrollTrigger , Flip ) ; function initFlipOnScroll ( ) …" at bounding box center [460, 274] width 430 height 357
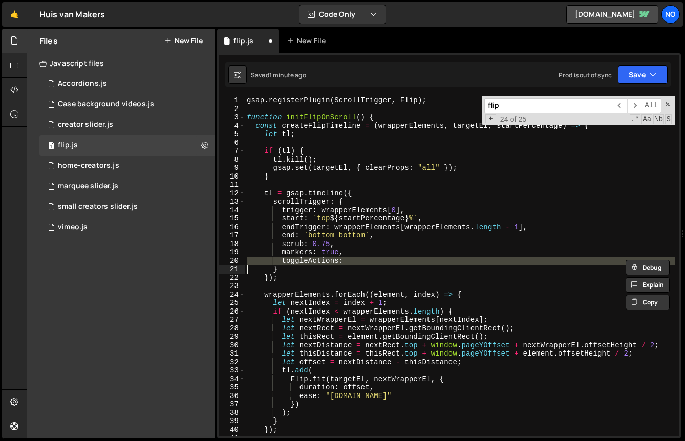
click at [334, 259] on div "gsap . registerPlugin ( ScrollTrigger , Flip ) ; function initFlipOnScroll ( ) …" at bounding box center [460, 274] width 430 height 357
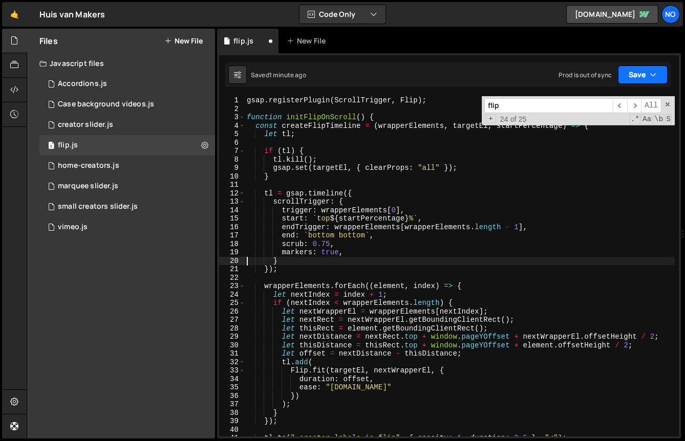
click at [628, 68] on button "Save" at bounding box center [643, 75] width 50 height 18
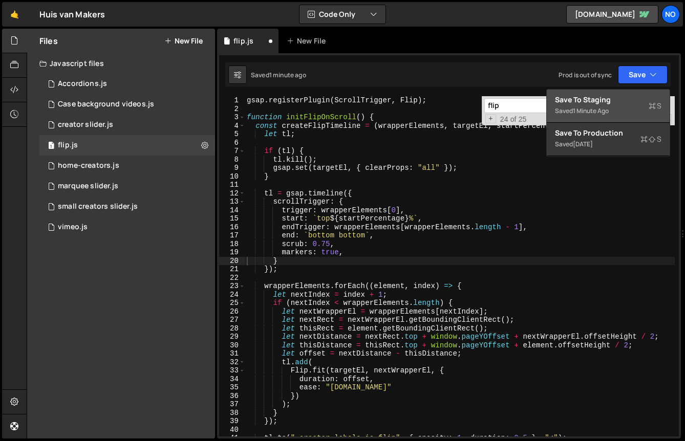
click at [631, 102] on div "Save to Staging S" at bounding box center [608, 100] width 107 height 10
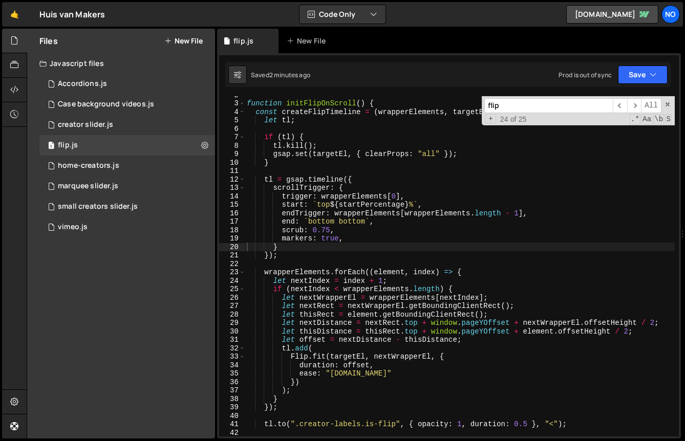
scroll to position [0, 0]
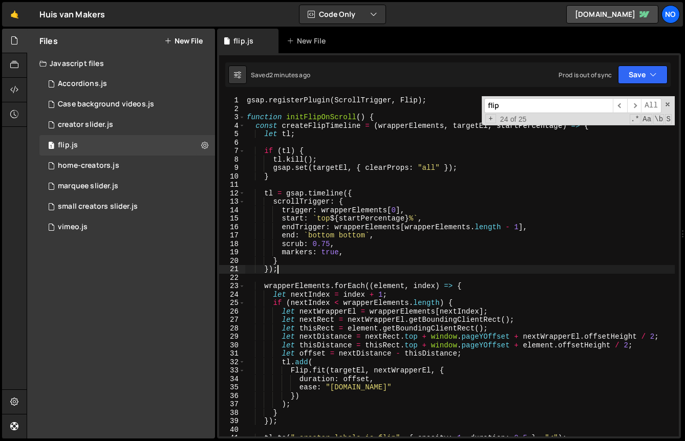
click at [469, 271] on div "gsap . registerPlugin ( ScrollTrigger , Flip ) ; function initFlipOnScroll ( ) …" at bounding box center [460, 274] width 430 height 357
click at [667, 102] on span at bounding box center [667, 104] width 7 height 7
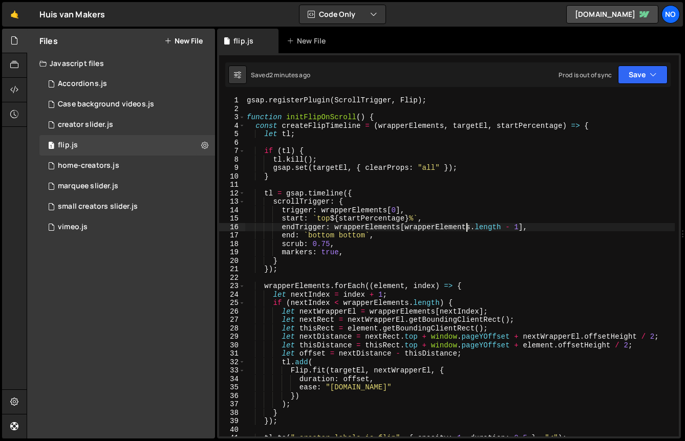
click at [466, 227] on div "gsap . registerPlugin ( ScrollTrigger , Flip ) ; function initFlipOnScroll ( ) …" at bounding box center [460, 274] width 430 height 357
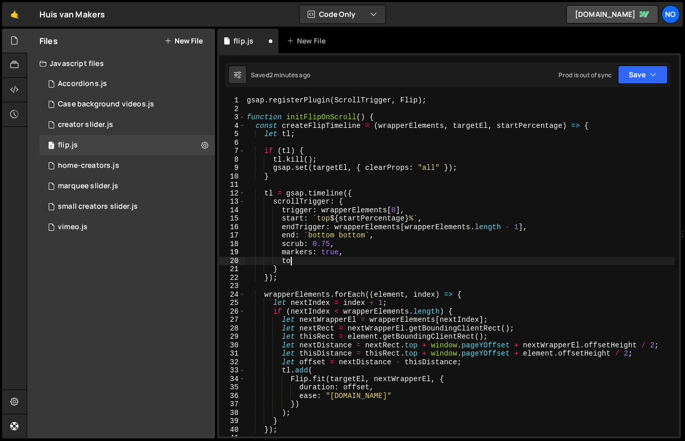
type textarea "too"
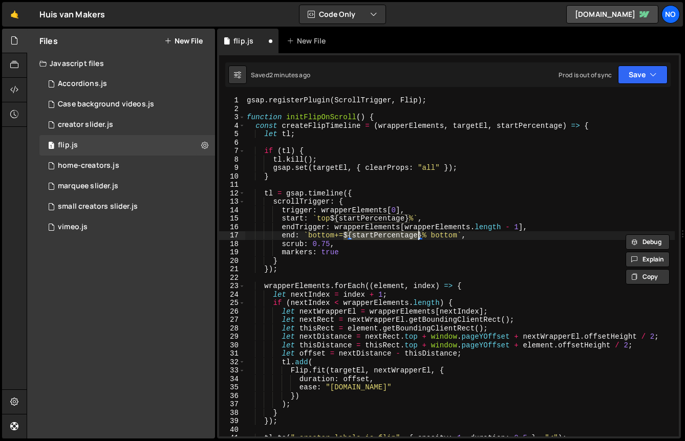
click at [380, 241] on div "gsap . registerPlugin ( ScrollTrigger , Flip ) ; function initFlipOnScroll ( ) …" at bounding box center [460, 274] width 430 height 357
click at [380, 234] on div "gsap . registerPlugin ( ScrollTrigger , Flip ) ; function initFlipOnScroll ( ) …" at bounding box center [460, 274] width 430 height 357
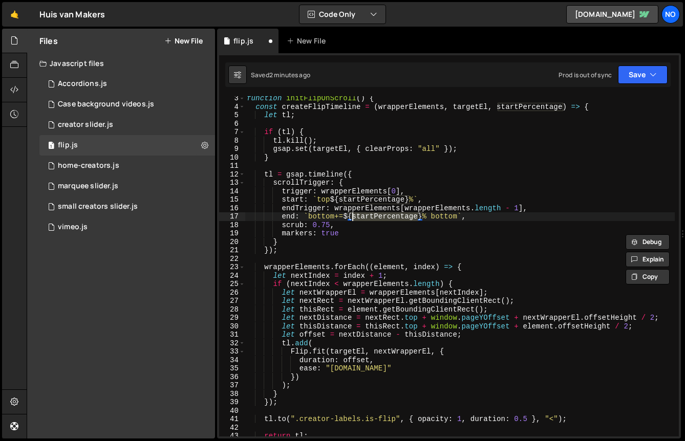
scroll to position [19, 0]
click at [380, 221] on div "function initFlipOnScroll ( ) { const createFlipTimeline = ( wrapperElements , …" at bounding box center [460, 266] width 430 height 341
click at [380, 221] on div "function initFlipOnScroll ( ) { const createFlipTimeline = ( wrapperElements , …" at bounding box center [460, 272] width 430 height 357
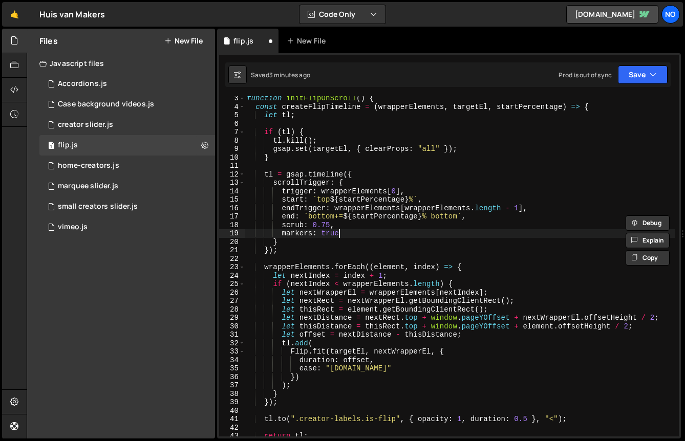
click at [433, 232] on div "function initFlipOnScroll ( ) { const createFlipTimeline = ( wrapperElements , …" at bounding box center [460, 272] width 430 height 357
type textarea "markers: true,"
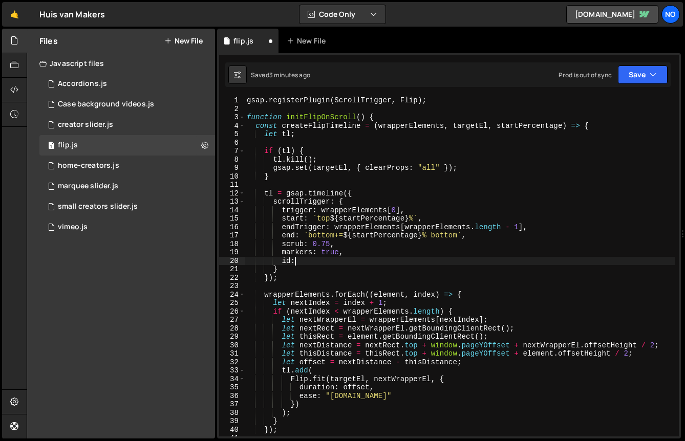
scroll to position [0, 0]
type textarea "i"
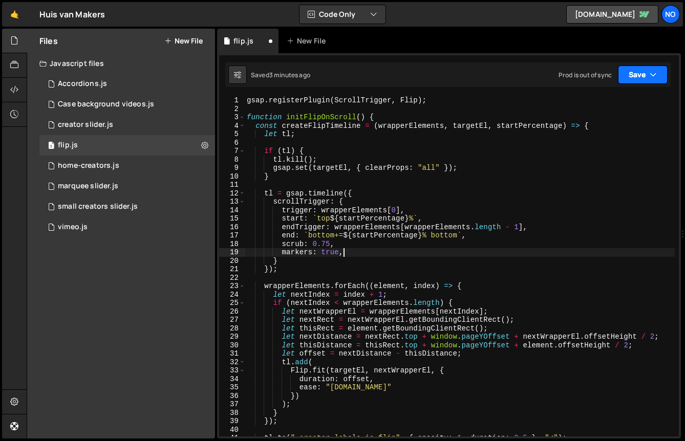
click at [652, 71] on icon "button" at bounding box center [653, 75] width 7 height 10
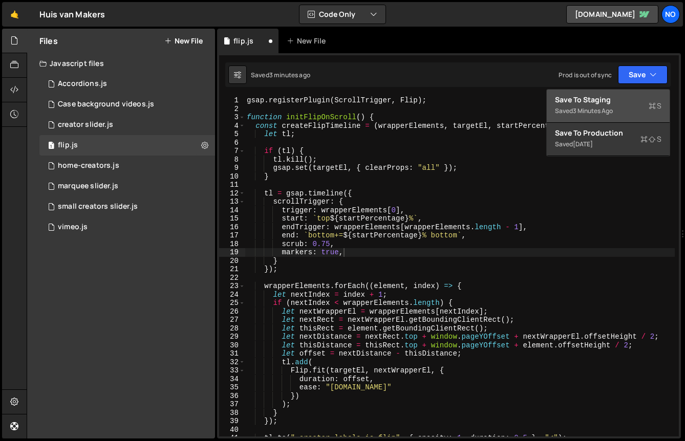
click at [610, 104] on div "Save to Staging S" at bounding box center [608, 100] width 107 height 10
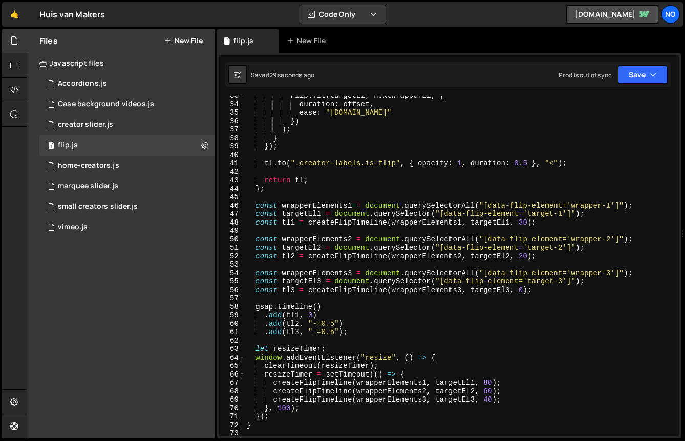
scroll to position [303, 0]
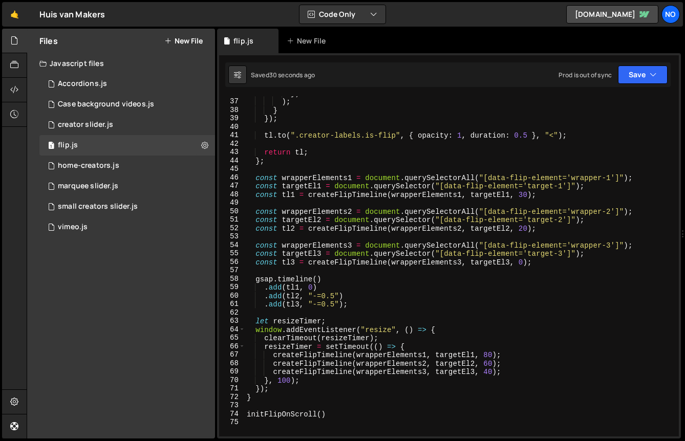
click at [499, 265] on div "}) ) ; } }) ; tl . to ( ".creator-labels.is-flip" , { opacity : 1 , duration : …" at bounding box center [460, 267] width 430 height 357
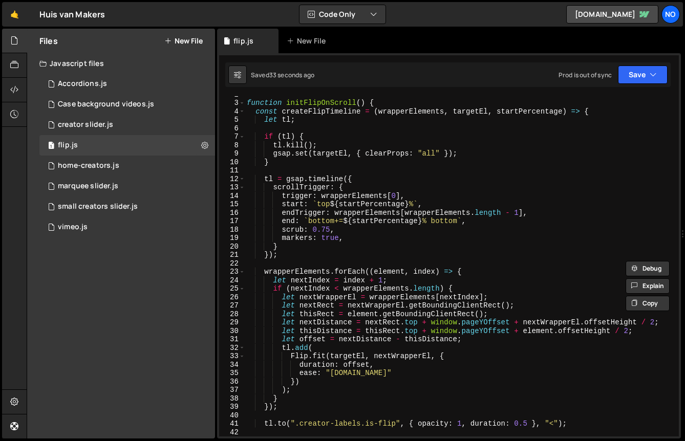
scroll to position [0, 0]
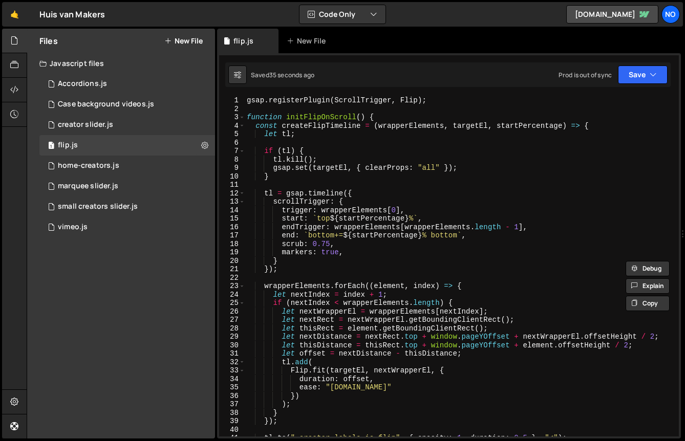
click at [352, 235] on div "gsap . registerPlugin ( ScrollTrigger , Flip ) ; function initFlipOnScroll ( ) …" at bounding box center [460, 274] width 430 height 357
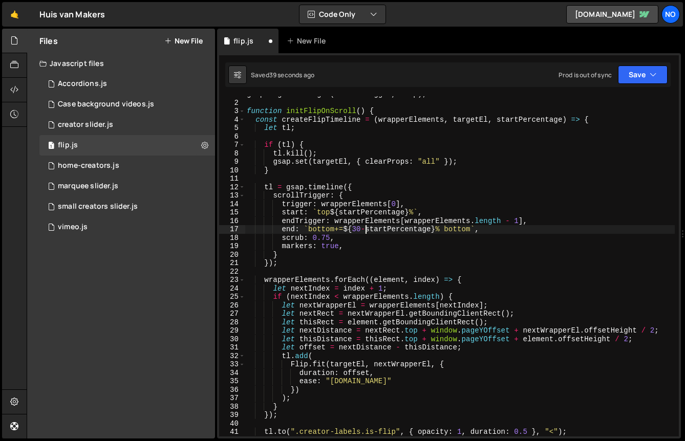
scroll to position [0, 8]
click at [624, 76] on button "Save" at bounding box center [643, 75] width 50 height 18
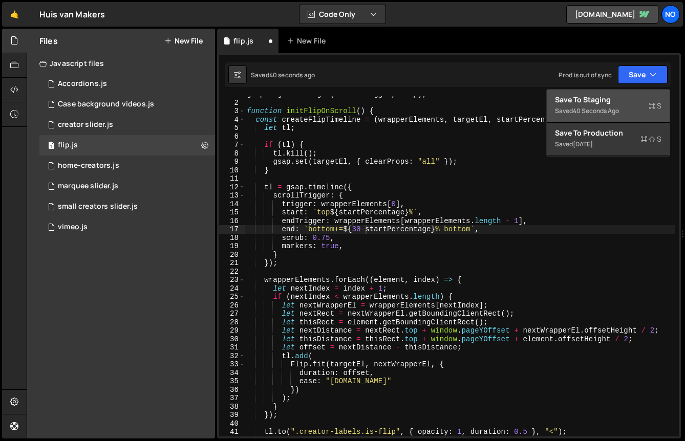
click at [615, 104] on div "Save to Staging S" at bounding box center [608, 100] width 107 height 10
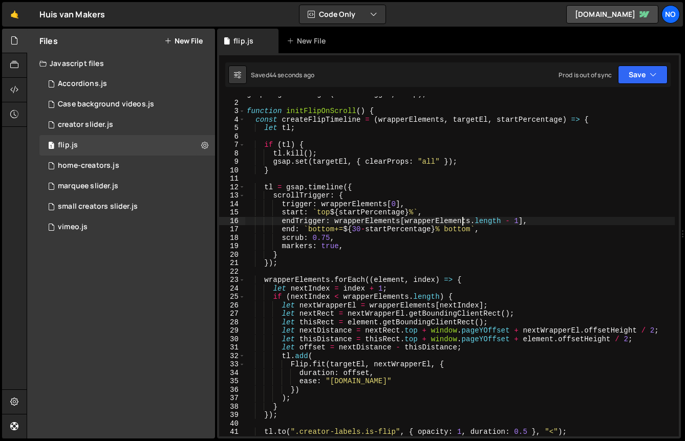
click at [461, 221] on div "gsap . registerPlugin ( ScrollTrigger , Flip ) ; function initFlipOnScroll ( ) …" at bounding box center [460, 268] width 430 height 357
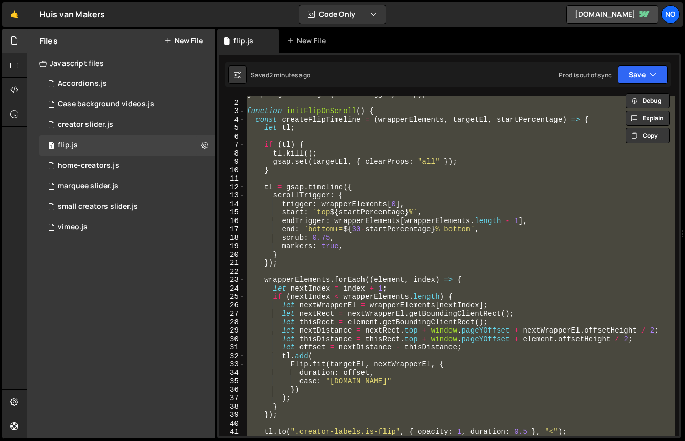
type textarea "markers: true,"
click at [357, 244] on div "gsap . registerPlugin ( ScrollTrigger , Flip ) ; function initFlipOnScroll ( ) …" at bounding box center [460, 268] width 430 height 357
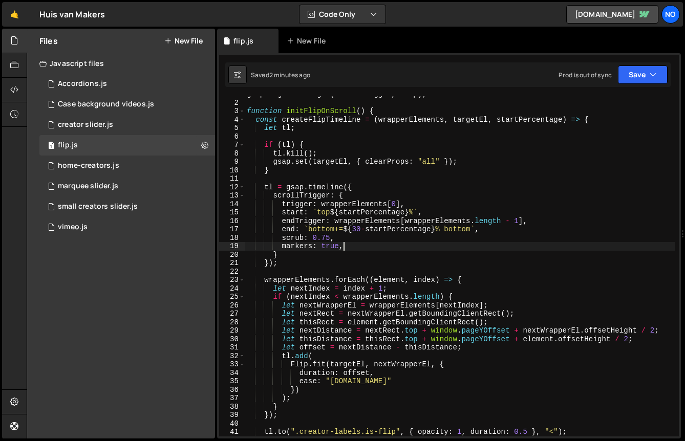
paste textarea "refreshPriority"
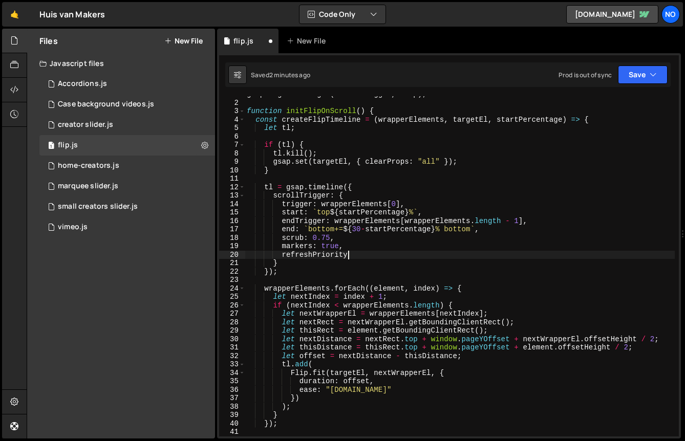
scroll to position [0, 7]
click at [413, 231] on div "gsap . registerPlugin ( ScrollTrigger , Flip ) ; function initFlipOnScroll ( ) …" at bounding box center [460, 268] width 430 height 357
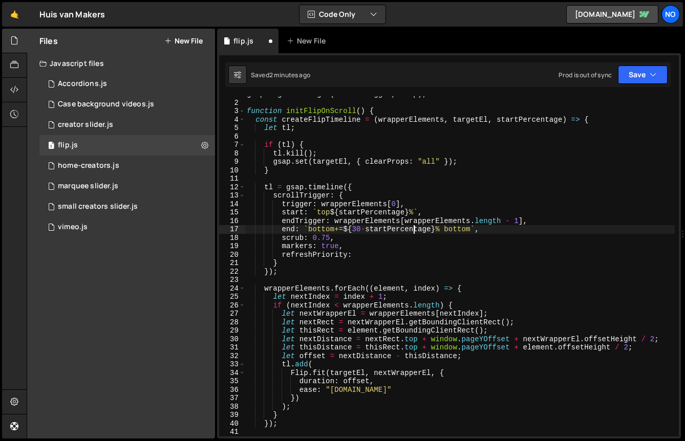
click at [413, 231] on div "gsap . registerPlugin ( ScrollTrigger , Flip ) ; function initFlipOnScroll ( ) …" at bounding box center [460, 268] width 430 height 357
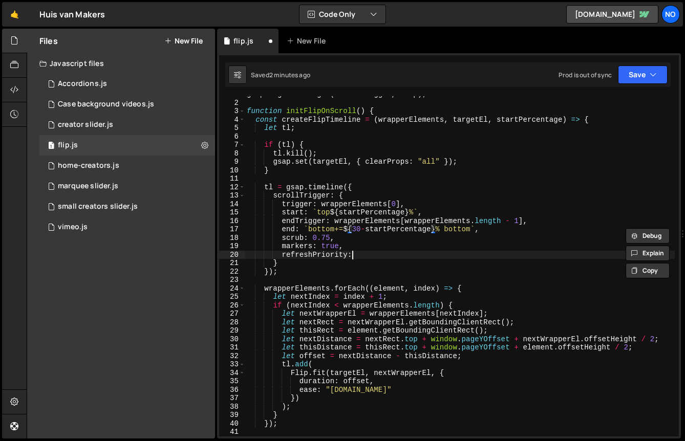
click at [383, 253] on div "gsap . registerPlugin ( ScrollTrigger , Flip ) ; function initFlipOnScroll ( ) …" at bounding box center [460, 268] width 430 height 357
paste textarea "startPercentage"
click at [632, 73] on button "Save" at bounding box center [643, 75] width 50 height 18
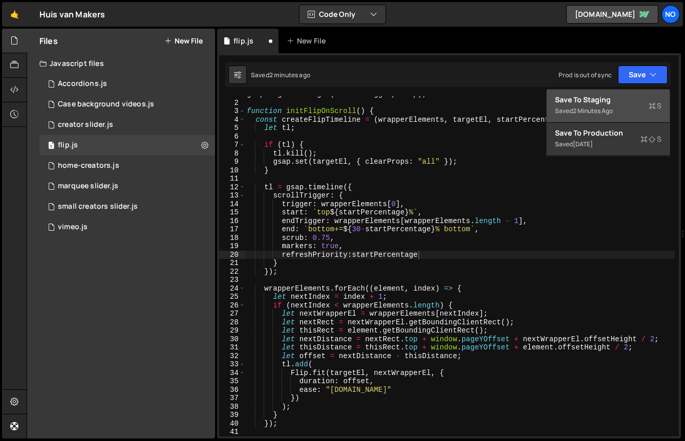
click at [601, 98] on div "Save to Staging S" at bounding box center [608, 100] width 107 height 10
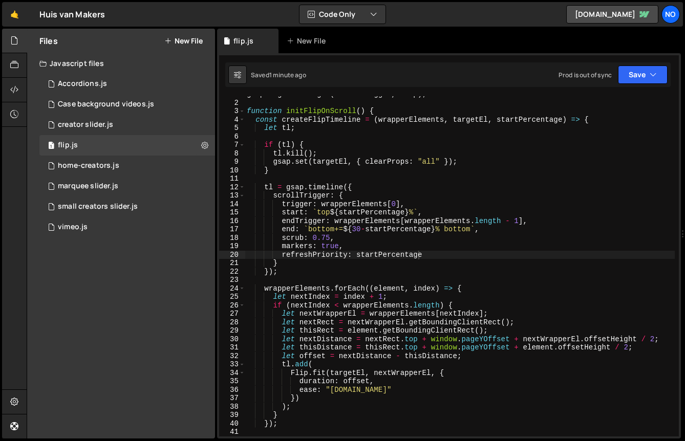
type textarea "refreshPriority: startPercentage"
click at [239, 270] on div "22" at bounding box center [232, 272] width 26 height 9
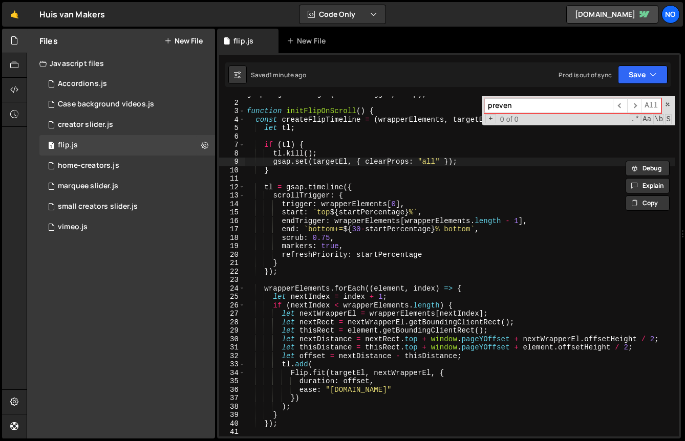
type input "preven"
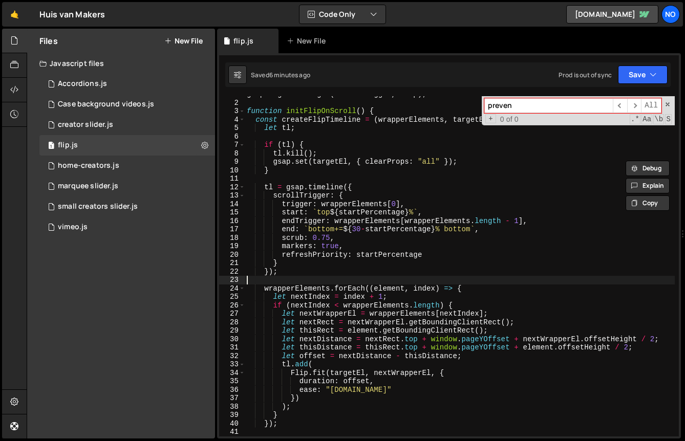
scroll to position [0, 0]
click at [284, 277] on div "gsap . registerPlugin ( ScrollTrigger , Flip ) ; function initFlipOnScroll ( ) …" at bounding box center [460, 268] width 430 height 357
type textarea "initFlipOnScroll()"
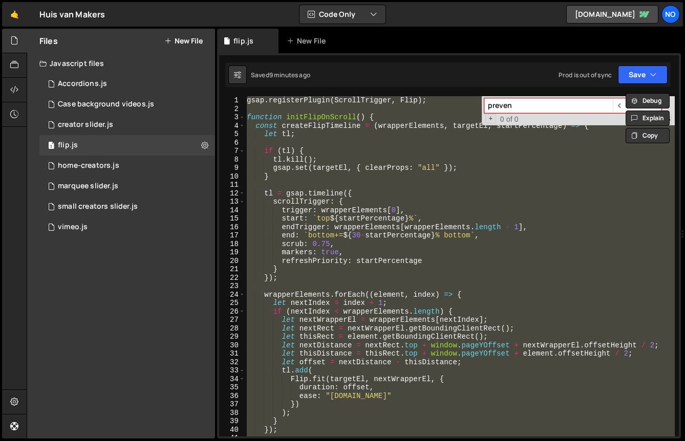
click at [364, 282] on div "gsap . registerPlugin ( ScrollTrigger , Flip ) ; function initFlipOnScroll ( ) …" at bounding box center [460, 266] width 430 height 341
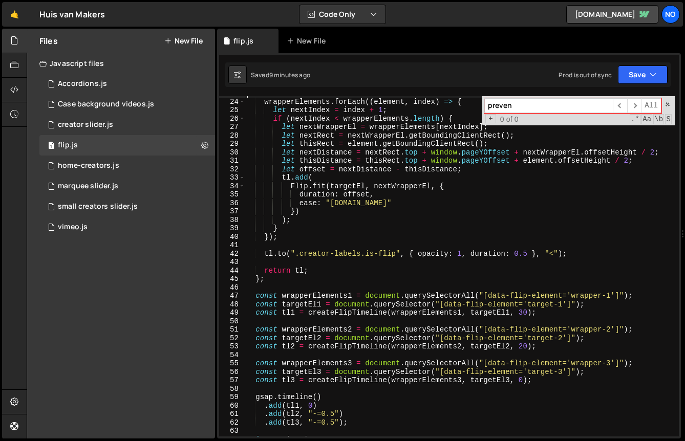
scroll to position [395, 0]
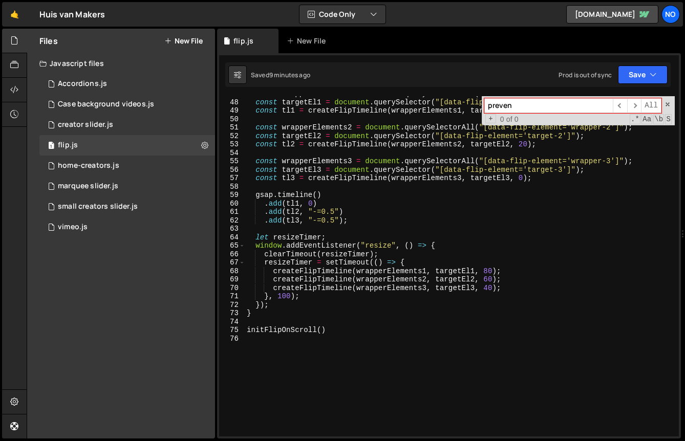
click at [290, 348] on div "const wrapperElements1 = document . querySelectorAll ( "[data-flip-element='wra…" at bounding box center [460, 268] width 430 height 357
paste textarea "initFlipOnScroll();"
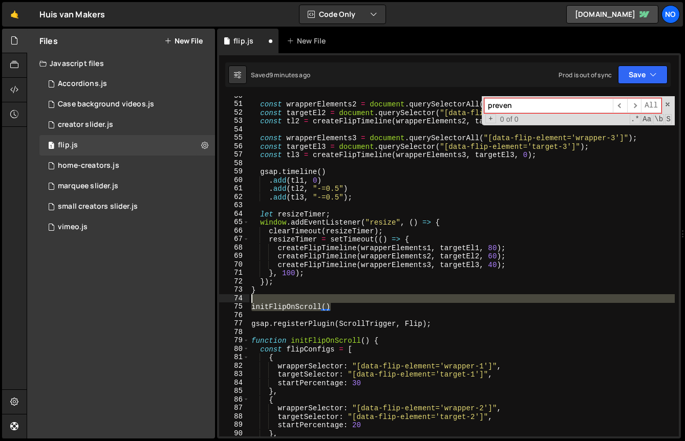
scroll to position [0, 0]
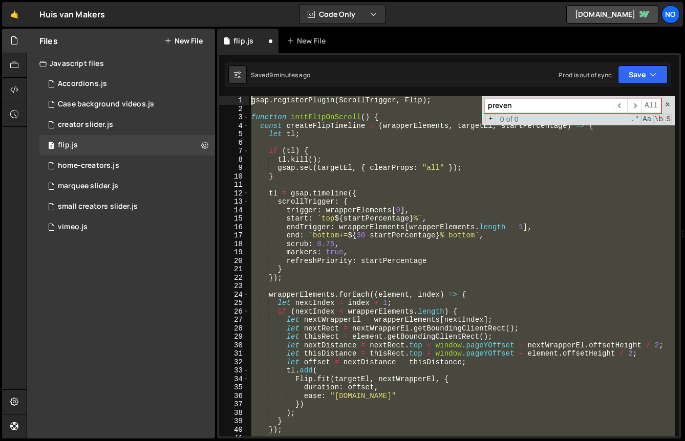
drag, startPoint x: 335, startPoint y: 308, endPoint x: 172, endPoint y: -60, distance: 402.6
click at [172, 0] on html "Projects [GEOGRAPHIC_DATA] Blog No Your current team is No Dead Fish Projects Y…" at bounding box center [342, 220] width 685 height 441
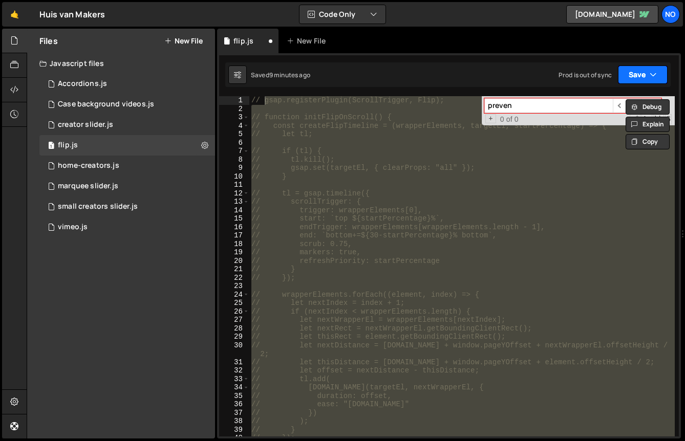
click at [637, 75] on button "Save" at bounding box center [643, 75] width 50 height 18
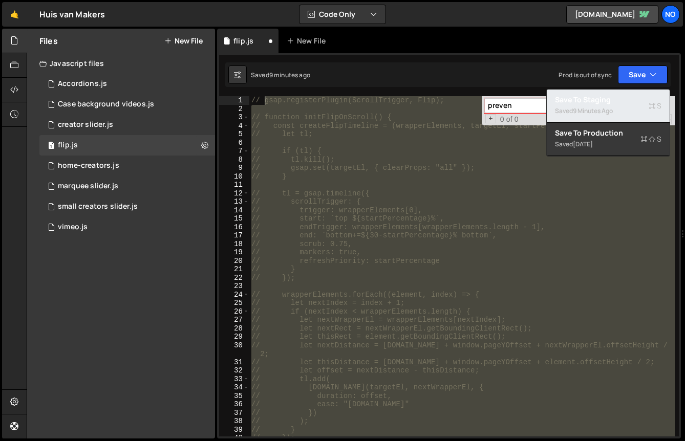
click at [605, 105] on div "Saved 9 minutes ago" at bounding box center [608, 111] width 107 height 12
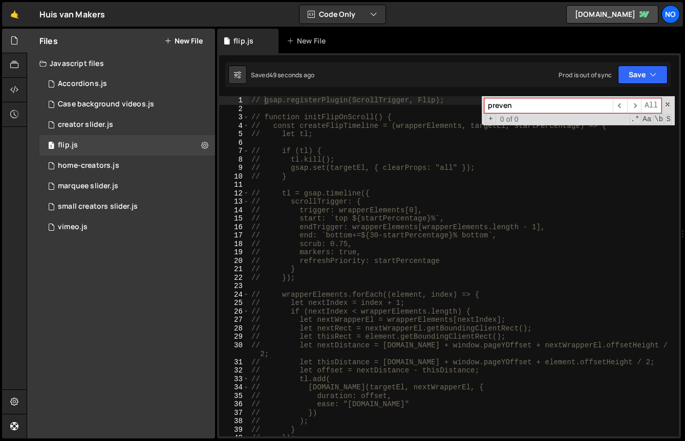
click at [429, 236] on div "// gsap.registerPlugin(ScrollTrigger, Flip); // function initFlipOnScroll() { /…" at bounding box center [462, 274] width 426 height 357
click at [667, 104] on span at bounding box center [667, 104] width 7 height 7
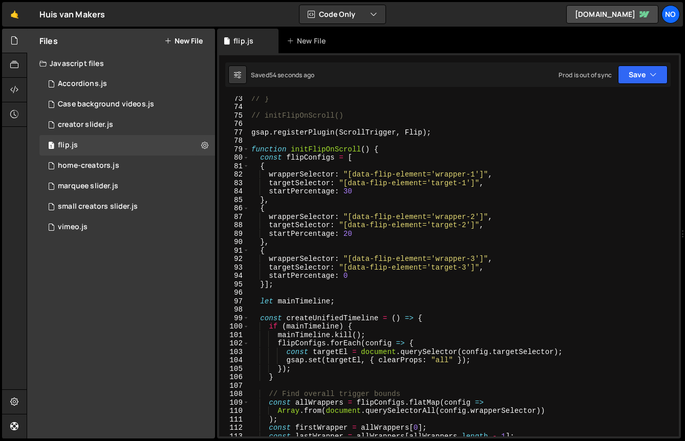
click at [288, 193] on div "// } // initFlipOnScroll() gsap . registerPlugin ( ScrollTrigger , Flip ) ; fun…" at bounding box center [462, 272] width 426 height 357
type textarea "startPercentage: 30"
click at [288, 193] on div "// } // initFlipOnScroll() gsap . registerPlugin ( ScrollTrigger , Flip ) ; fun…" at bounding box center [462, 272] width 426 height 357
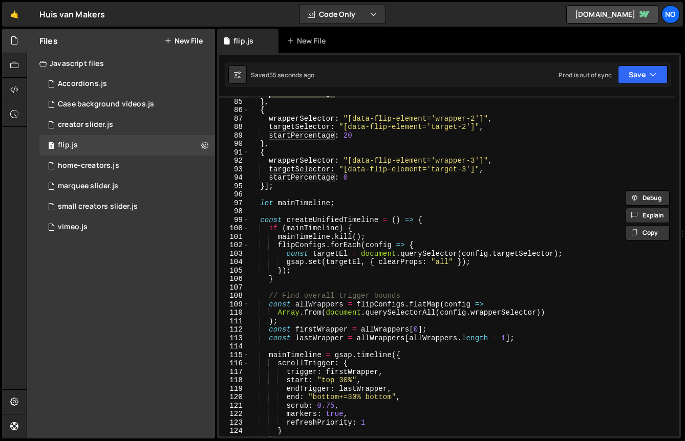
scroll to position [792, 0]
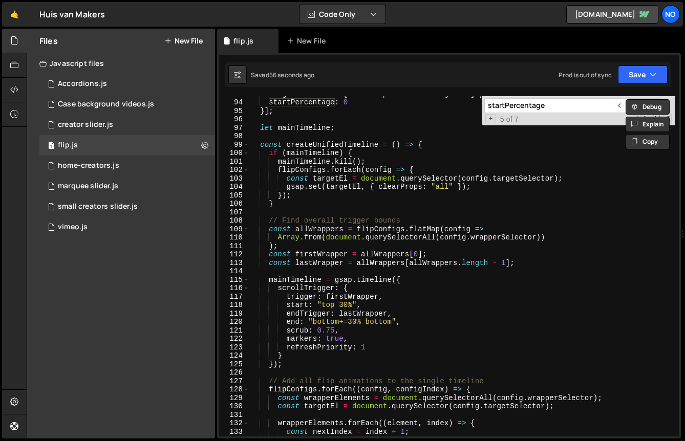
paste input "gsap.registerPlugin(ScrollTrigger, Flip); function initFlipOnScroll() { const f…"
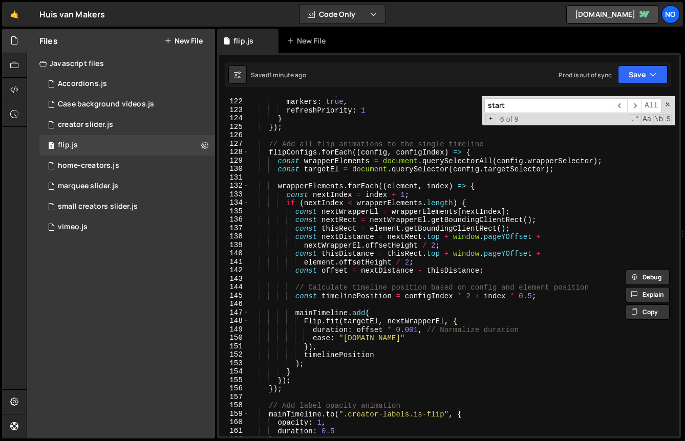
scroll to position [1031, 0]
type input "start"
type textarea "timelinePosition"
click at [356, 355] on div "markers : true , refreshPriority : 1 } }) ; // Add all flip animations to the s…" at bounding box center [462, 274] width 426 height 357
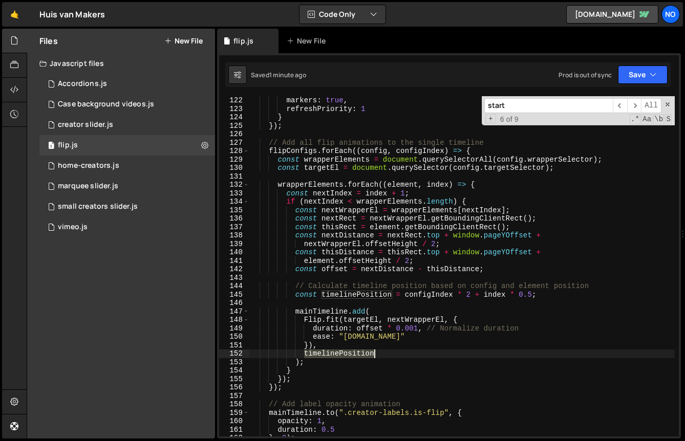
click at [356, 355] on div "markers : true , refreshPriority : 1 } }) ; // Add all flip animations to the s…" at bounding box center [462, 274] width 426 height 357
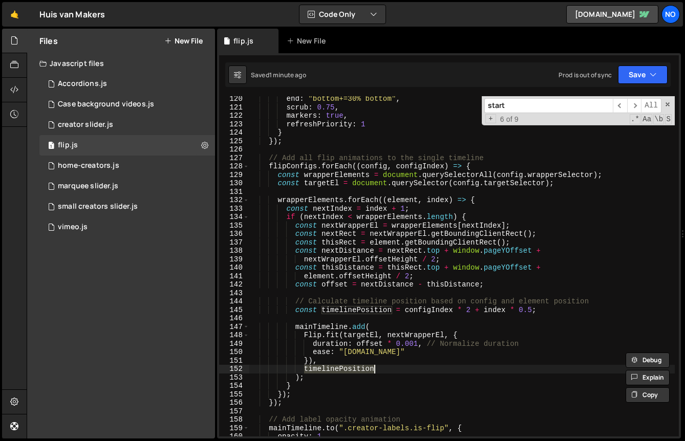
scroll to position [1028, 0]
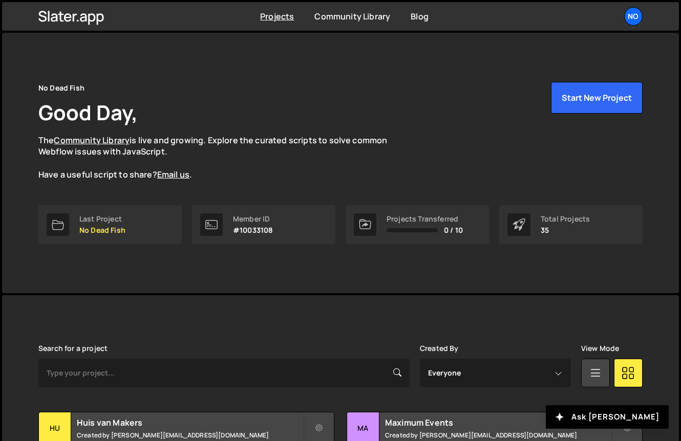
scroll to position [69, 0]
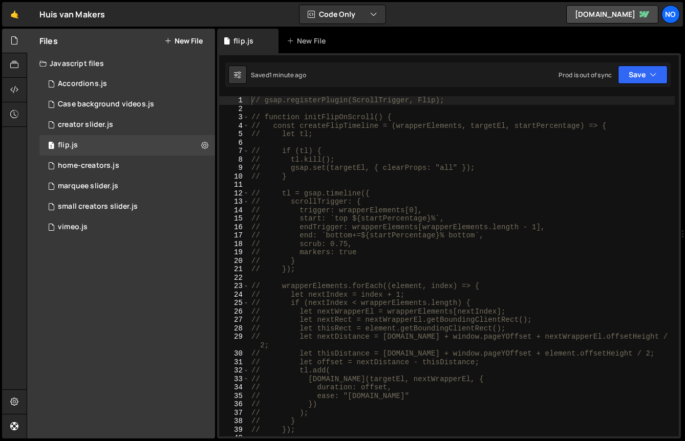
scroll to position [34656, 0]
click at [356, 323] on div "// gsap.registerPlugin(ScrollTrigger, Flip); // function initFlipOnScroll() { /…" at bounding box center [462, 273] width 426 height 357
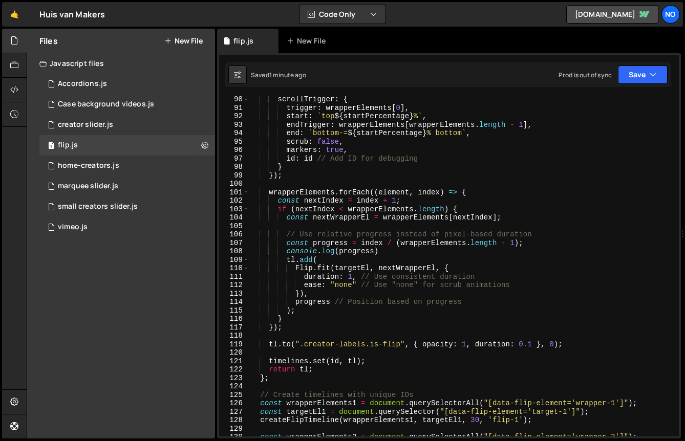
scroll to position [762, 0]
click at [315, 303] on div "scrollTrigger : { trigger : wrapperElements [ 0 ] , start : ` top ${ startPerce…" at bounding box center [462, 272] width 426 height 357
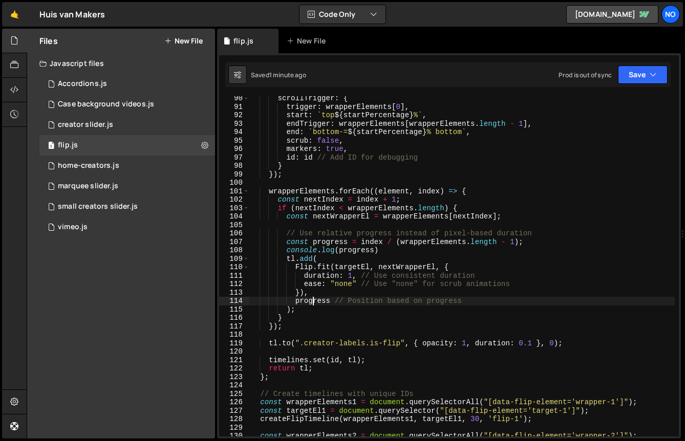
click at [315, 303] on div "scrollTrigger : { trigger : wrapperElements [ 0 ] , start : ` top ${ startPerce…" at bounding box center [462, 272] width 426 height 357
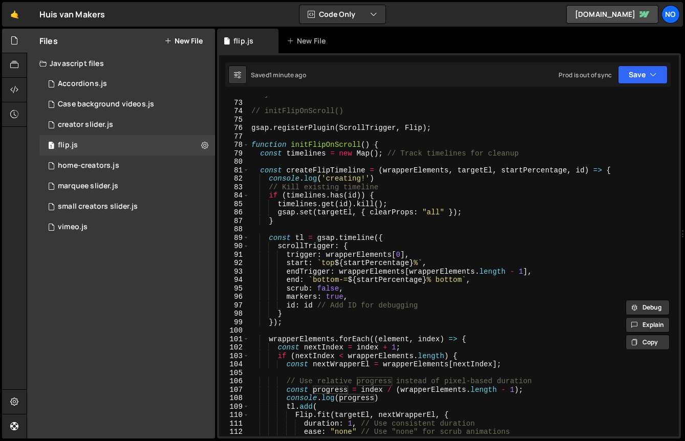
scroll to position [613, 0]
click at [357, 282] on div "// } // initFlipOnScroll() gsap . registerPlugin ( ScrollTrigger , Flip ) ; fun…" at bounding box center [462, 269] width 426 height 357
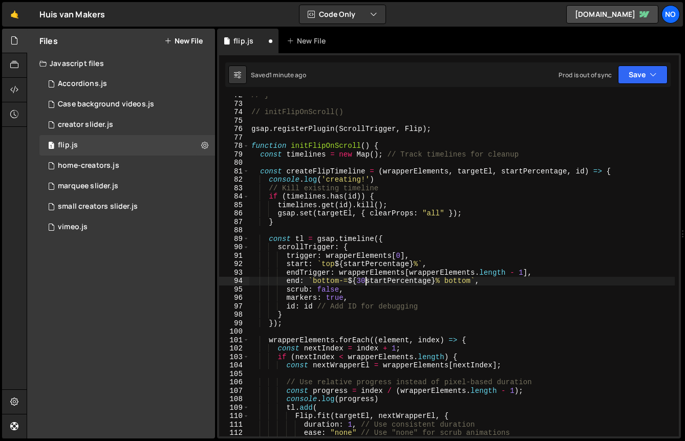
scroll to position [0, 8]
click at [631, 76] on button "Save" at bounding box center [643, 75] width 50 height 18
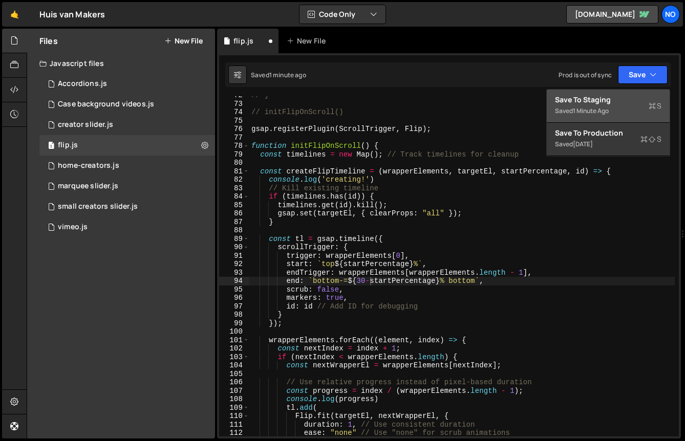
click at [621, 101] on div "Save to Staging S" at bounding box center [608, 100] width 107 height 10
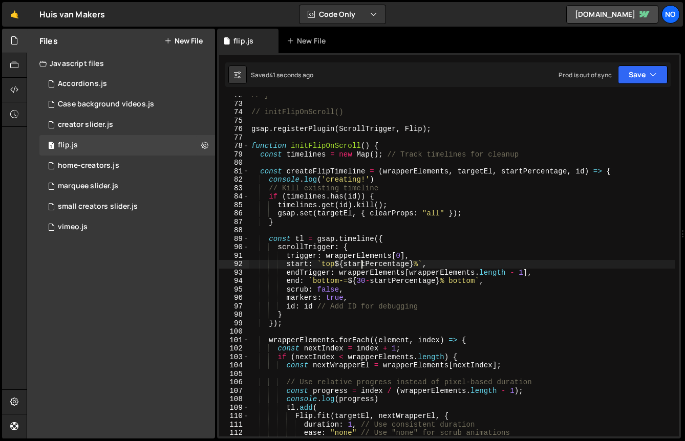
click at [364, 261] on div "// } // initFlipOnScroll() gsap . registerPlugin ( ScrollTrigger , Flip ) ; fun…" at bounding box center [462, 269] width 426 height 357
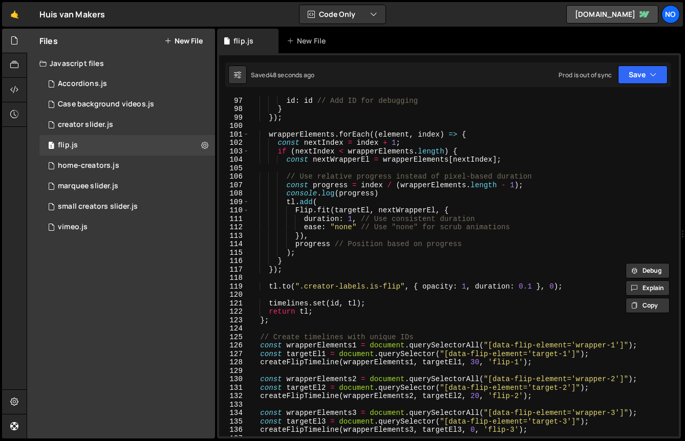
scroll to position [829, 0]
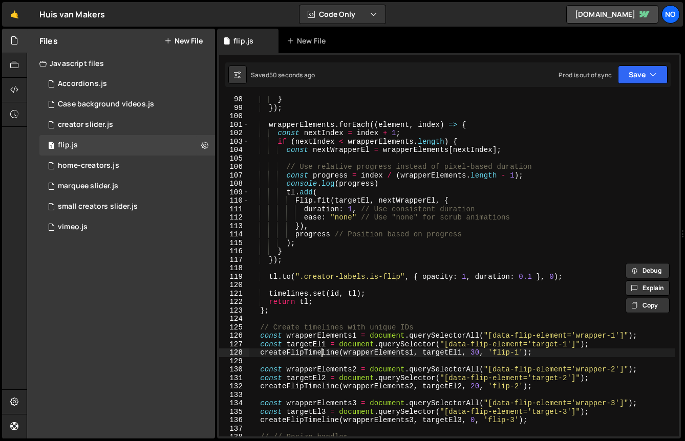
click at [322, 353] on div "} }) ; wrapperElements . forEach (( element , index ) => { const nextIndex = in…" at bounding box center [462, 273] width 426 height 357
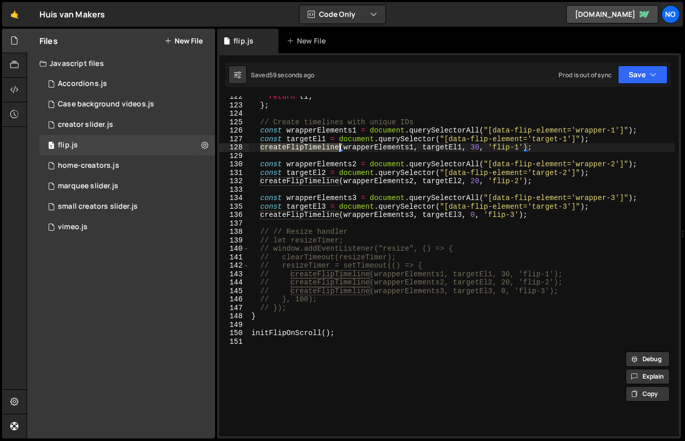
scroll to position [1042, 0]
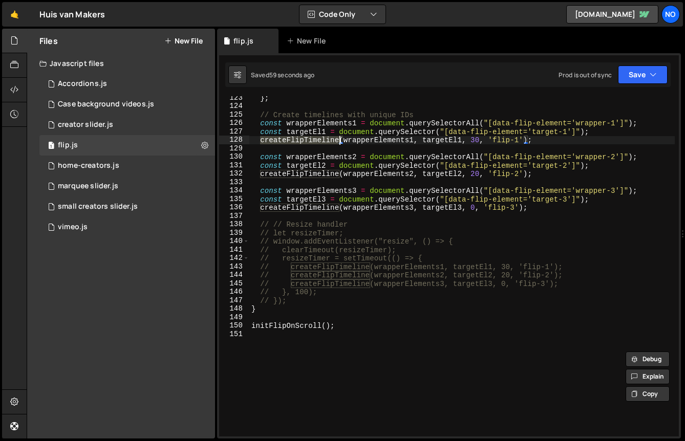
click at [345, 323] on div "} ; // Create timelines with unique IDs const wrapperElements1 = document . que…" at bounding box center [462, 272] width 426 height 357
type textarea "initFlipOnScroll();"
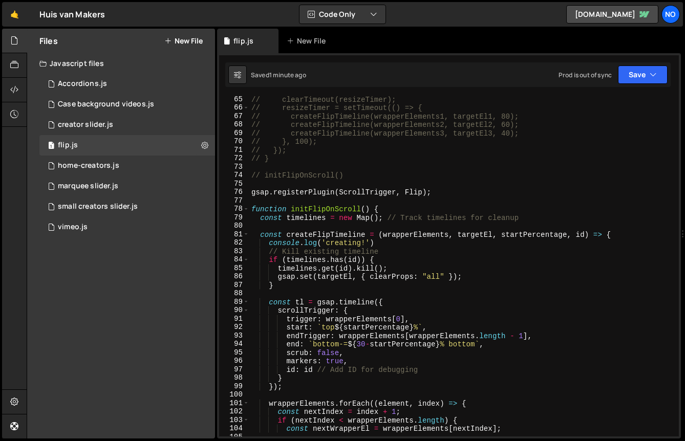
scroll to position [543, 0]
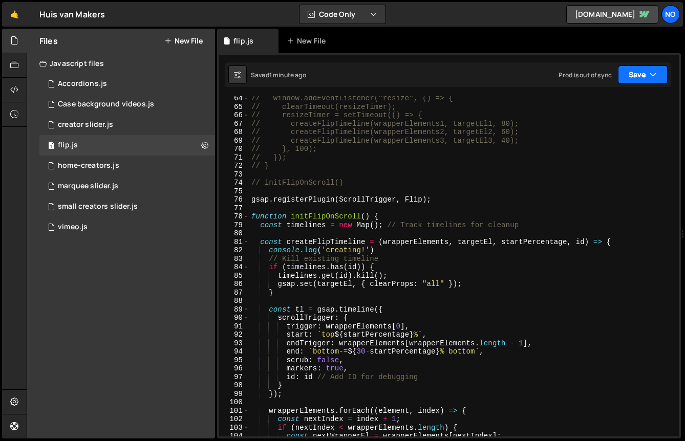
click at [628, 67] on button "Save" at bounding box center [643, 75] width 50 height 18
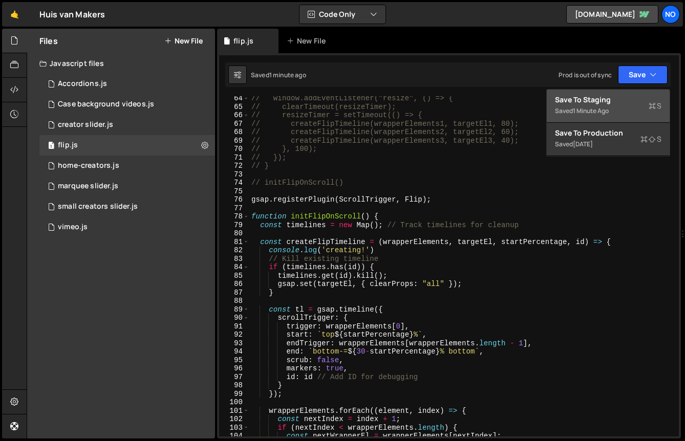
click at [622, 105] on div "Saved 1 minute ago" at bounding box center [608, 111] width 107 height 12
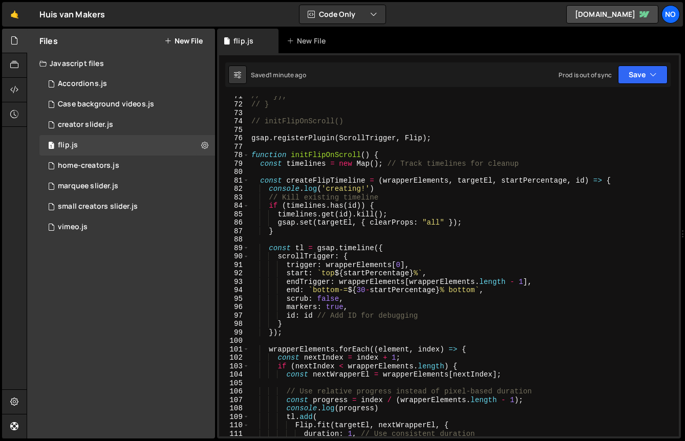
scroll to position [604, 0]
click at [424, 271] on div "// }); // } // initFlipOnScroll() gsap . registerPlugin ( ScrollTrigger , Flip …" at bounding box center [462, 270] width 426 height 357
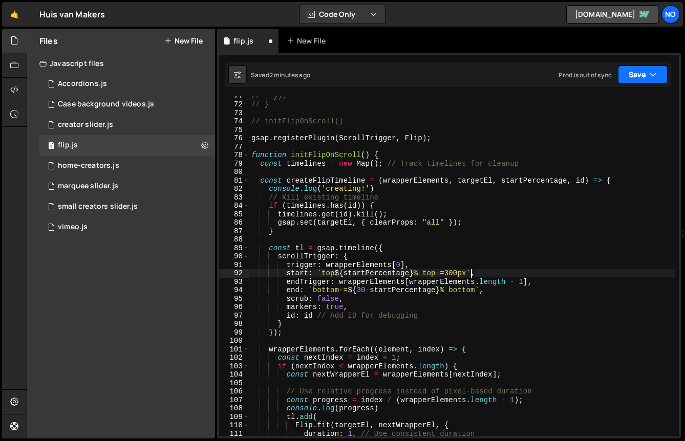
click at [640, 75] on button "Save" at bounding box center [643, 75] width 50 height 18
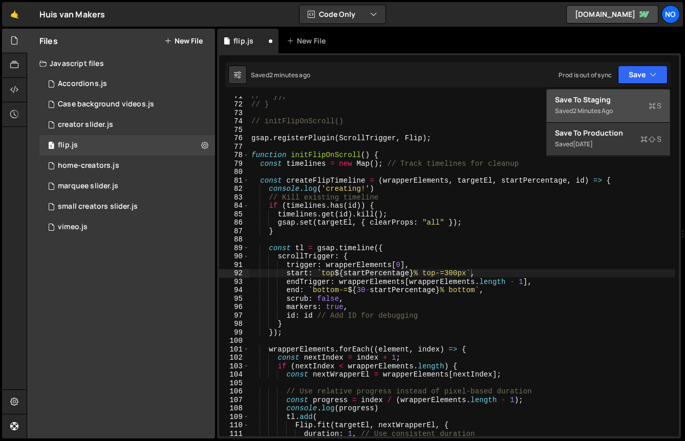
click at [615, 103] on div "Save to Staging S" at bounding box center [608, 100] width 107 height 10
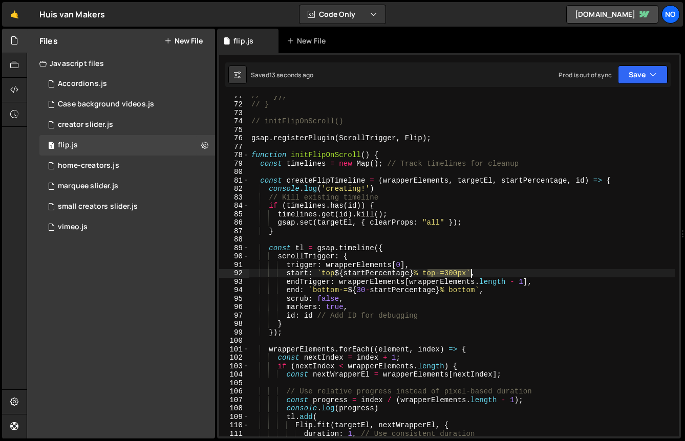
drag, startPoint x: 428, startPoint y: 272, endPoint x: 470, endPoint y: 270, distance: 42.0
click at [470, 270] on div "// }); // } // initFlipOnScroll() gsap . registerPlugin ( ScrollTrigger , Flip …" at bounding box center [462, 270] width 426 height 357
click at [365, 288] on div "// }); // } // initFlipOnScroll() gsap . registerPlugin ( ScrollTrigger , Flip …" at bounding box center [462, 270] width 426 height 357
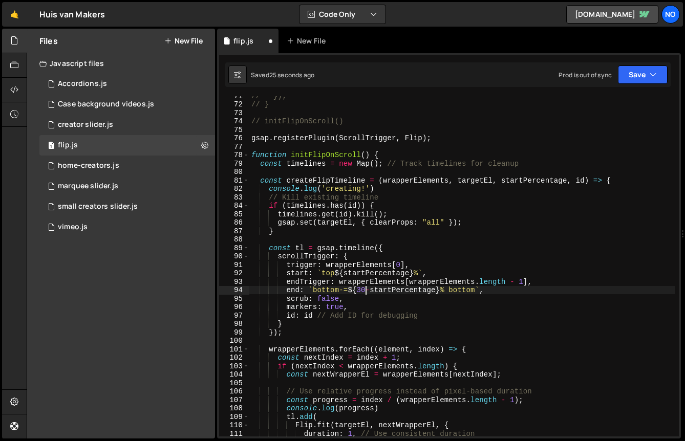
click at [344, 290] on div "// }); // } // initFlipOnScroll() gsap . registerPlugin ( ScrollTrigger , Flip …" at bounding box center [462, 270] width 426 height 357
click at [369, 290] on div "// }); // } // initFlipOnScroll() gsap . registerPlugin ( ScrollTrigger , Flip …" at bounding box center [462, 270] width 426 height 357
drag, startPoint x: 358, startPoint y: 288, endPoint x: 436, endPoint y: 287, distance: 77.8
click at [436, 287] on div "// }); // } // initFlipOnScroll() gsap . registerPlugin ( ScrollTrigger , Flip …" at bounding box center [462, 270] width 426 height 357
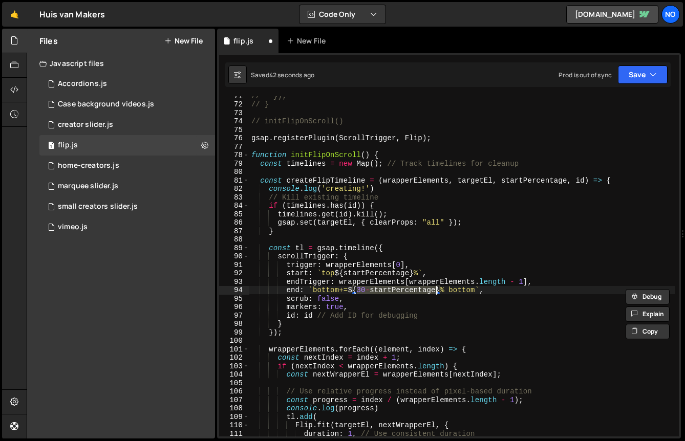
click at [436, 287] on div "// }); // } // initFlipOnScroll() gsap . registerPlugin ( ScrollTrigger , Flip …" at bounding box center [462, 266] width 426 height 341
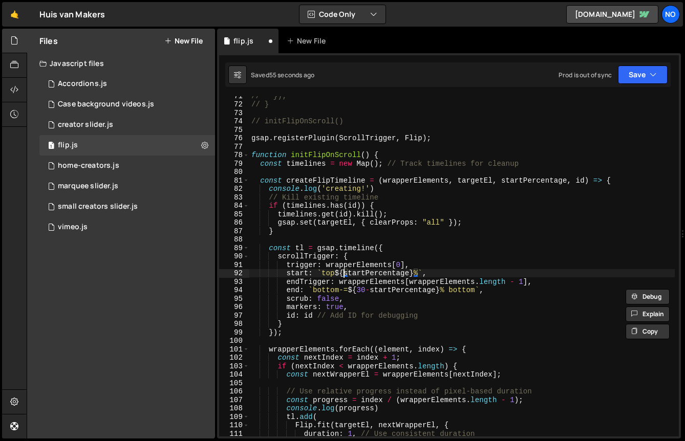
click at [345, 273] on div "// }); // } // initFlipOnScroll() gsap . registerPlugin ( ScrollTrigger , Flip …" at bounding box center [462, 270] width 426 height 357
click at [356, 273] on div "// }); // } // initFlipOnScroll() gsap . registerPlugin ( ScrollTrigger , Flip …" at bounding box center [462, 270] width 426 height 357
click at [350, 273] on div "// }); // } // initFlipOnScroll() gsap . registerPlugin ( ScrollTrigger , Flip …" at bounding box center [462, 270] width 426 height 357
click at [335, 271] on div "// }); // } // initFlipOnScroll() gsap . registerPlugin ( ScrollTrigger , Flip …" at bounding box center [462, 270] width 426 height 357
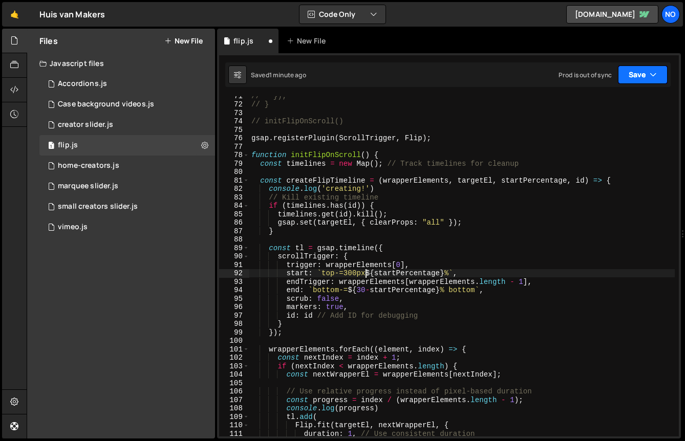
click at [642, 74] on button "Save" at bounding box center [643, 75] width 50 height 18
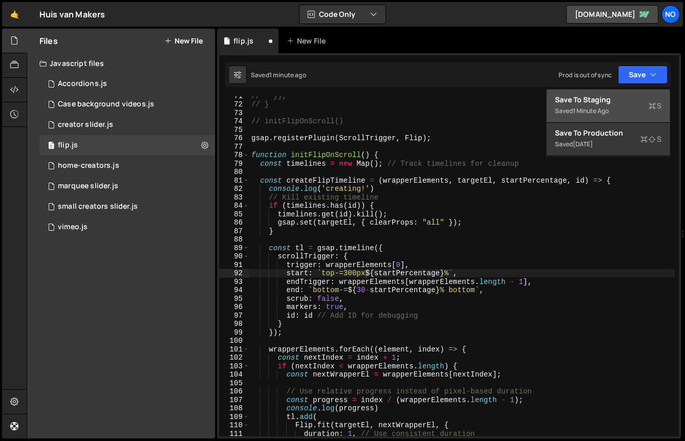
click at [627, 101] on div "Save to Staging S" at bounding box center [608, 100] width 107 height 10
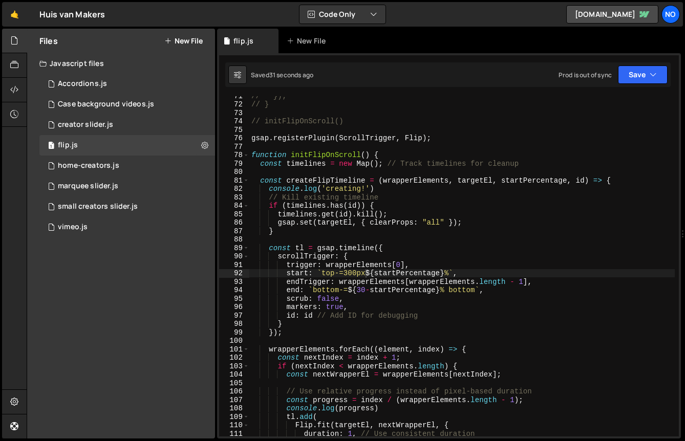
click at [411, 276] on div "// }); // } // initFlipOnScroll() gsap . registerPlugin ( ScrollTrigger , Flip …" at bounding box center [462, 270] width 426 height 357
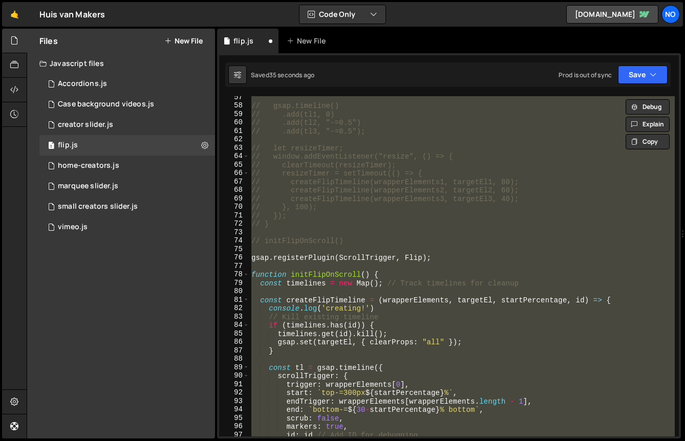
scroll to position [485, 0]
click at [266, 261] on div "// gsap.timeline() // .add(tl1, 0) // .add(tl2, "-=0.5") // .add(tl3, "-=0.5");…" at bounding box center [462, 271] width 426 height 357
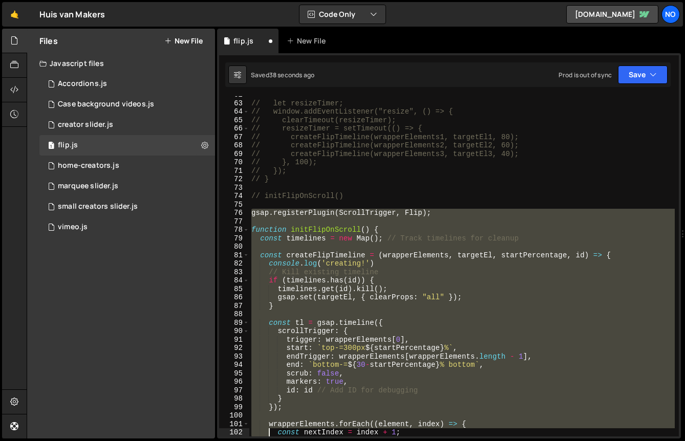
scroll to position [944, 0]
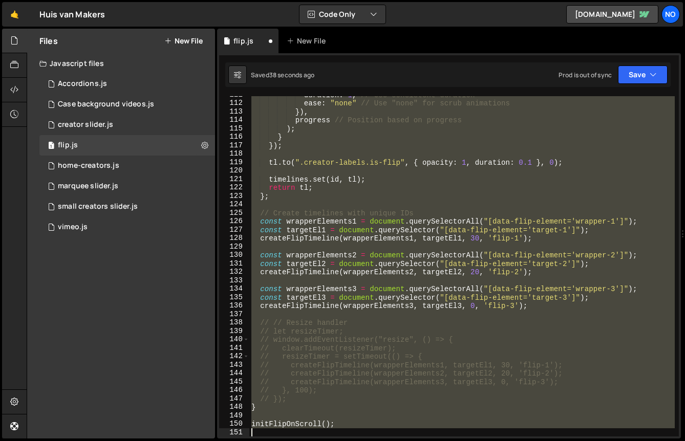
drag, startPoint x: 253, startPoint y: 260, endPoint x: 273, endPoint y: 478, distance: 219.1
click at [273, 441] on html "Projects [GEOGRAPHIC_DATA] Blog No Your current team is No Dead Fish Projects Y…" at bounding box center [342, 220] width 685 height 441
type textarea "initFlipOnScroll();"
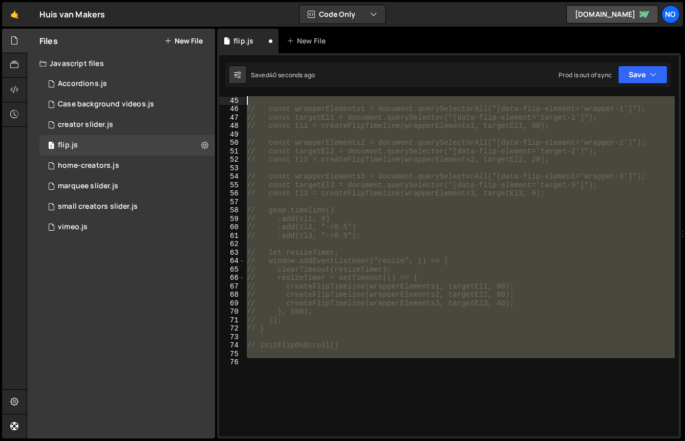
drag, startPoint x: 353, startPoint y: 388, endPoint x: 253, endPoint y: 19, distance: 382.0
click at [255, 21] on div "Hold on a sec... Are you certain you wish to leave this page? Any changes you'v…" at bounding box center [342, 220] width 685 height 441
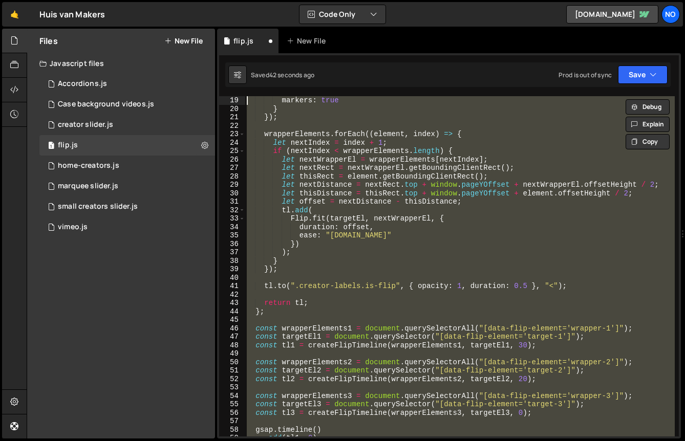
click at [499, 118] on div "markers : true } }) ; wrapperElements . forEach (( element , index ) => { let n…" at bounding box center [460, 266] width 430 height 341
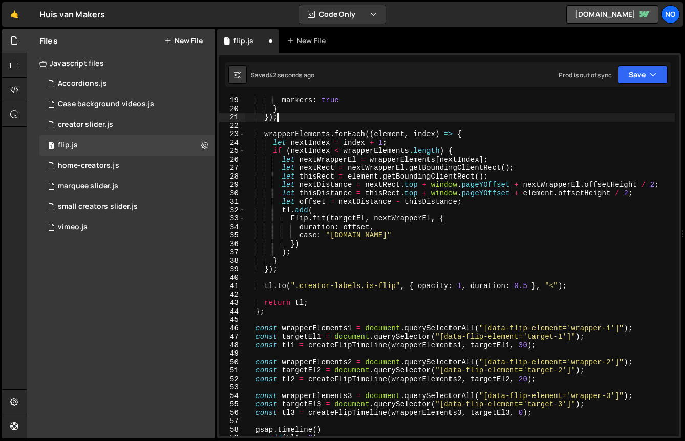
scroll to position [0, 0]
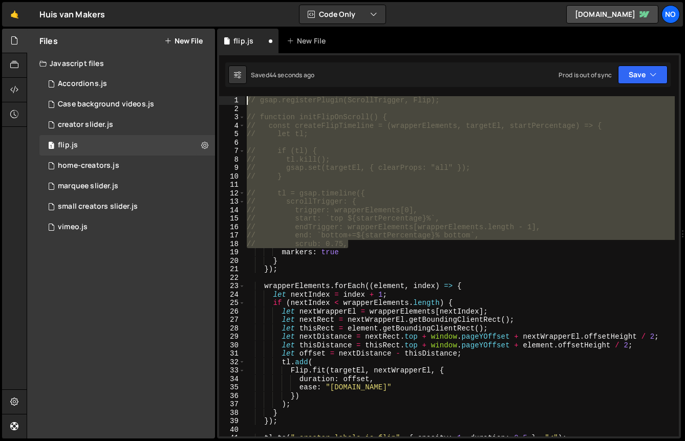
drag, startPoint x: 354, startPoint y: 241, endPoint x: 165, endPoint y: 64, distance: 258.3
click at [165, 64] on div "Files New File Javascript files 1 Accordions.js 0 1 Case background videos.js 0…" at bounding box center [356, 234] width 659 height 411
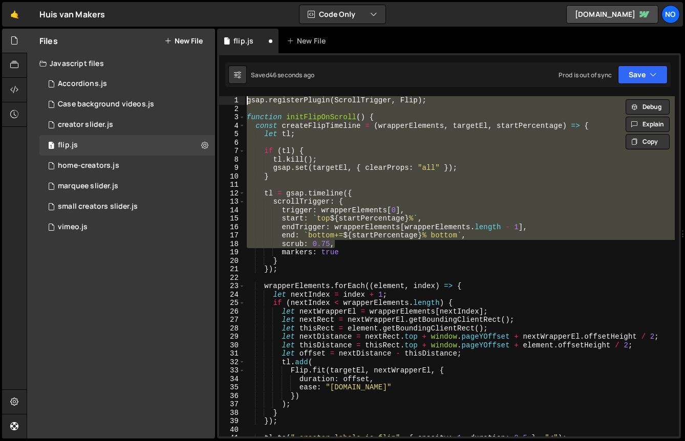
click at [290, 134] on div "gsap . registerPlugin ( ScrollTrigger , Flip ) ; function initFlipOnScroll ( ) …" at bounding box center [460, 274] width 430 height 357
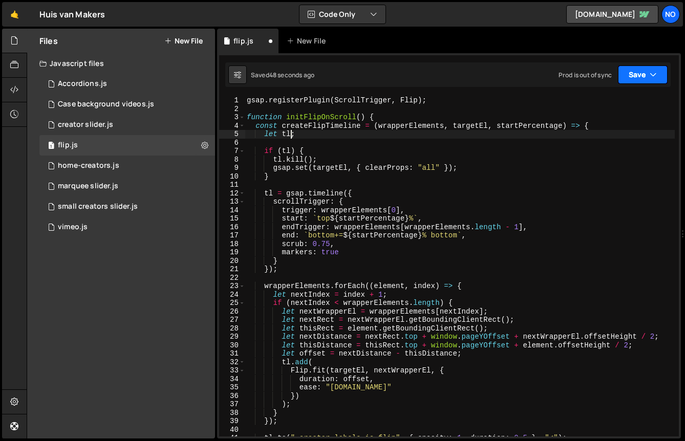
click at [627, 80] on button "Save" at bounding box center [643, 75] width 50 height 18
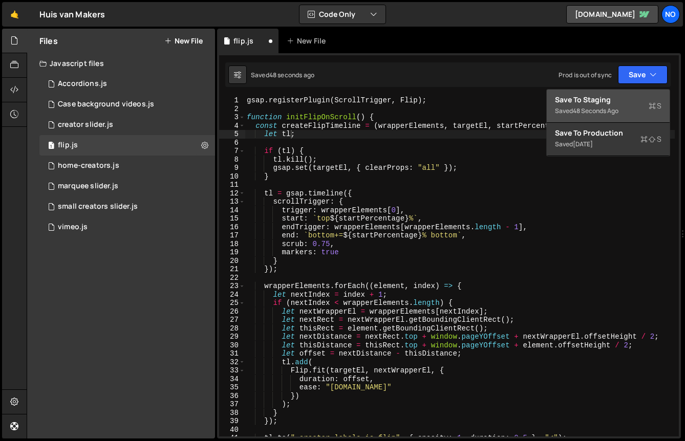
click at [622, 108] on div "Saved 48 seconds ago" at bounding box center [608, 111] width 107 height 12
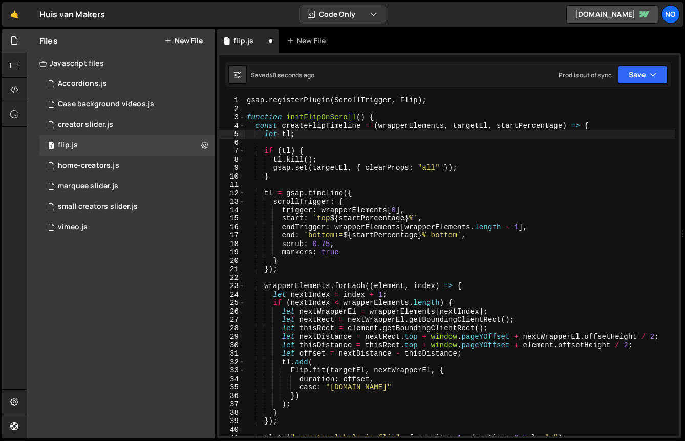
type textarea "}"
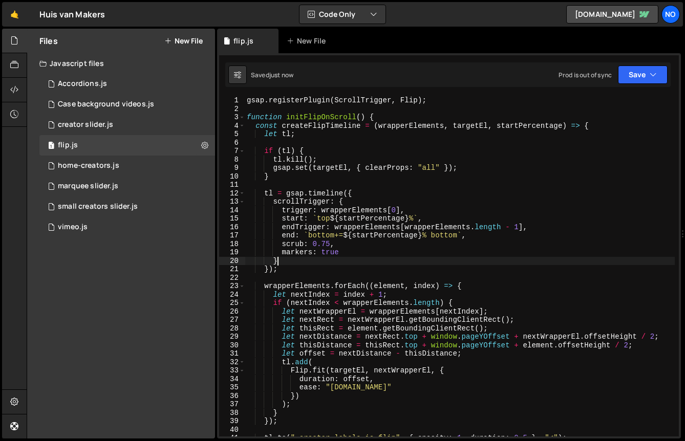
click at [405, 262] on div "gsap . registerPlugin ( ScrollTrigger , Flip ) ; function initFlipOnScroll ( ) …" at bounding box center [460, 274] width 430 height 357
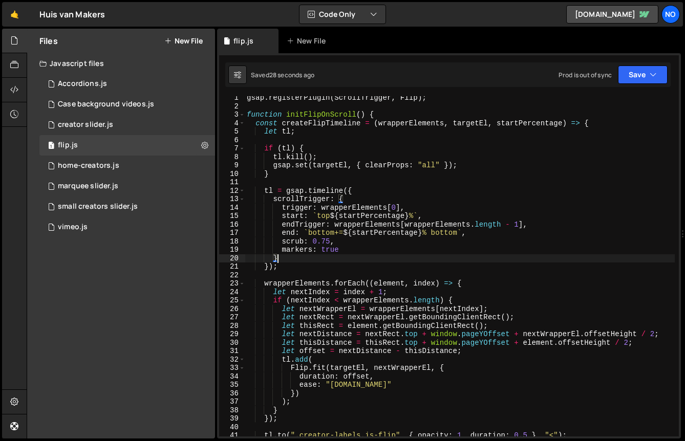
scroll to position [4, 0]
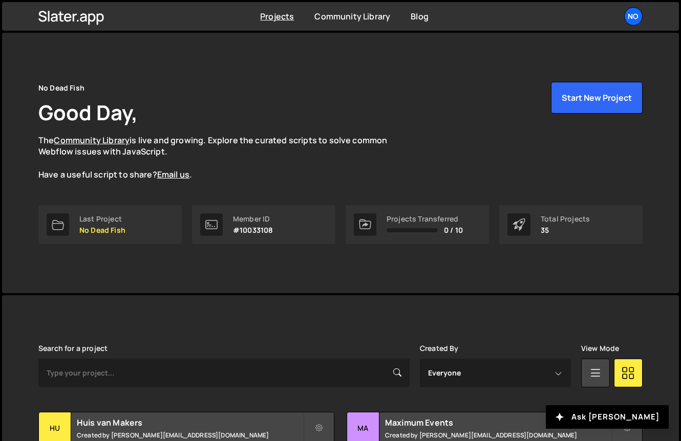
scroll to position [69, 0]
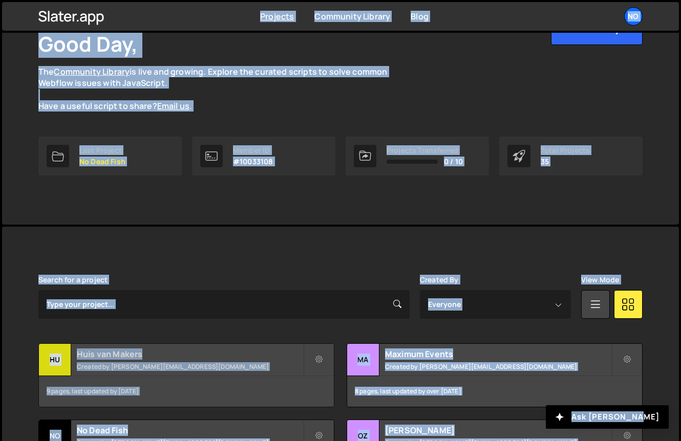
click at [171, 363] on small "Created by bart@nodeadfish.io" at bounding box center [190, 367] width 226 height 9
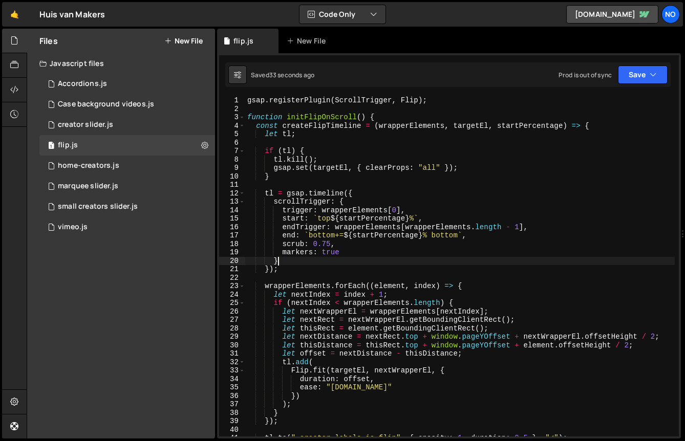
click at [405, 262] on div "gsap . registerPlugin ( ScrollTrigger , Flip ) ; function initFlipOnScroll ( ) …" at bounding box center [460, 274] width 430 height 357
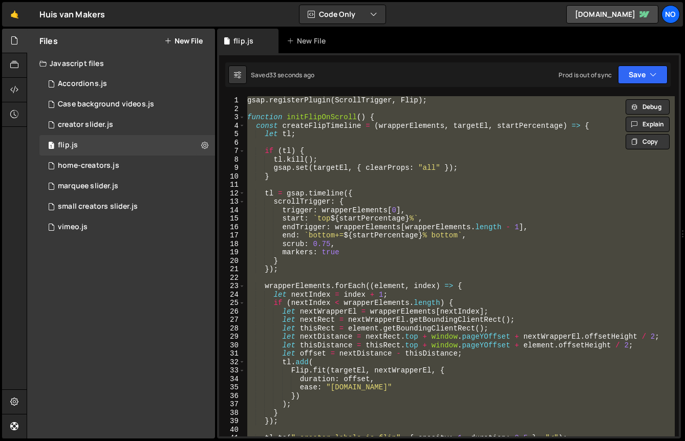
scroll to position [34656, 0]
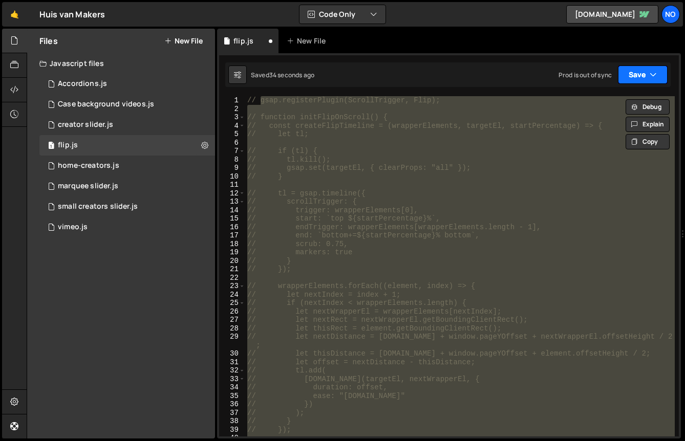
click at [650, 73] on icon "button" at bounding box center [653, 75] width 7 height 10
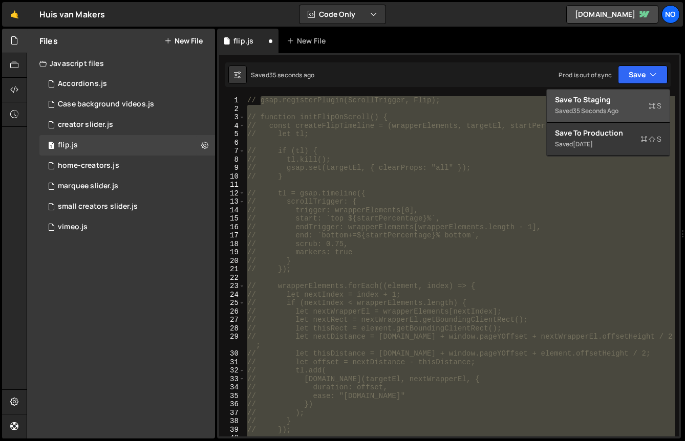
click at [620, 105] on div "Saved 35 seconds ago" at bounding box center [608, 111] width 107 height 12
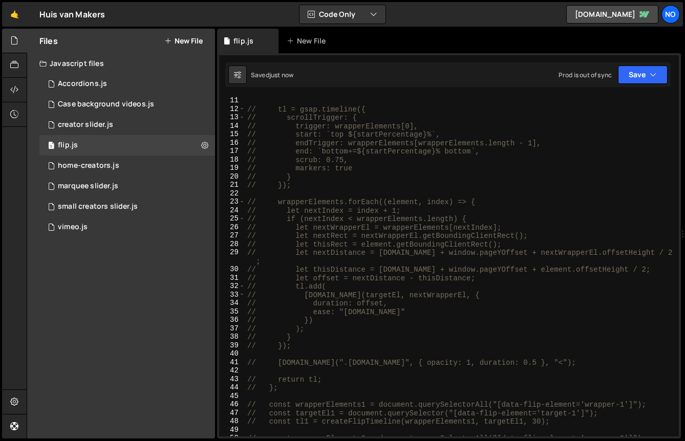
scroll to position [0, 0]
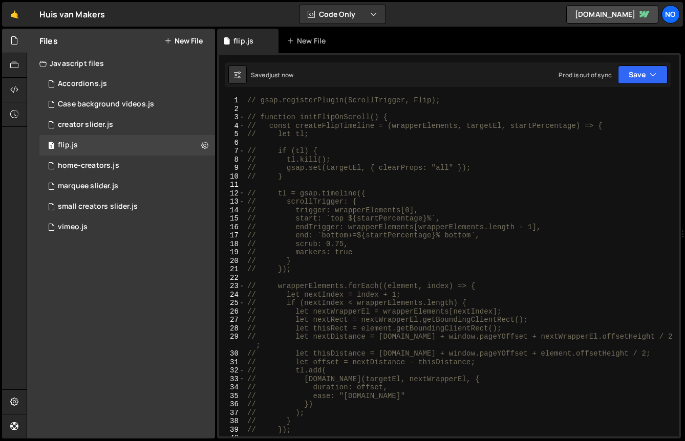
type textarea "// let nextIndex = index + 1;"
click at [373, 299] on div "// gsap.registerPlugin(ScrollTrigger, Flip); // function initFlipOnScroll() { /…" at bounding box center [460, 274] width 430 height 357
click at [329, 275] on div "// gsap.registerPlugin(ScrollTrigger, Flip); // function initFlipOnScroll() { /…" at bounding box center [460, 274] width 430 height 357
click at [143, 122] on div "3 creator slider.js 0" at bounding box center [127, 125] width 176 height 20
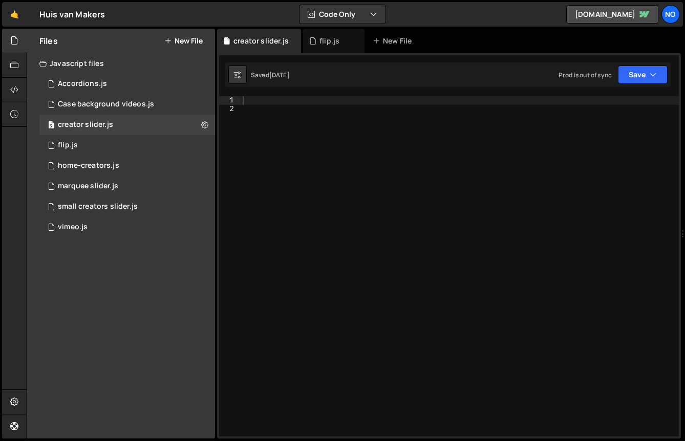
scroll to position [7687, 0]
click at [124, 185] on div "1 marquee slider.js 0" at bounding box center [127, 186] width 176 height 20
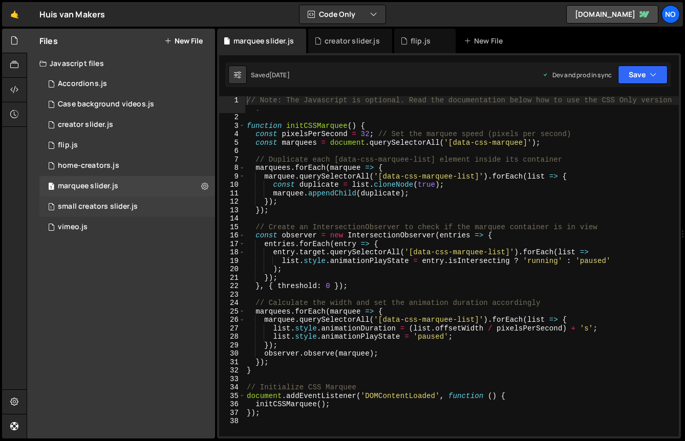
click at [122, 204] on div "small creators slider.js" at bounding box center [98, 206] width 80 height 9
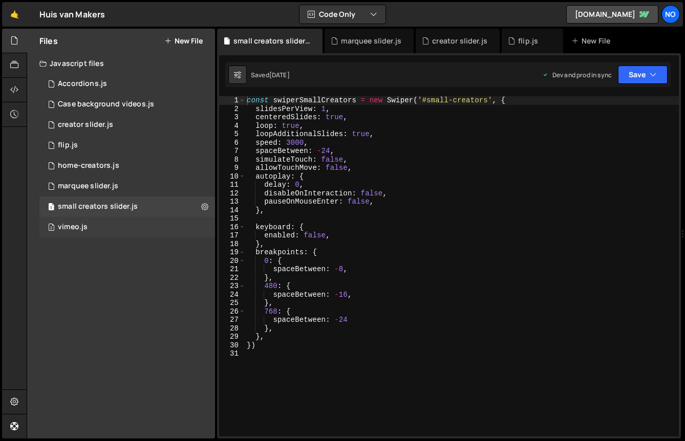
click at [122, 226] on div "2 vimeo.js 0" at bounding box center [127, 227] width 176 height 20
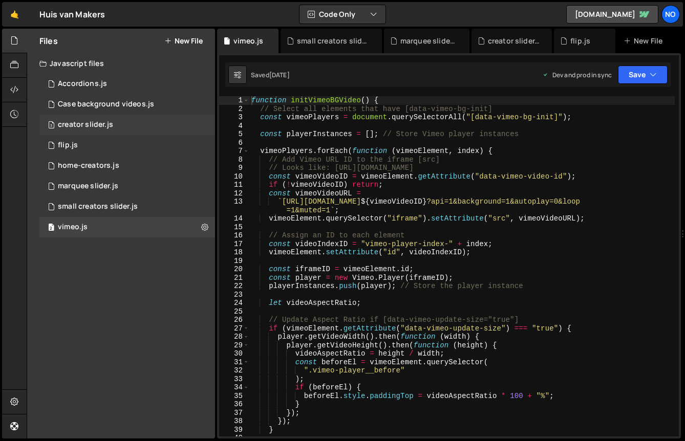
click at [122, 119] on div "3 creator slider.js 0" at bounding box center [127, 125] width 176 height 20
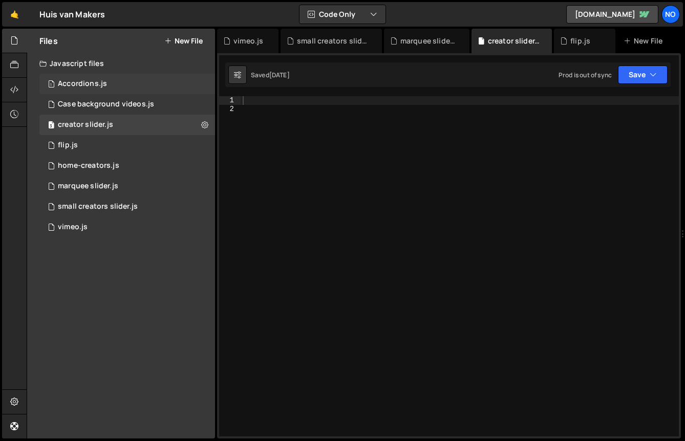
scroll to position [7687, 0]
click at [130, 87] on div "1 Accordions.js 0" at bounding box center [127, 84] width 176 height 20
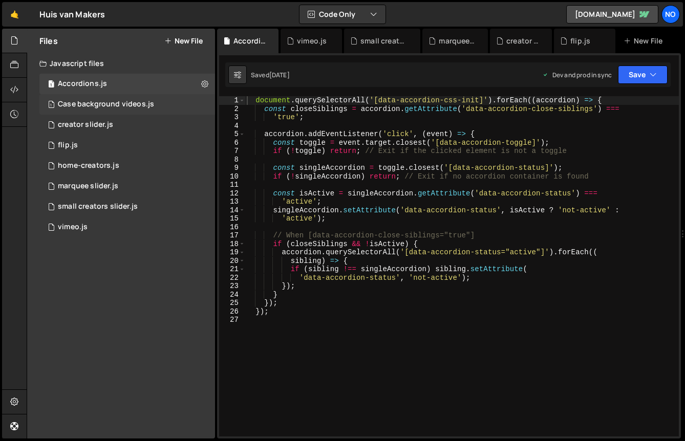
click at [120, 98] on div "1 Case background videos.js 0" at bounding box center [127, 104] width 176 height 20
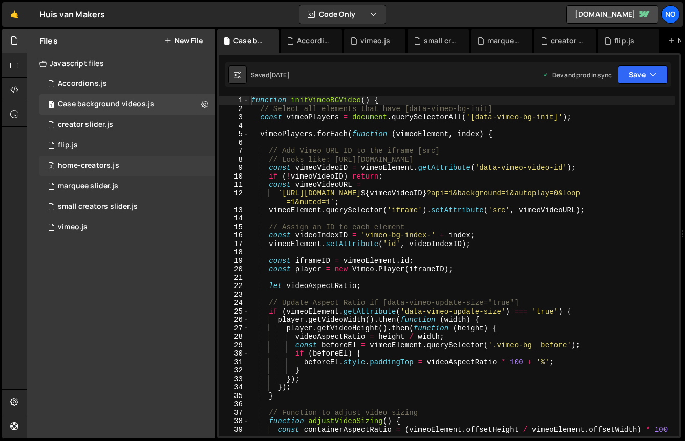
click at [112, 160] on div "2 home-creators.js 0" at bounding box center [127, 166] width 176 height 20
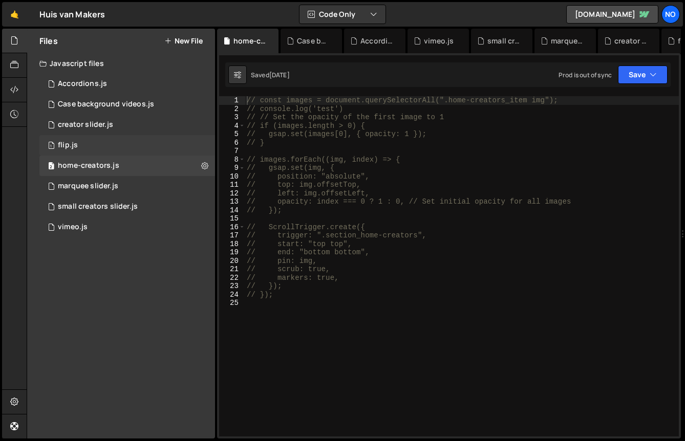
click at [112, 150] on div "1 flip.js 0" at bounding box center [127, 145] width 176 height 20
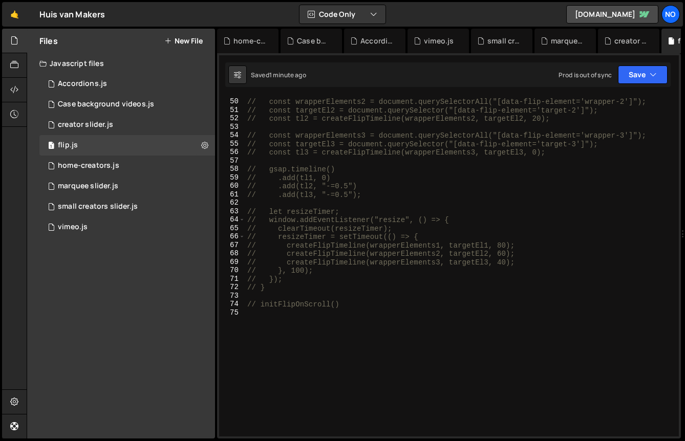
scroll to position [8, 0]
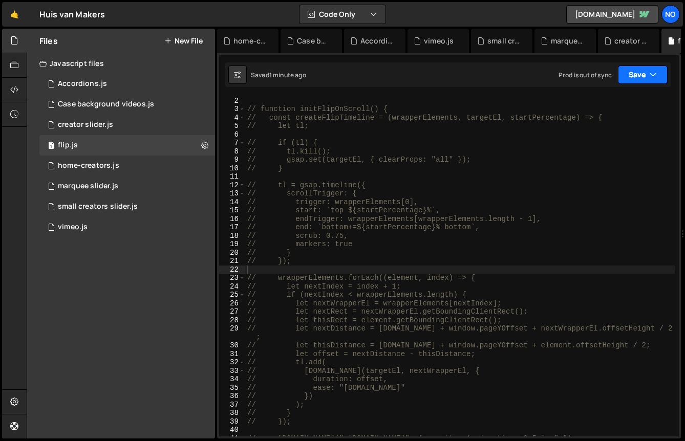
click at [641, 72] on button "Save" at bounding box center [643, 75] width 50 height 18
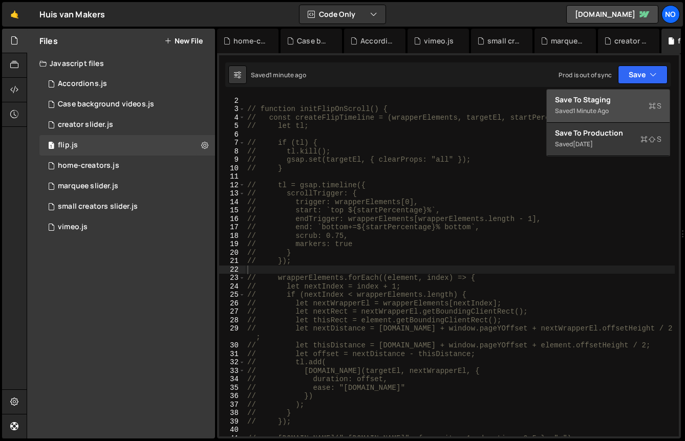
click at [615, 104] on div "Save to Staging S" at bounding box center [608, 100] width 107 height 10
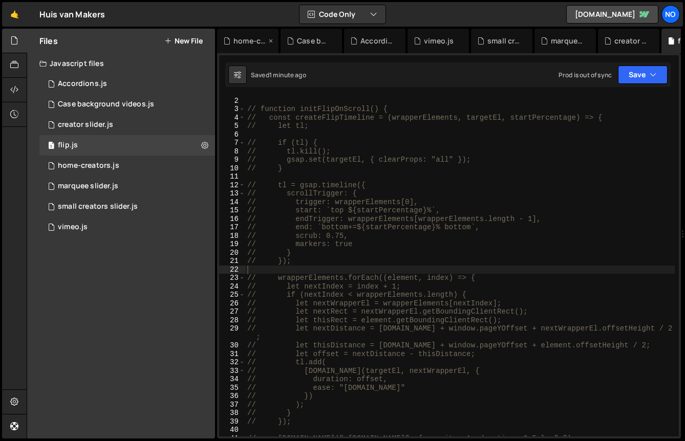
click at [270, 39] on icon at bounding box center [270, 41] width 7 height 10
click at [0, 0] on icon at bounding box center [0, 0] width 0 height 0
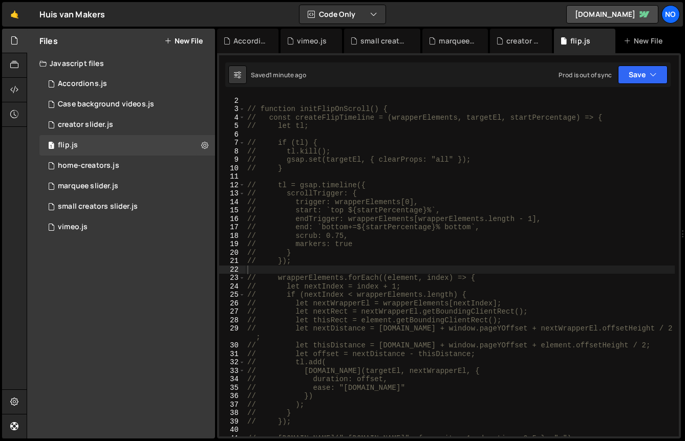
click at [0, 0] on icon at bounding box center [0, 0] width 0 height 0
click at [297, 39] on div "small creators slider.js" at bounding box center [333, 41] width 72 height 10
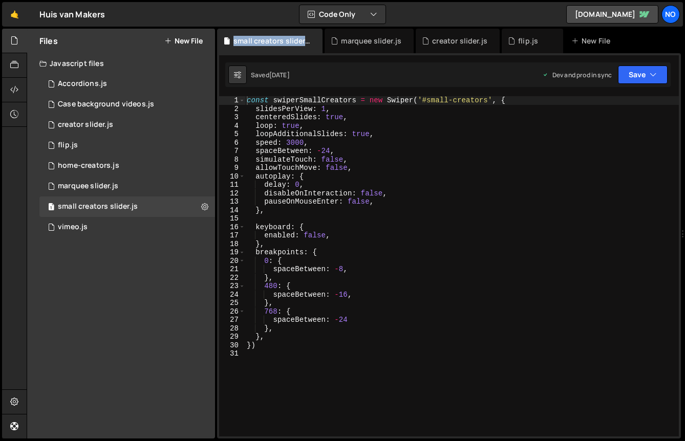
scroll to position [0, 0]
click at [310, 43] on div "small creators slider.js" at bounding box center [269, 41] width 105 height 25
click at [314, 40] on icon at bounding box center [314, 41] width 7 height 10
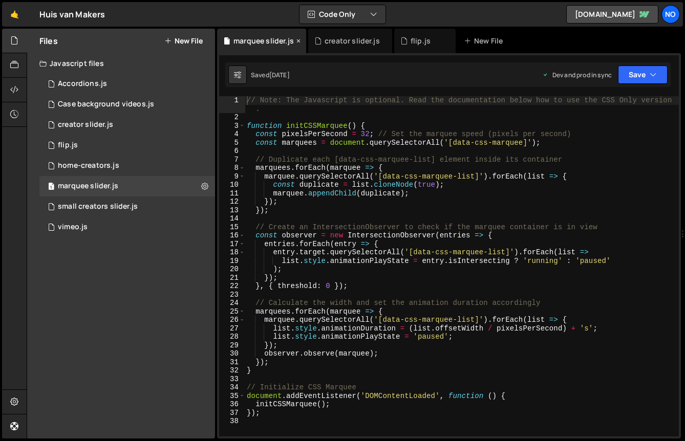
click at [295, 41] on icon at bounding box center [298, 41] width 7 height 10
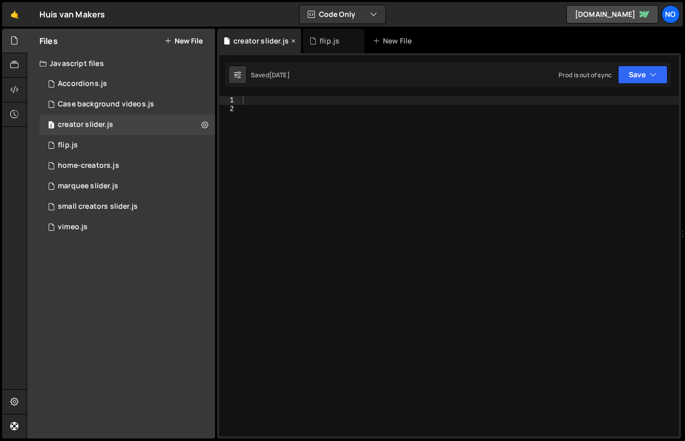
scroll to position [7687, 0]
click at [292, 41] on icon at bounding box center [293, 41] width 7 height 10
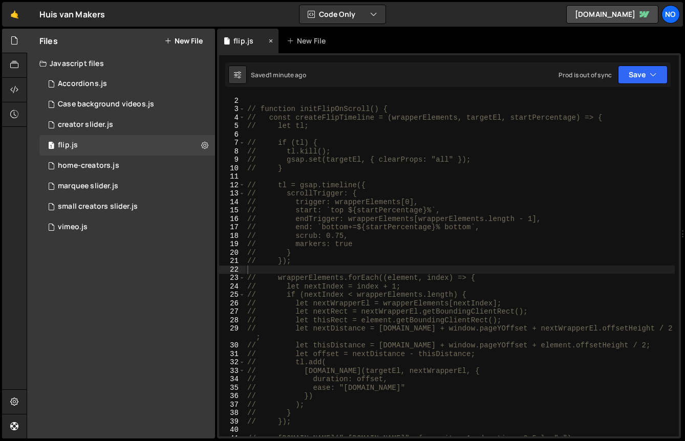
scroll to position [26905, 0]
click at [249, 39] on div "flip.js" at bounding box center [244, 41] width 20 height 10
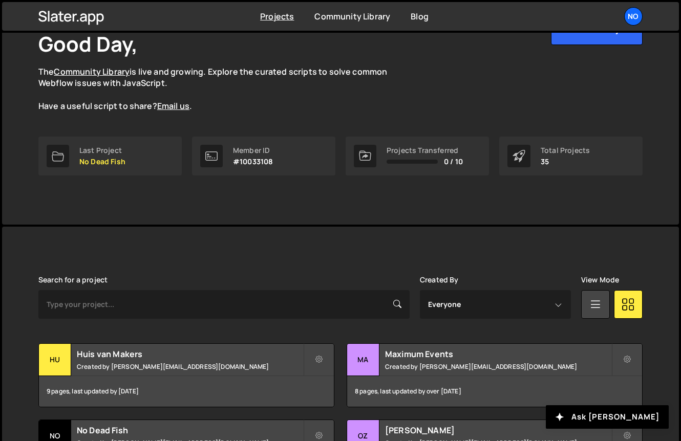
scroll to position [64, 0]
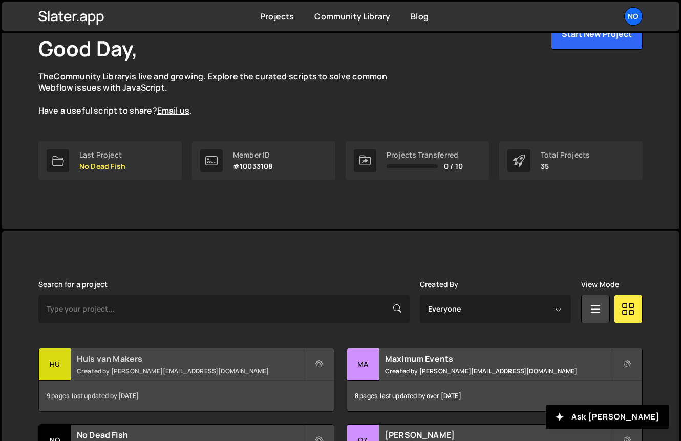
click at [172, 369] on small "Created by [PERSON_NAME][EMAIL_ADDRESS][DOMAIN_NAME]" at bounding box center [190, 371] width 226 height 9
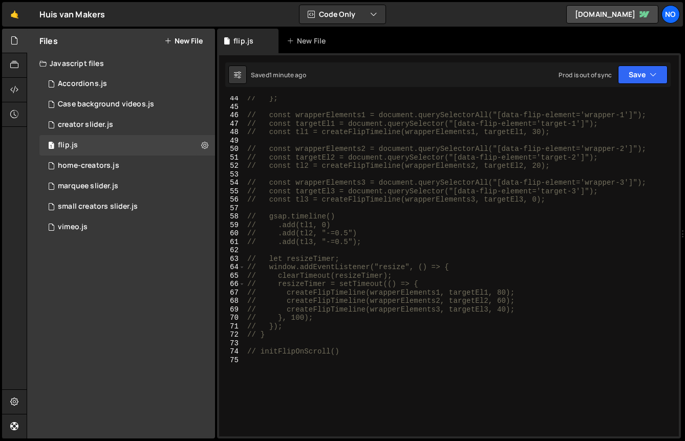
scroll to position [468, 0]
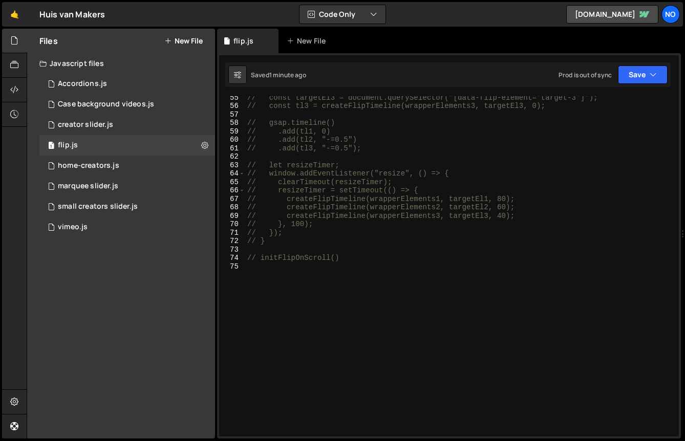
click at [322, 316] on div "// const targetEl3 = document.querySelector("[data-flip-element='target-3']"); …" at bounding box center [460, 271] width 430 height 357
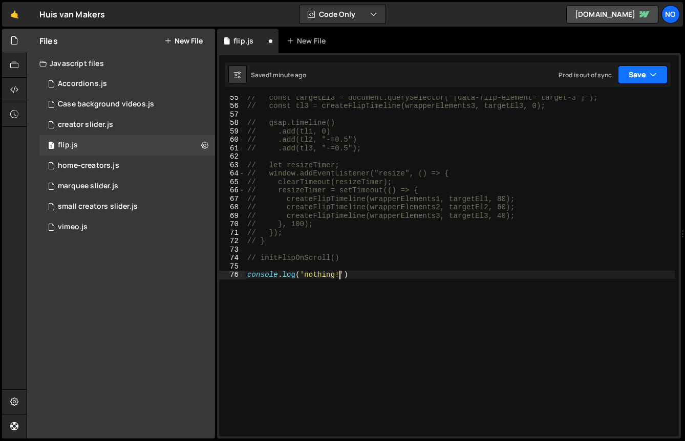
click at [656, 79] on icon "button" at bounding box center [653, 75] width 7 height 10
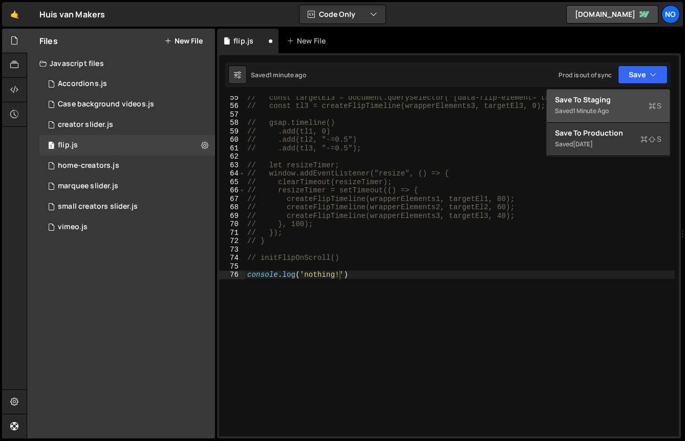
click at [602, 107] on div "1 minute ago" at bounding box center [591, 111] width 36 height 9
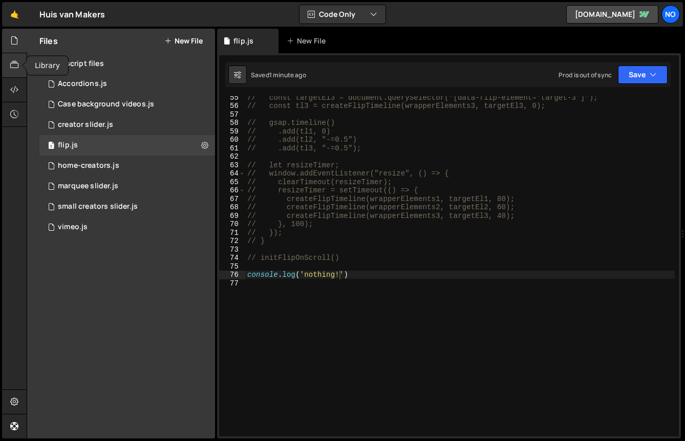
click at [7, 70] on div at bounding box center [14, 65] width 25 height 25
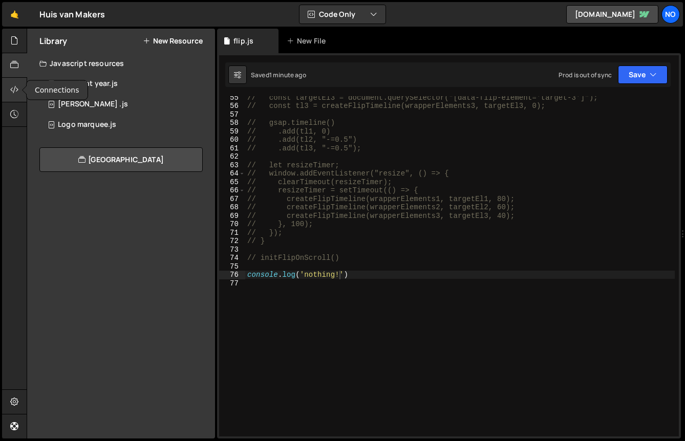
click at [9, 86] on div at bounding box center [14, 90] width 25 height 25
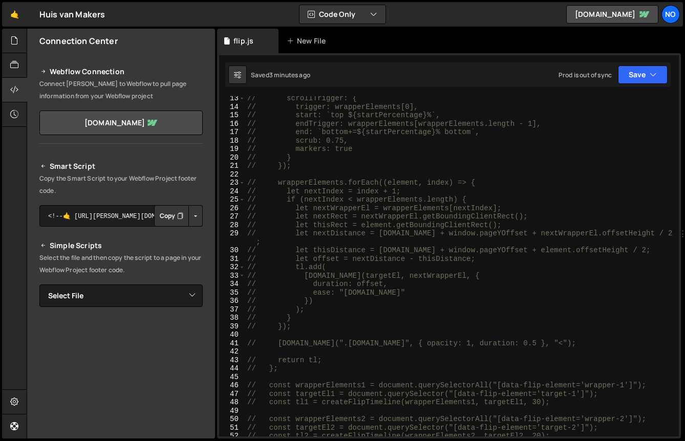
scroll to position [103, 0]
click at [571, 14] on link "[DOMAIN_NAME]" at bounding box center [612, 14] width 92 height 18
click at [653, 74] on icon "button" at bounding box center [653, 75] width 7 height 10
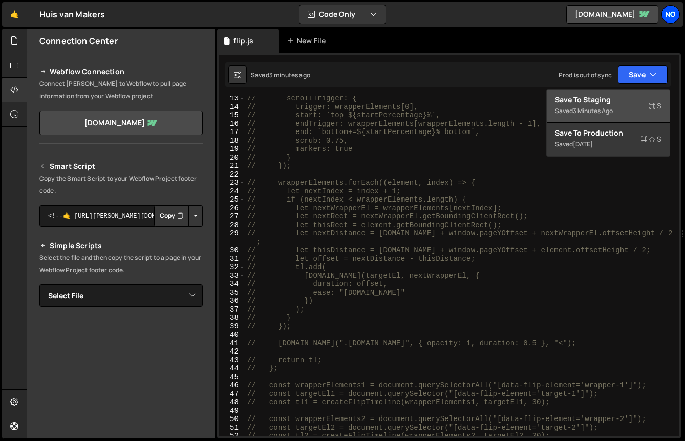
click at [668, 20] on div "No" at bounding box center [671, 14] width 18 height 18
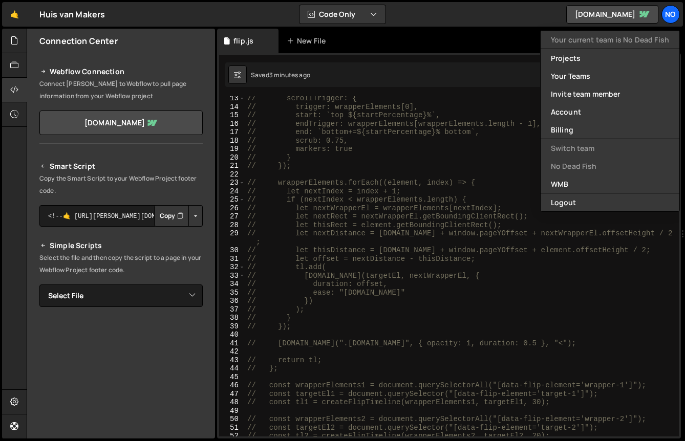
click at [481, 226] on div "// scrollTrigger: { // trigger: wrapperElements[0], // start: `top ${startPerce…" at bounding box center [460, 272] width 430 height 357
type textarea "// let thisRect = element.getBoundingClientRect();"
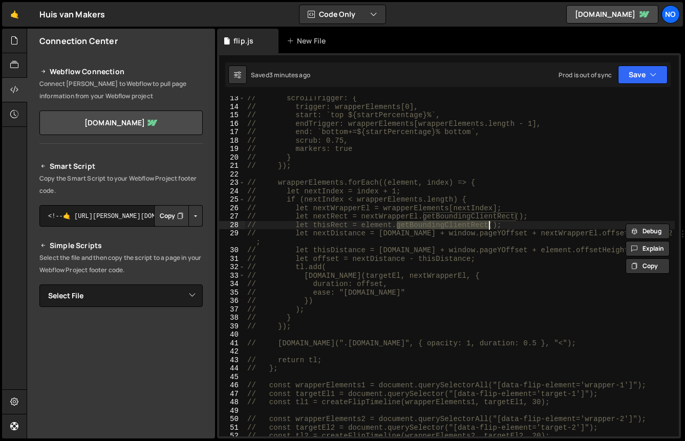
click at [481, 226] on div "// scrollTrigger: { // trigger: wrapperElements[0], // start: `top ${startPerce…" at bounding box center [460, 272] width 430 height 357
click at [650, 70] on icon "button" at bounding box center [653, 75] width 7 height 10
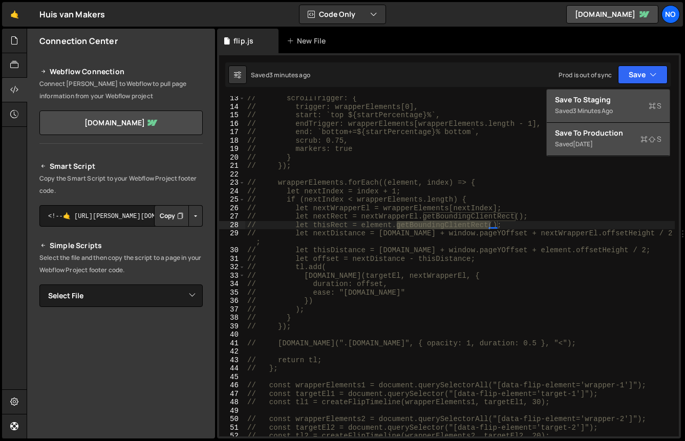
click at [615, 140] on div "Saved [DATE]" at bounding box center [608, 144] width 107 height 12
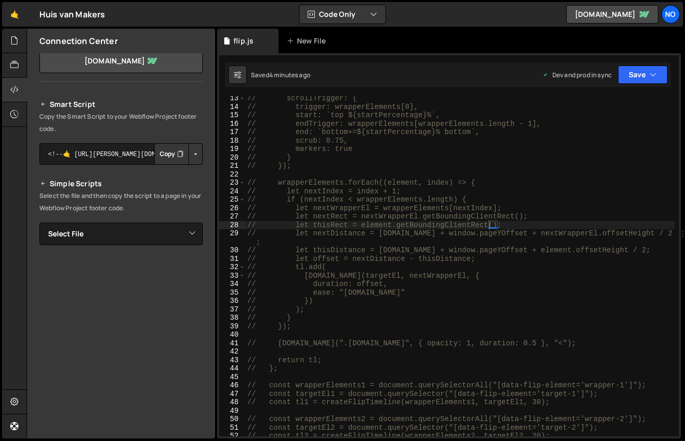
scroll to position [86, 0]
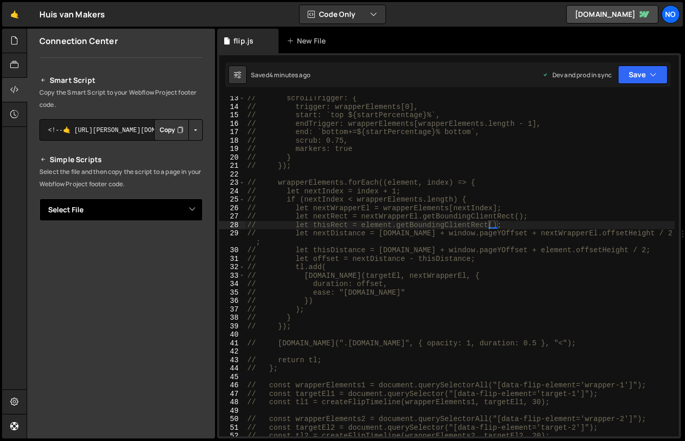
click at [108, 207] on select "Select File Accordions.js Case background videos.js creator slider.js flip.js h…" at bounding box center [120, 210] width 163 height 23
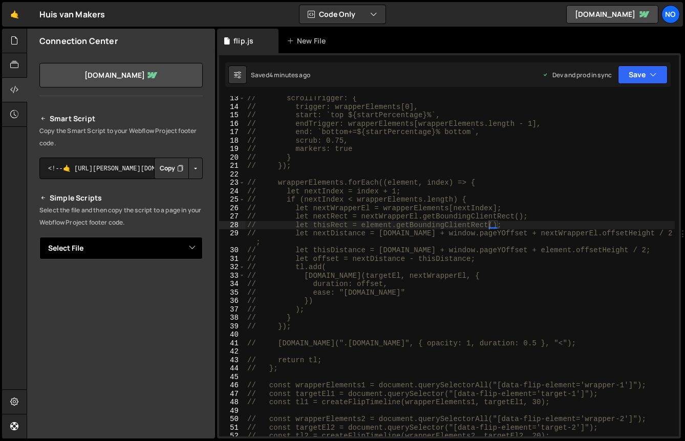
scroll to position [36, 0]
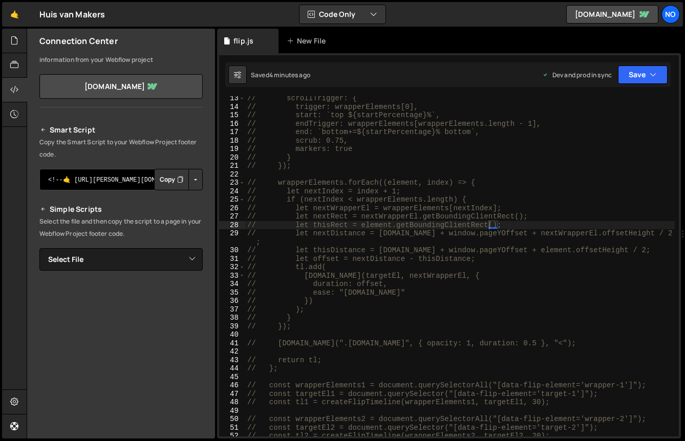
drag, startPoint x: 101, startPoint y: 184, endPoint x: 205, endPoint y: 184, distance: 104.5
click at [205, 184] on div "Smart Script Copy the Smart Script to your Webflow Project footer code. <!--🤙 […" at bounding box center [121, 297] width 188 height 370
click at [118, 177] on textarea "<!--🤙 [URL][PERSON_NAME][DOMAIN_NAME]> <script>document.addEventListener("DOMCo…" at bounding box center [120, 180] width 163 height 22
click at [190, 177] on button "Button group with nested dropdown" at bounding box center [195, 180] width 14 height 22
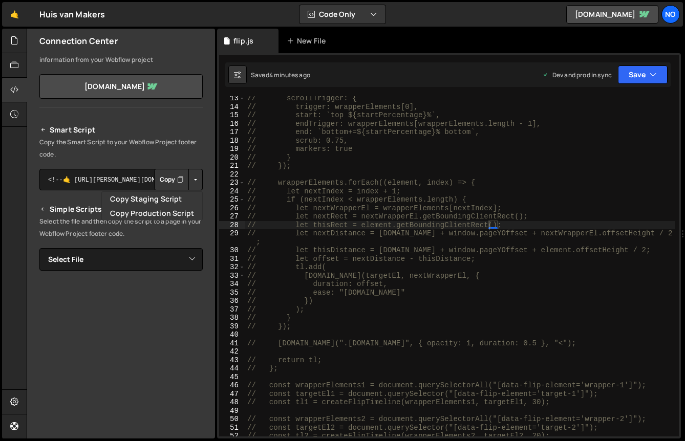
click at [190, 175] on button "Button group with nested dropdown" at bounding box center [195, 180] width 14 height 22
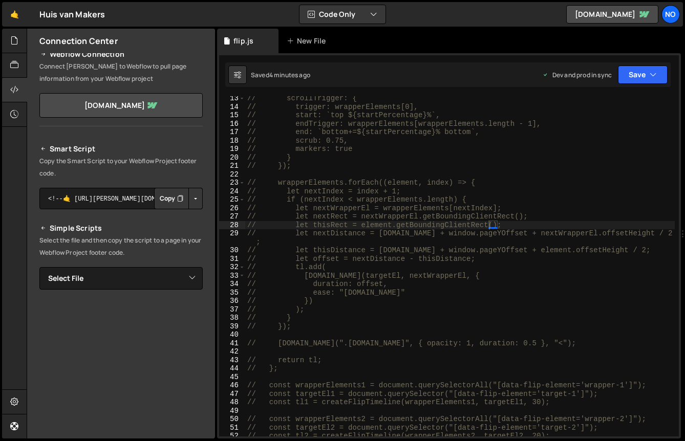
scroll to position [0, 0]
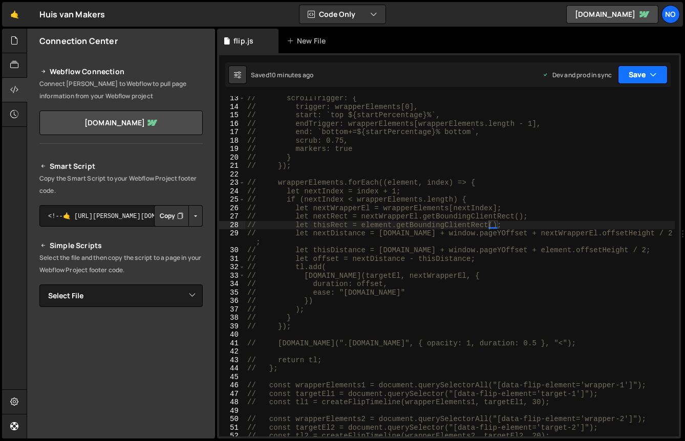
click at [639, 75] on button "Save" at bounding box center [643, 75] width 50 height 18
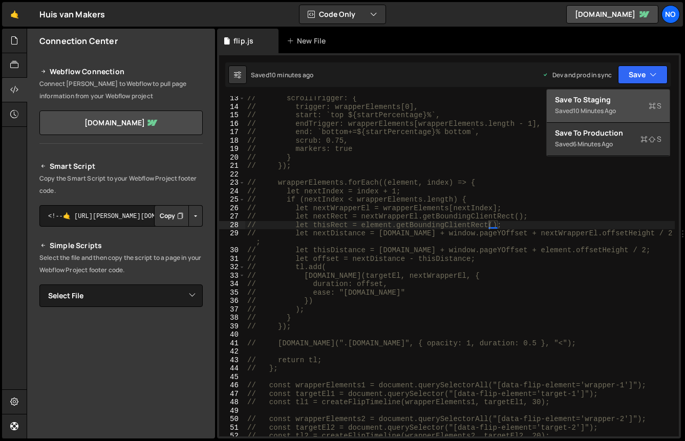
click at [441, 82] on div "Saved 10 minutes ago Dev and prod in sync Upgrade to Edit Save Save to Staging …" at bounding box center [448, 74] width 446 height 25
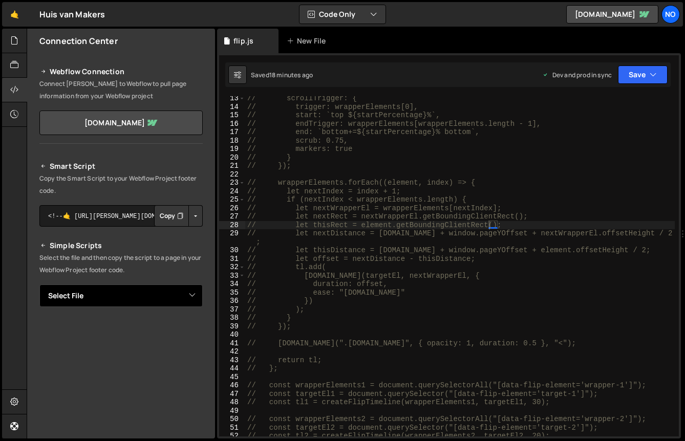
click at [176, 297] on select "Select File Accordions.js Case background videos.js creator slider.js flip.js h…" at bounding box center [120, 296] width 163 height 23
click at [193, 210] on button "Button group with nested dropdown" at bounding box center [195, 216] width 14 height 22
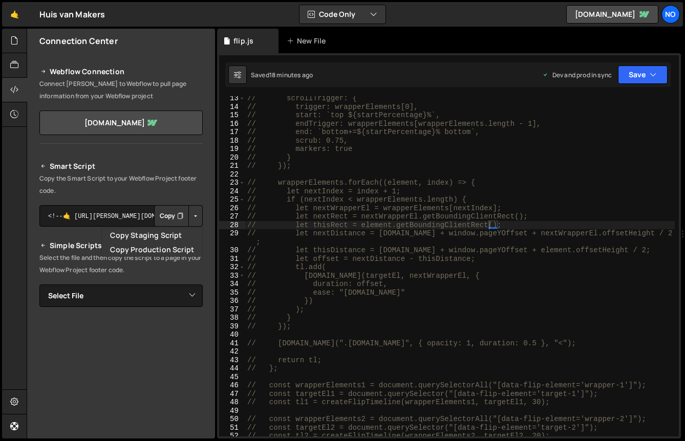
click at [90, 195] on p "Copy the Smart Script to your Webflow Project footer code." at bounding box center [120, 185] width 163 height 25
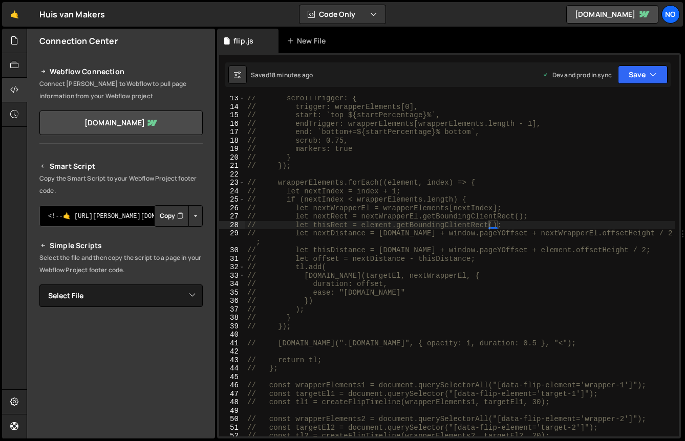
drag, startPoint x: 92, startPoint y: 220, endPoint x: 191, endPoint y: 218, distance: 99.4
click at [191, 218] on div "<!--🤙 [URL][PERSON_NAME][DOMAIN_NAME]> <script>document.addEventListener("DOMCo…" at bounding box center [120, 216] width 163 height 22
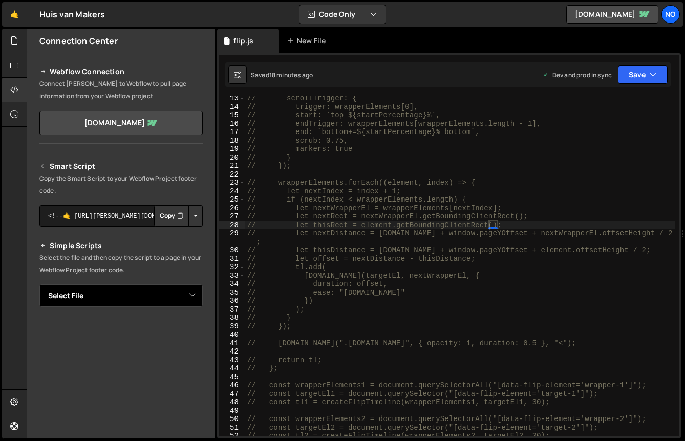
click at [145, 298] on select "Select File Accordions.js Case background videos.js creator slider.js flip.js h…" at bounding box center [120, 296] width 163 height 23
select select "45472"
click at [39, 285] on select "Select File Accordions.js Case background videos.js creator slider.js flip.js h…" at bounding box center [120, 296] width 163 height 23
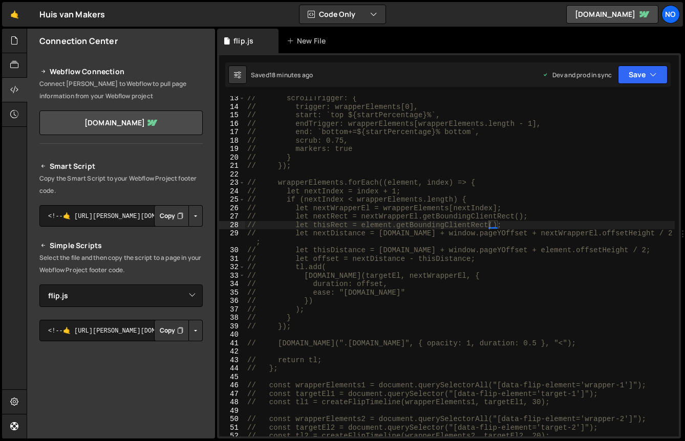
click at [193, 331] on button "Button group with nested dropdown" at bounding box center [195, 331] width 14 height 22
click at [111, 300] on select "Select File Accordions.js Case background videos.js creator slider.js flip.js h…" at bounding box center [120, 296] width 163 height 23
select select
click at [39, 285] on select "Select File Accordions.js Case background videos.js creator slider.js flip.js h…" at bounding box center [120, 296] width 163 height 23
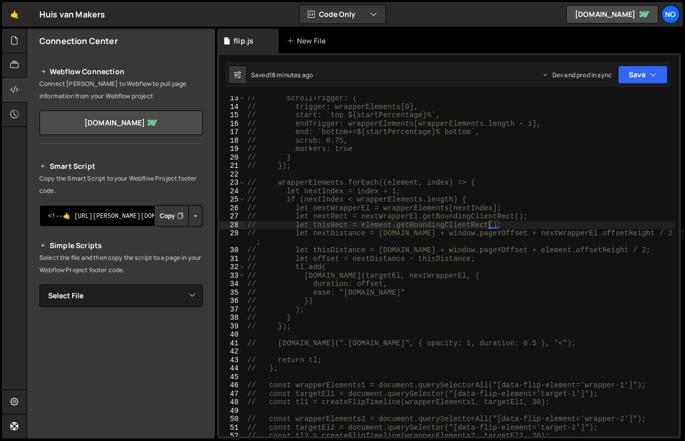
click at [107, 210] on textarea "<!--🤙 [URL][PERSON_NAME][DOMAIN_NAME]> <script>document.addEventListener("DOMCo…" at bounding box center [120, 216] width 163 height 22
click at [104, 215] on textarea "<!--🤙 [URL][PERSON_NAME][DOMAIN_NAME]> <script>document.addEventListener("DOMCo…" at bounding box center [120, 216] width 163 height 22
type textarea "// let nextDistance = [DOMAIN_NAME] + window.pageYOffset + nextWrapperEl.offset…"
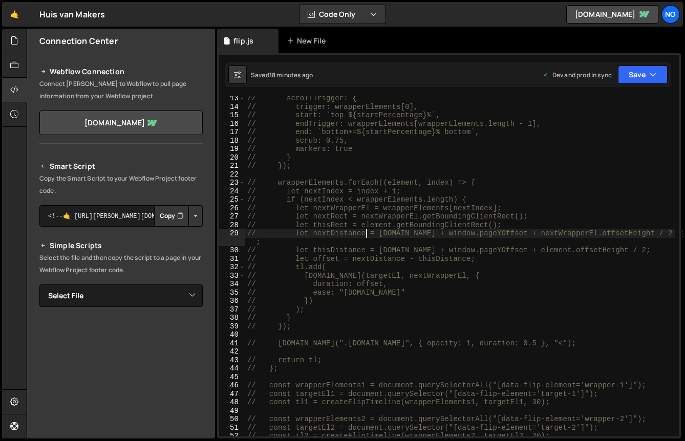
click at [365, 230] on div "// scrollTrigger: { // trigger: wrapperElements[0], // start: `top ${startPerce…" at bounding box center [460, 272] width 430 height 357
